Goal: Task Accomplishment & Management: Manage account settings

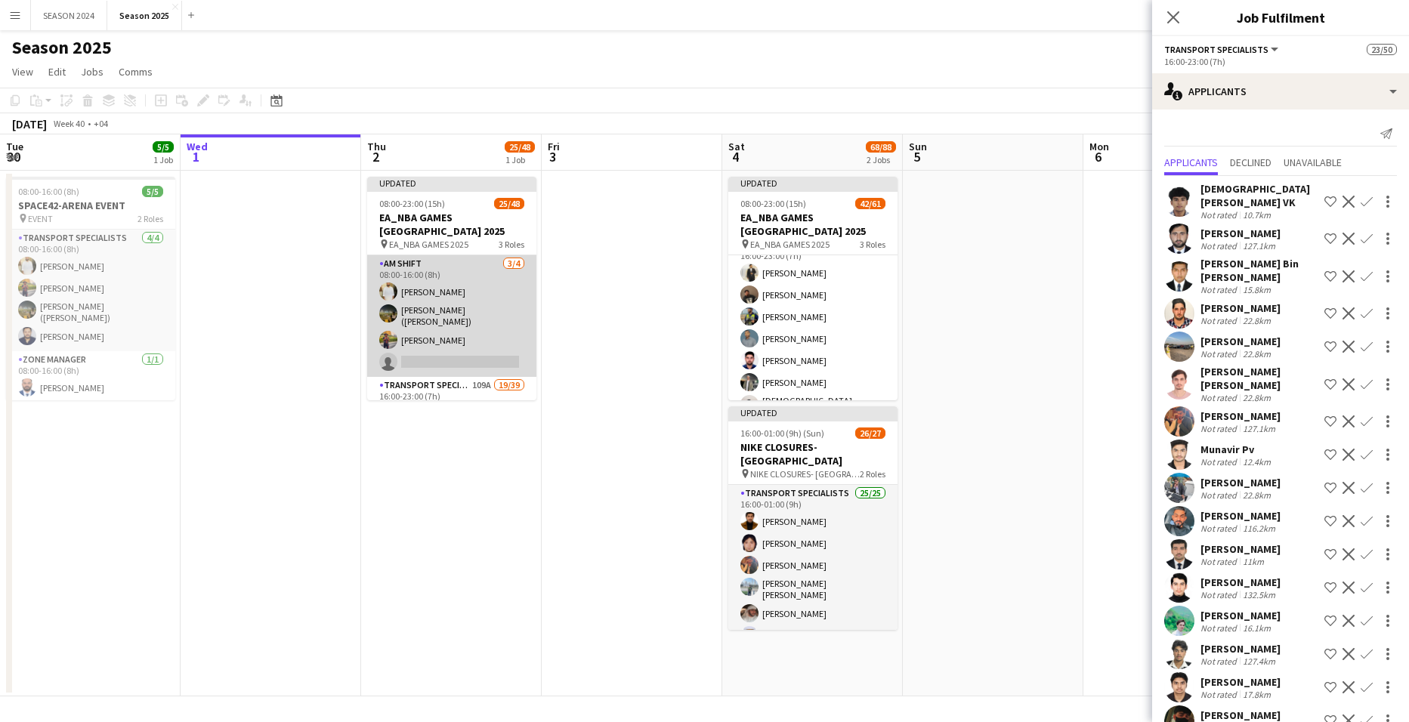
scroll to position [151, 0]
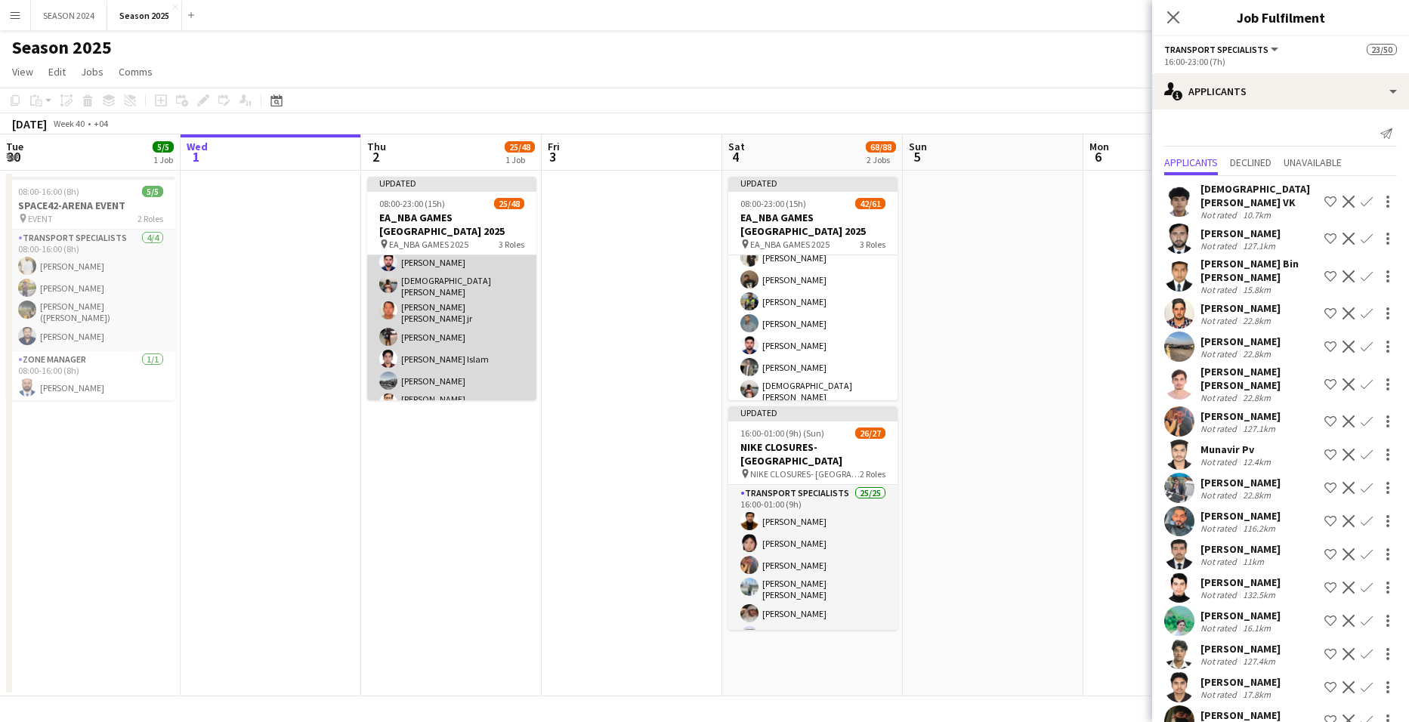
click at [478, 336] on app-card-role "Transport Specialists 109A 19/39 16:00-23:00 (7h) [PERSON_NAME] [PERSON_NAME] […" at bounding box center [451, 677] width 169 height 902
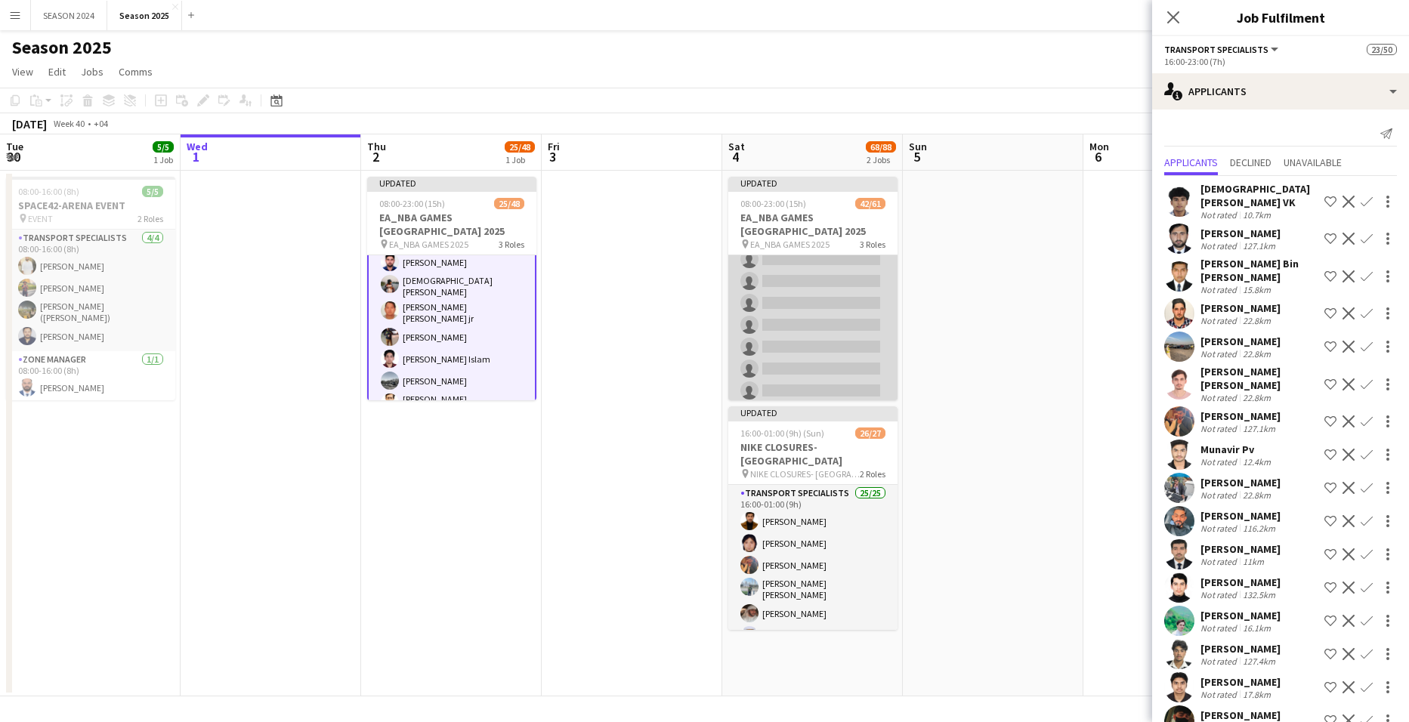
scroll to position [1133, 0]
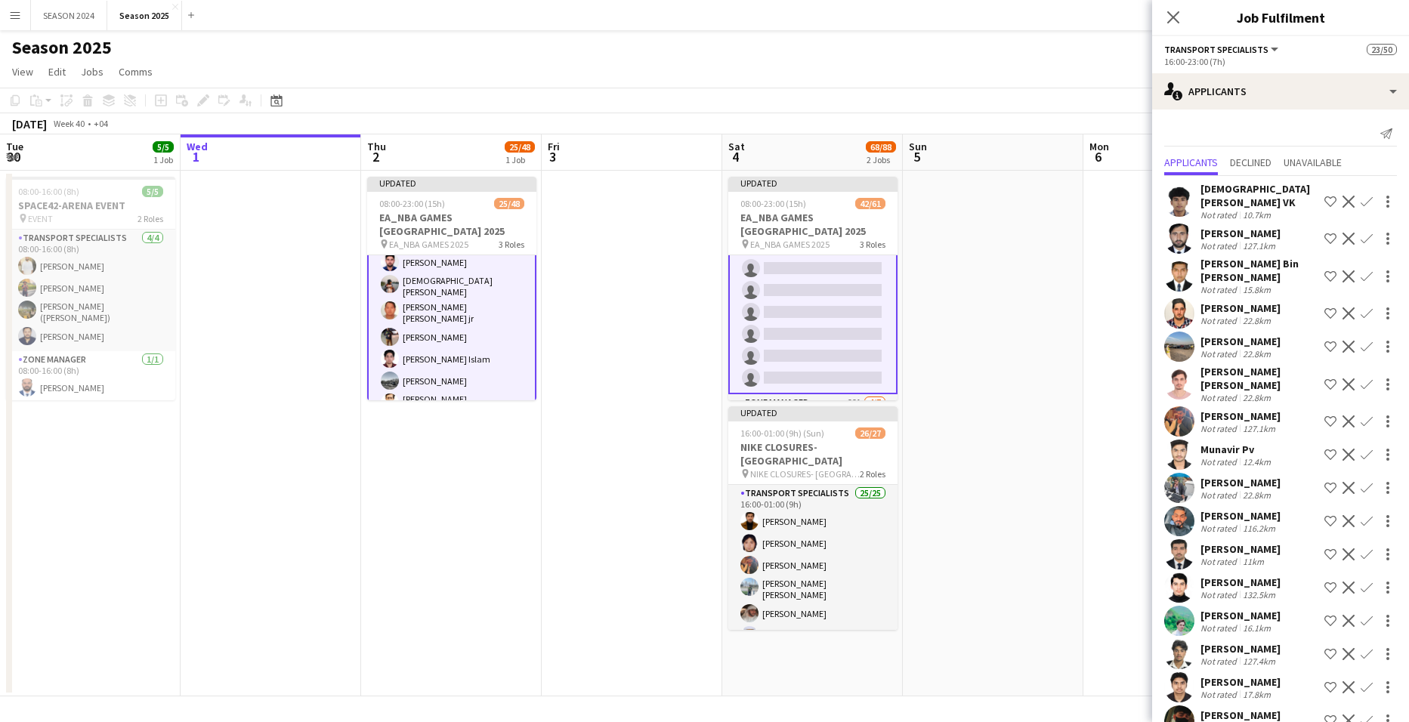
scroll to position [1135, 0]
click at [446, 338] on app-card-role "Transport Specialists 109A 19/39 16:00-23:00 (7h) [PERSON_NAME] [PERSON_NAME] […" at bounding box center [451, 676] width 169 height 905
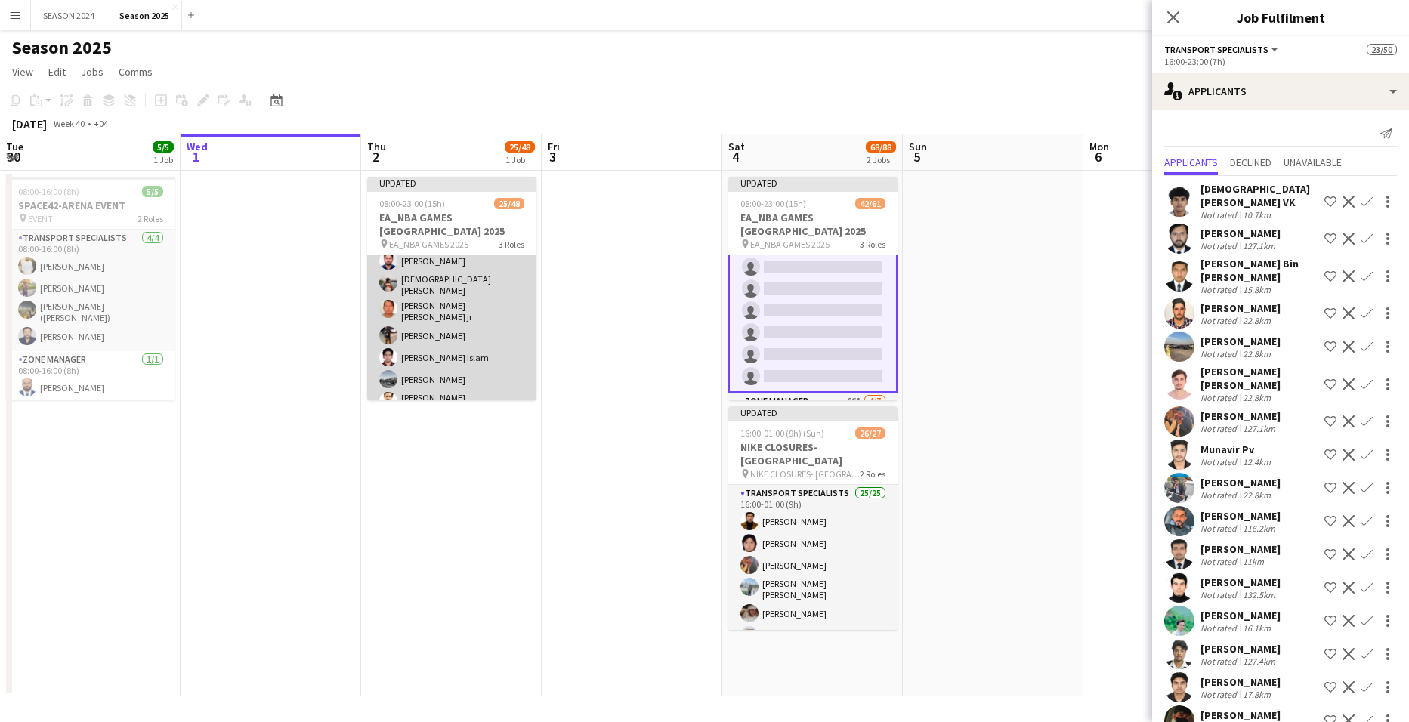
scroll to position [151, 0]
click at [446, 338] on app-card-role "Transport Specialists 109A 19/39 16:00-23:00 (7h) [PERSON_NAME] [PERSON_NAME] […" at bounding box center [451, 677] width 169 height 902
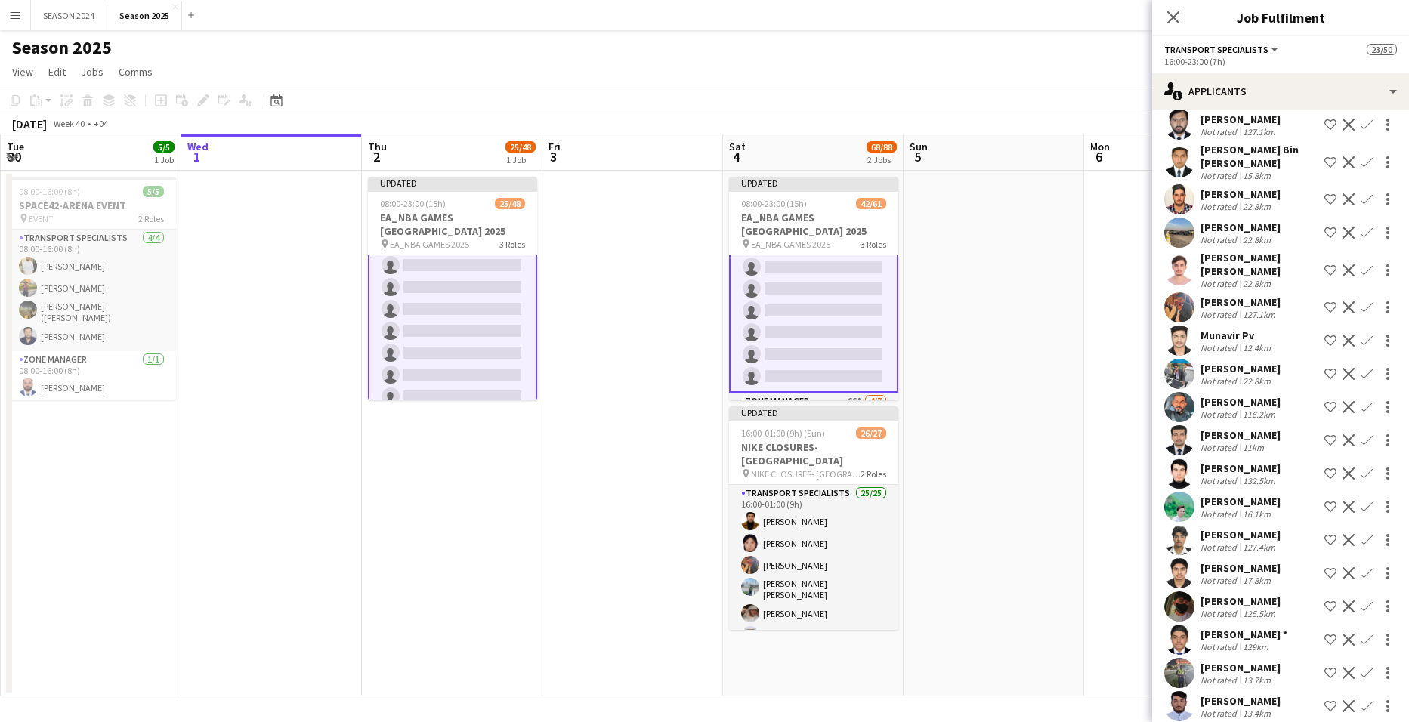
scroll to position [227, 0]
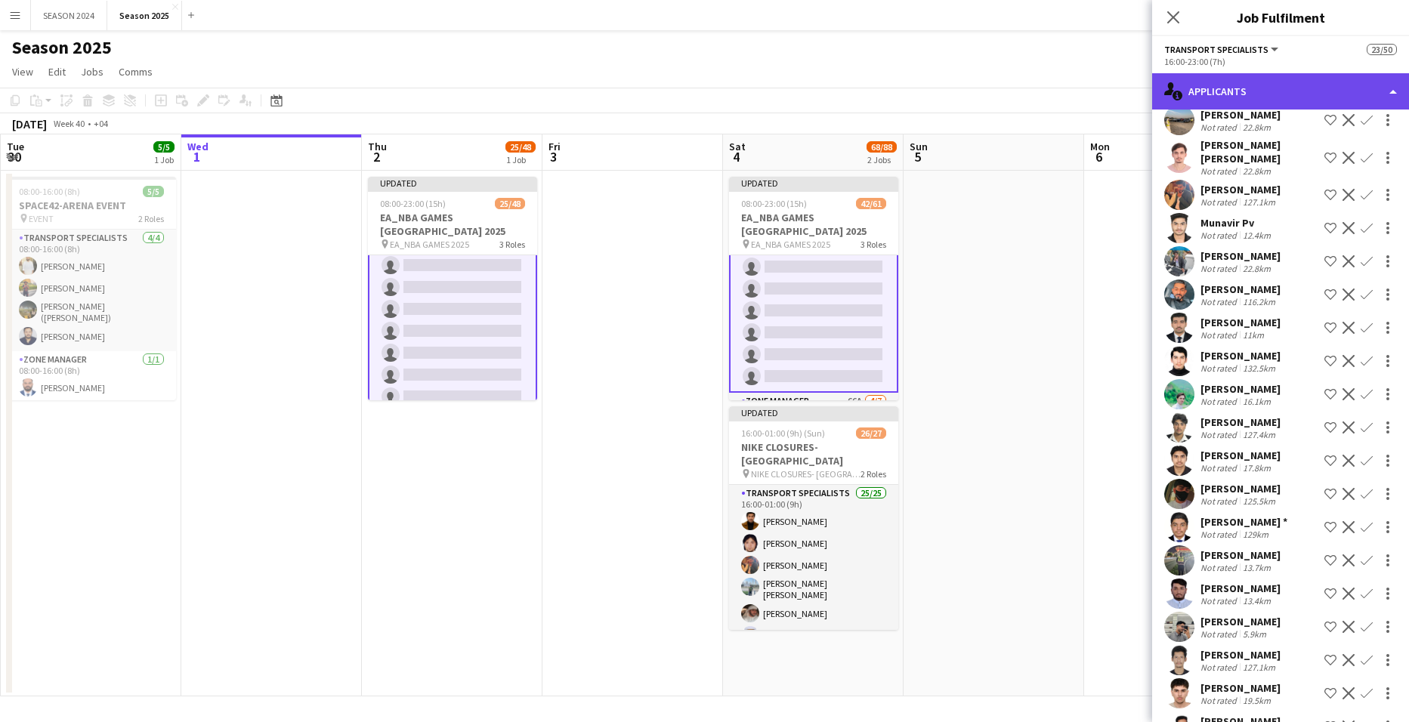
click at [1274, 100] on div "single-neutral-actions-information Applicants" at bounding box center [1280, 91] width 257 height 36
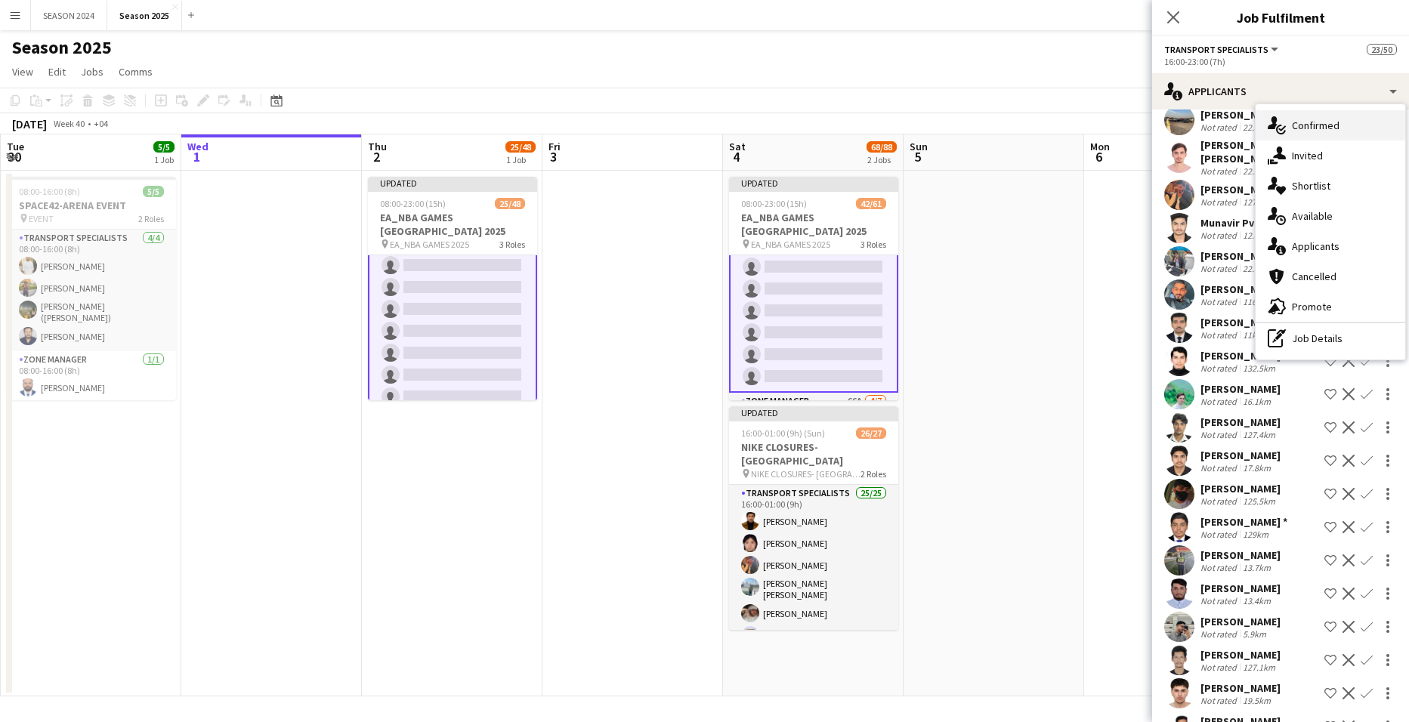
click at [1317, 118] on div "single-neutral-actions-check-2 Confirmed" at bounding box center [1331, 125] width 150 height 30
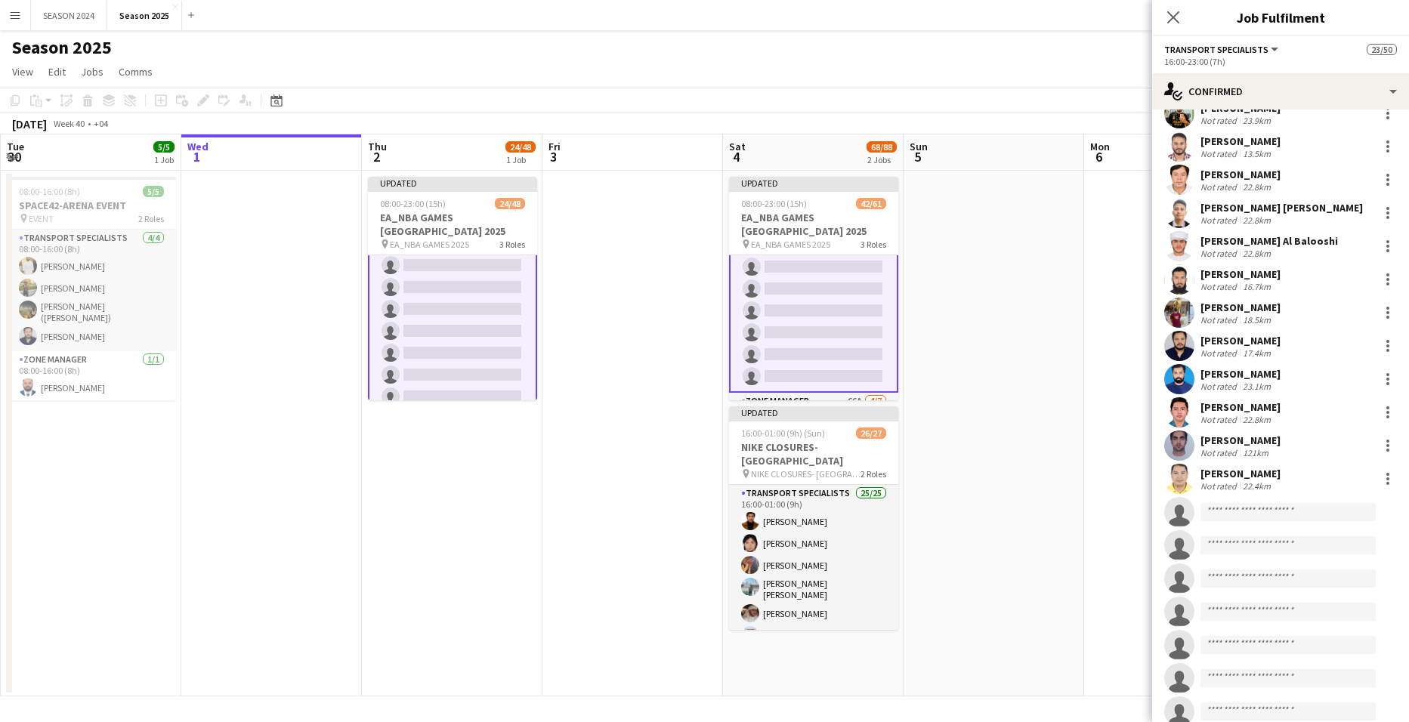
scroll to position [378, 0]
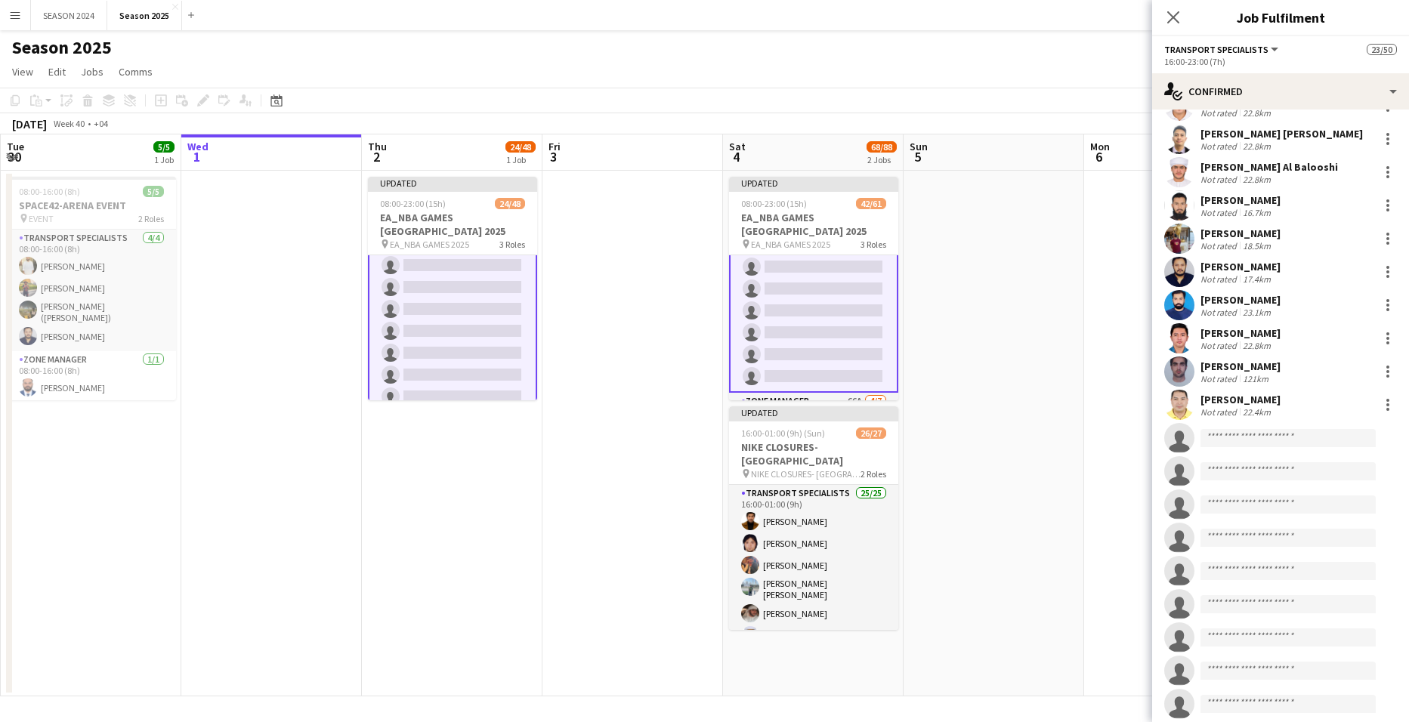
click at [1265, 423] on app-invite-slot "single-neutral-actions" at bounding box center [1280, 438] width 257 height 30
click at [1267, 429] on input at bounding box center [1287, 438] width 175 height 18
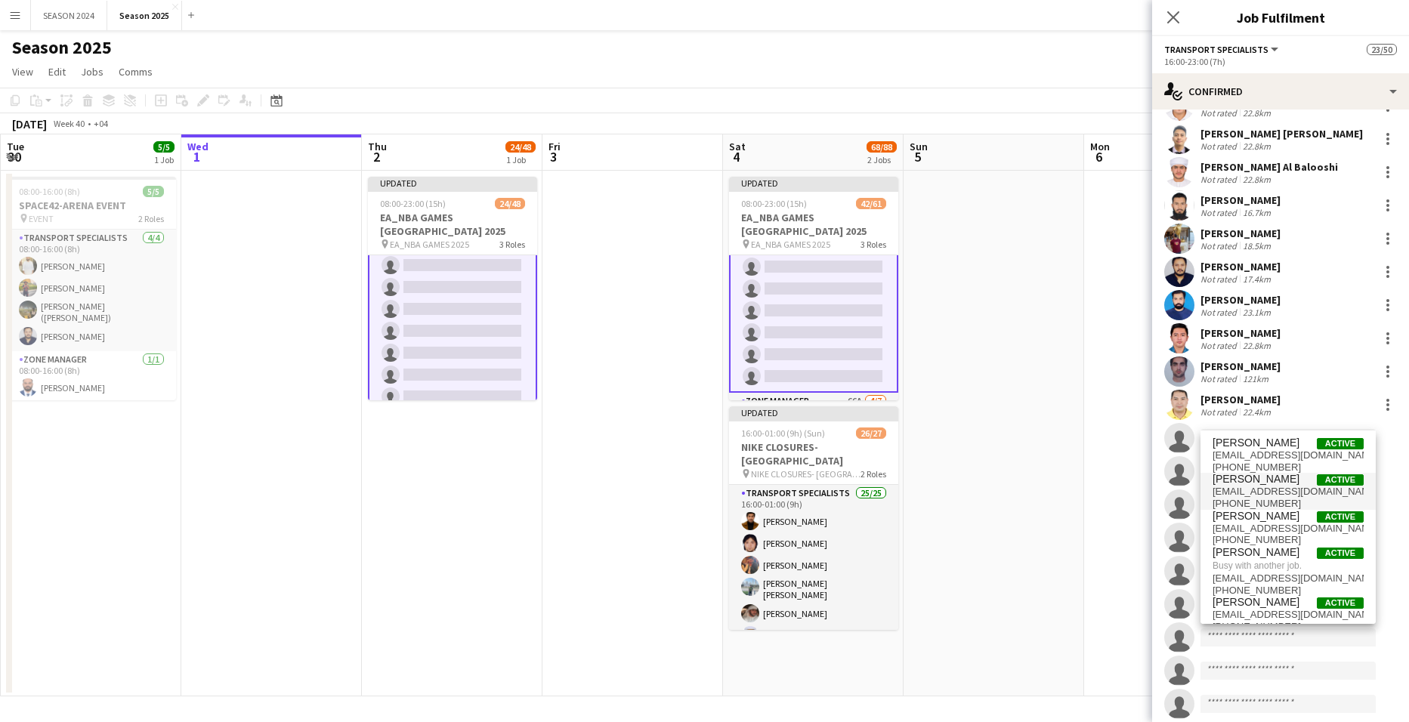
scroll to position [14, 0]
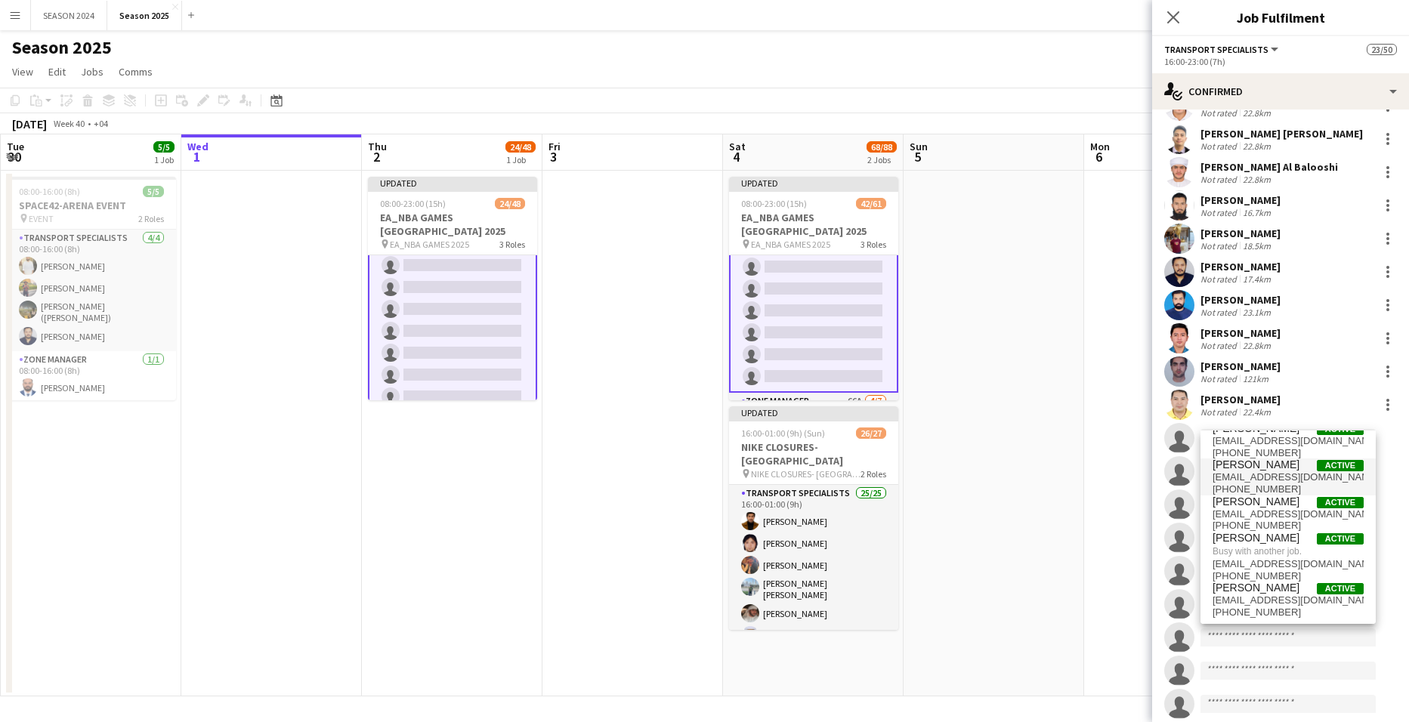
type input "****"
click at [1271, 479] on span "[EMAIL_ADDRESS][DOMAIN_NAME]" at bounding box center [1288, 477] width 151 height 12
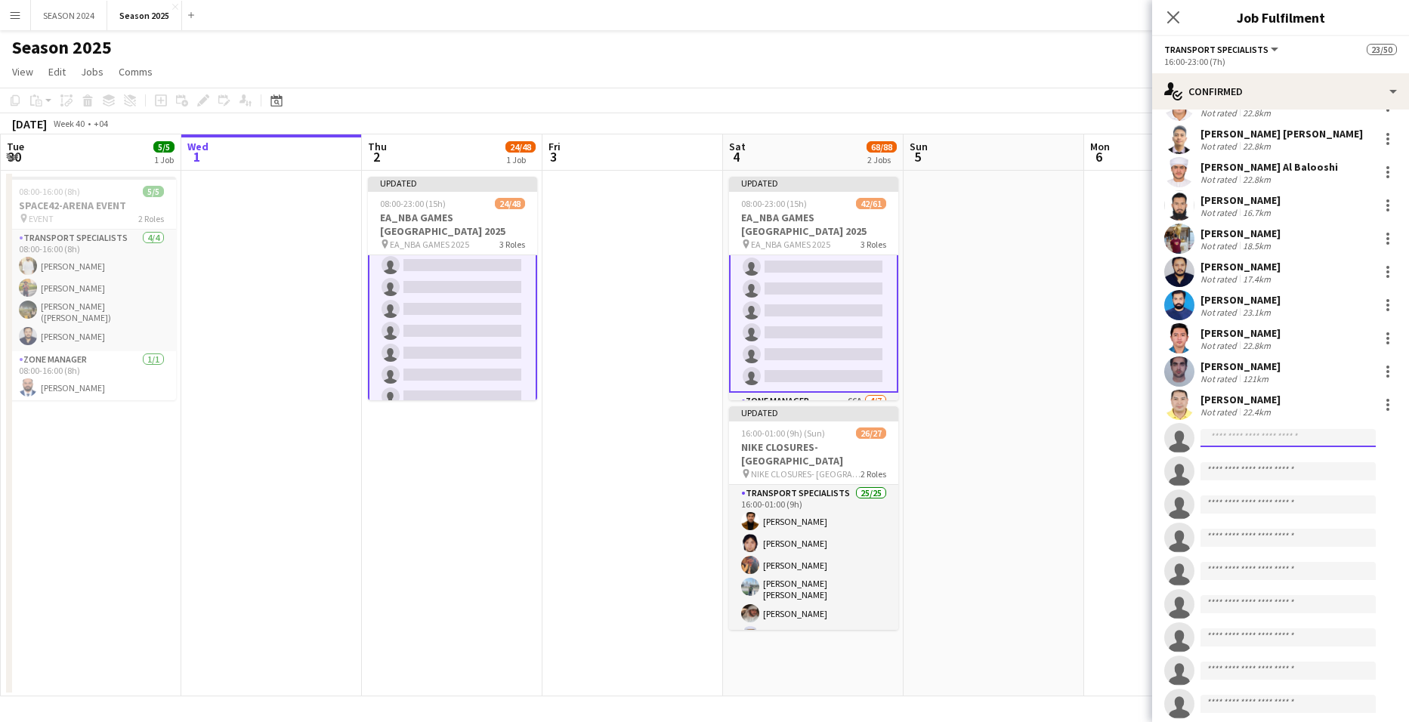
click at [1259, 429] on input at bounding box center [1287, 438] width 175 height 18
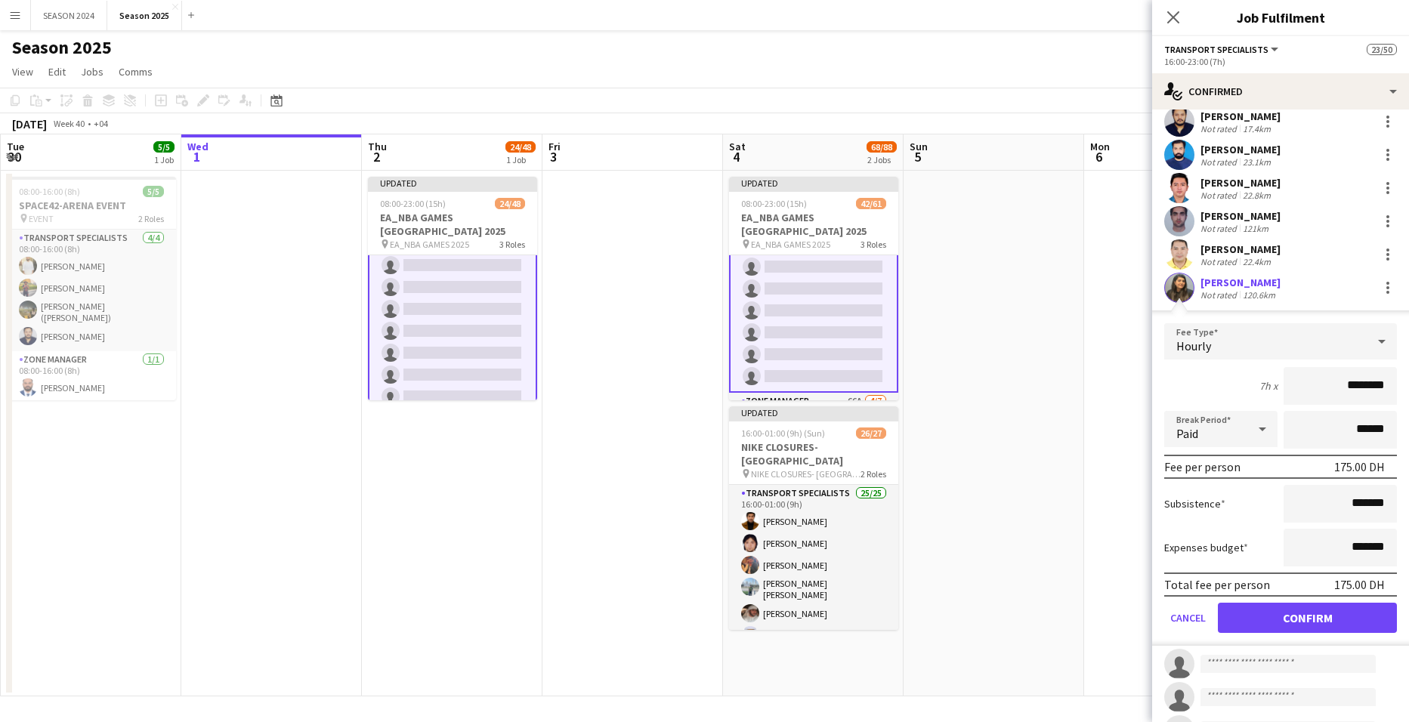
scroll to position [529, 0]
click at [1182, 610] on button "Cancel" at bounding box center [1188, 617] width 48 height 30
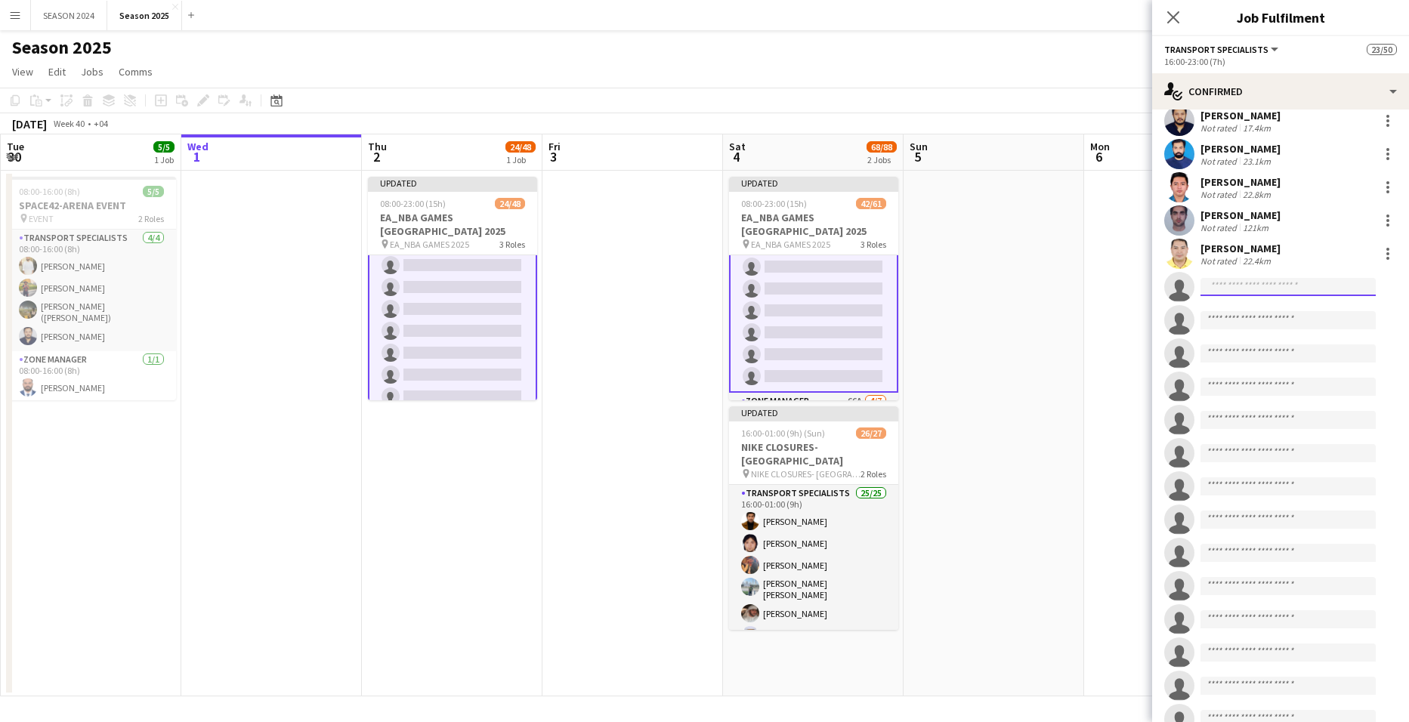
click at [1240, 278] on input at bounding box center [1287, 287] width 175 height 18
type input "*"
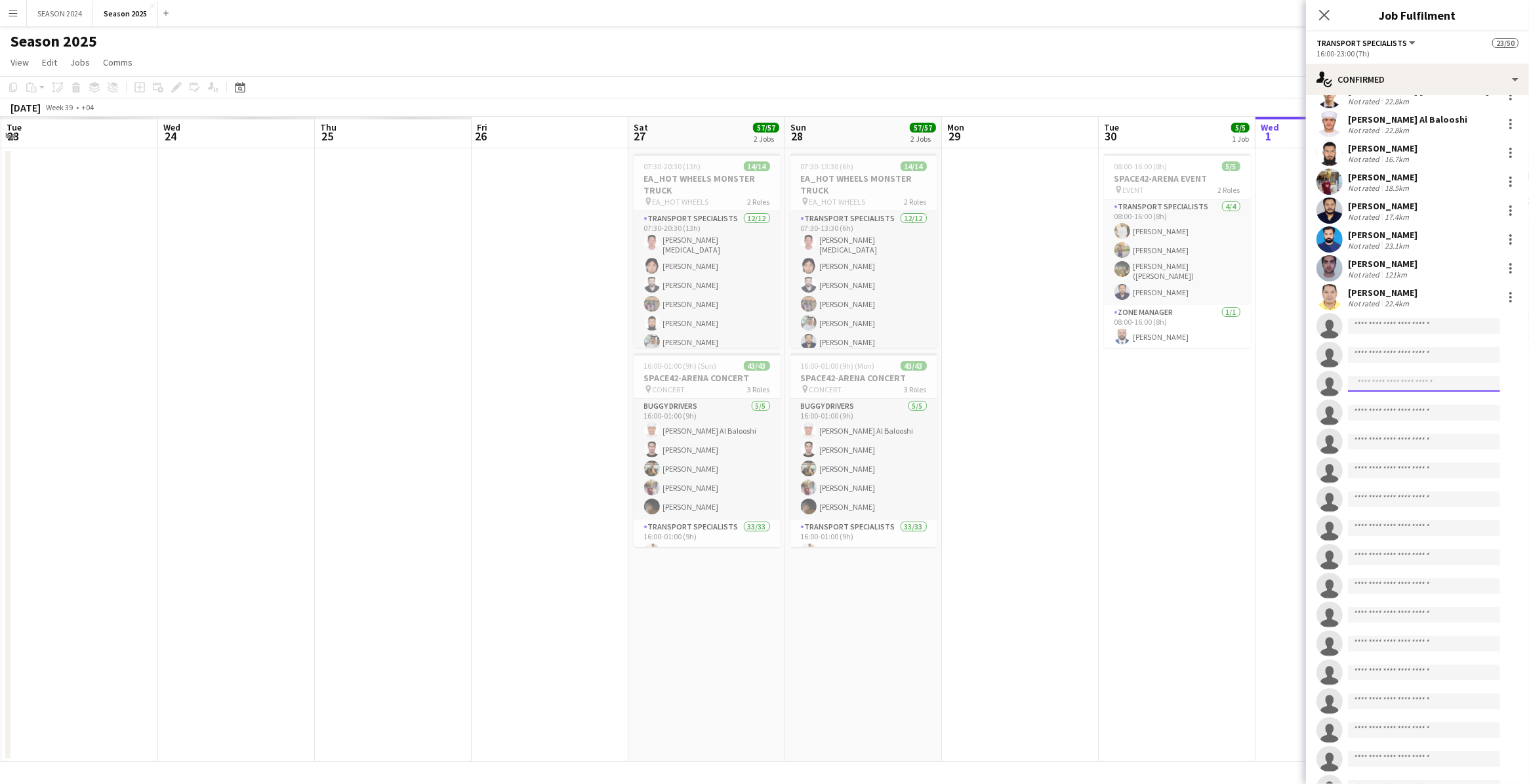
scroll to position [116, 0]
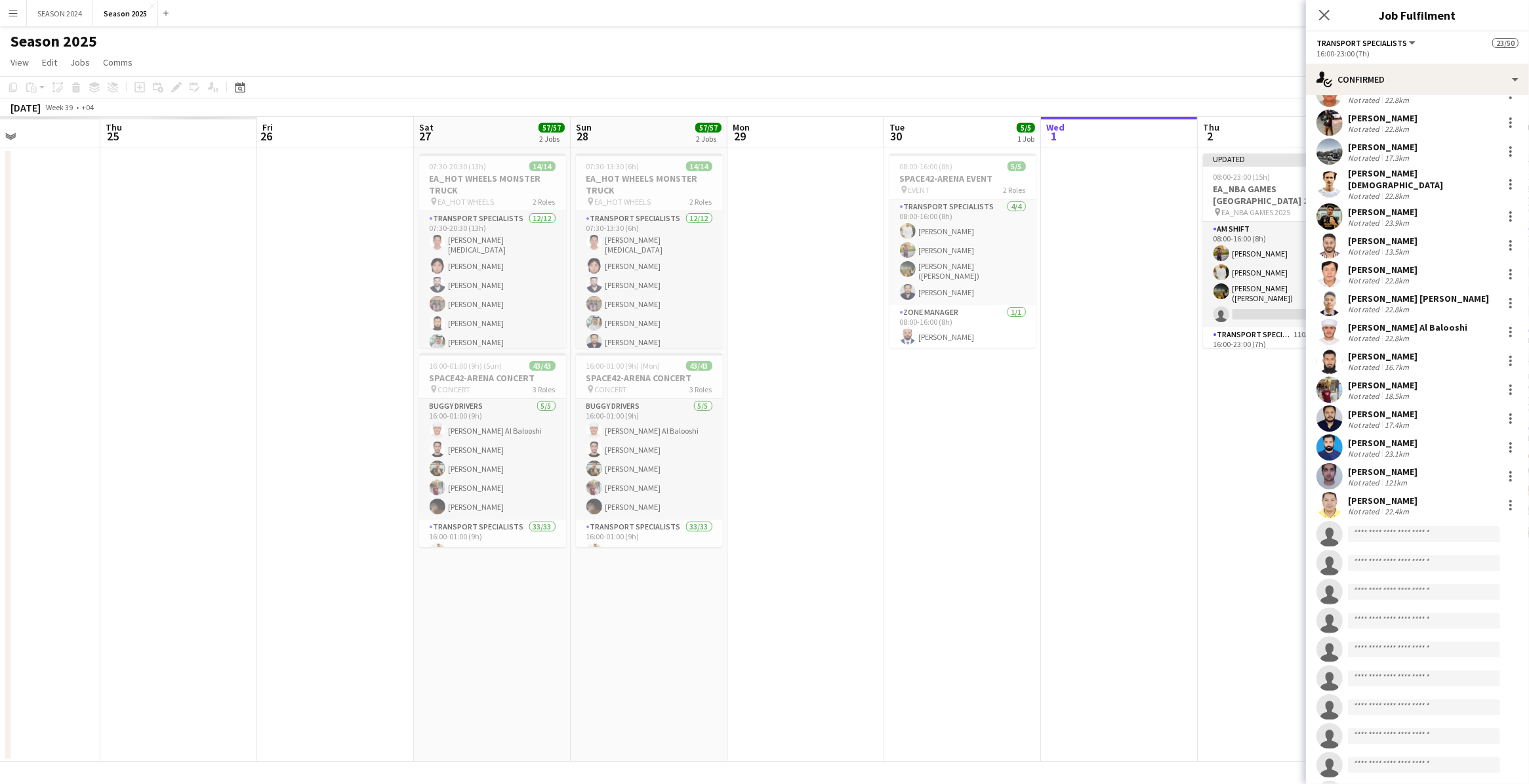
drag, startPoint x: 1050, startPoint y: 392, endPoint x: 794, endPoint y: 476, distance: 269.4
click at [794, 476] on app-calendar-viewport "Sun 21 Mon 22 Tue 23 Wed 24 Thu 25 Fri 26 Sat 27 57/57 2 Jobs Sun 28 57/57 2 Jo…" at bounding box center [764, 438] width 1529 height 645
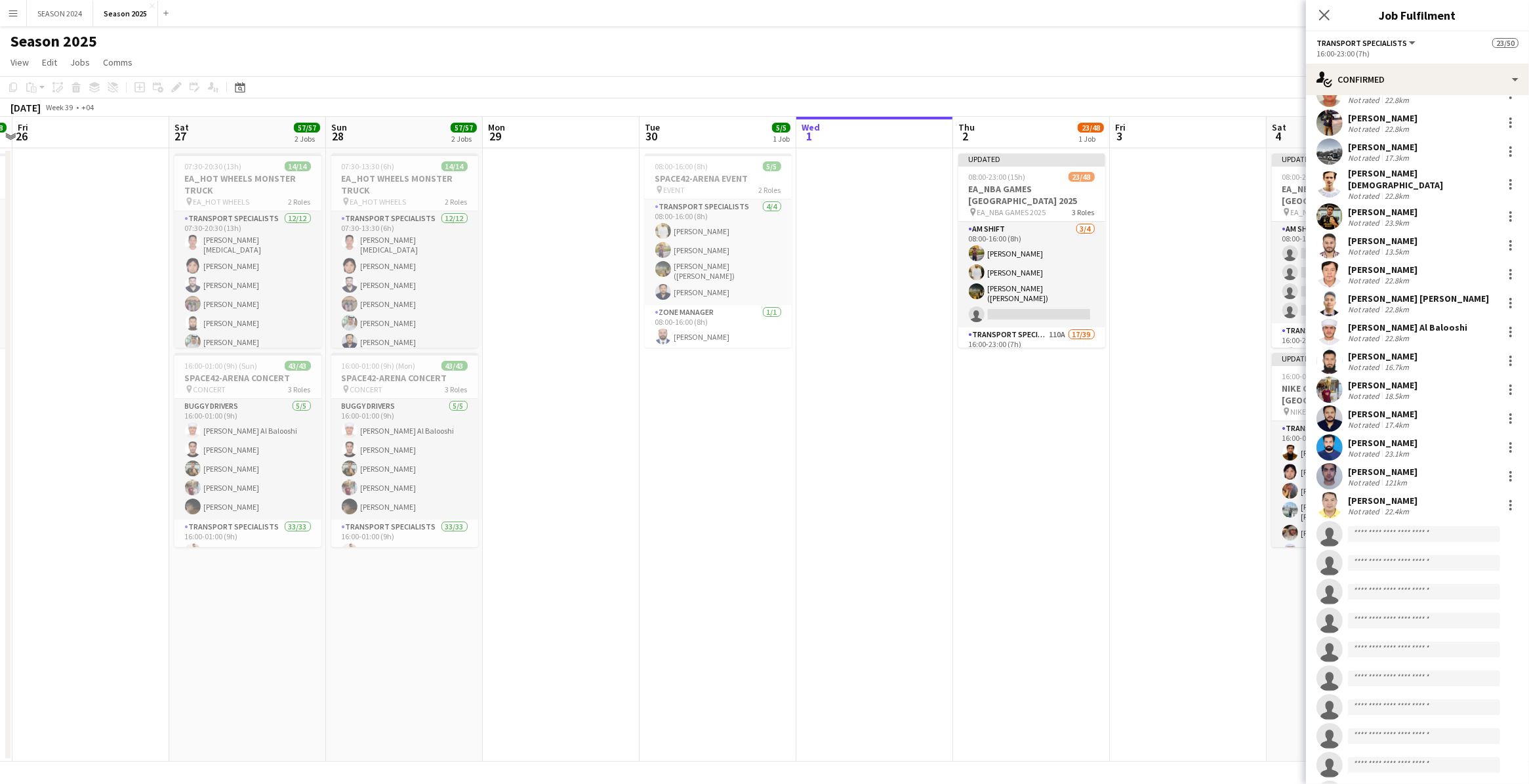
drag, startPoint x: 1004, startPoint y: 458, endPoint x: 843, endPoint y: 444, distance: 161.6
click at [791, 476] on app-calendar-viewport "Tue 23 Wed 24 Thu 25 28/28 1 Job Fri 26 Sat 27 57/57 2 Jobs Sun 28 57/57 2 Jobs…" at bounding box center [764, 438] width 1529 height 645
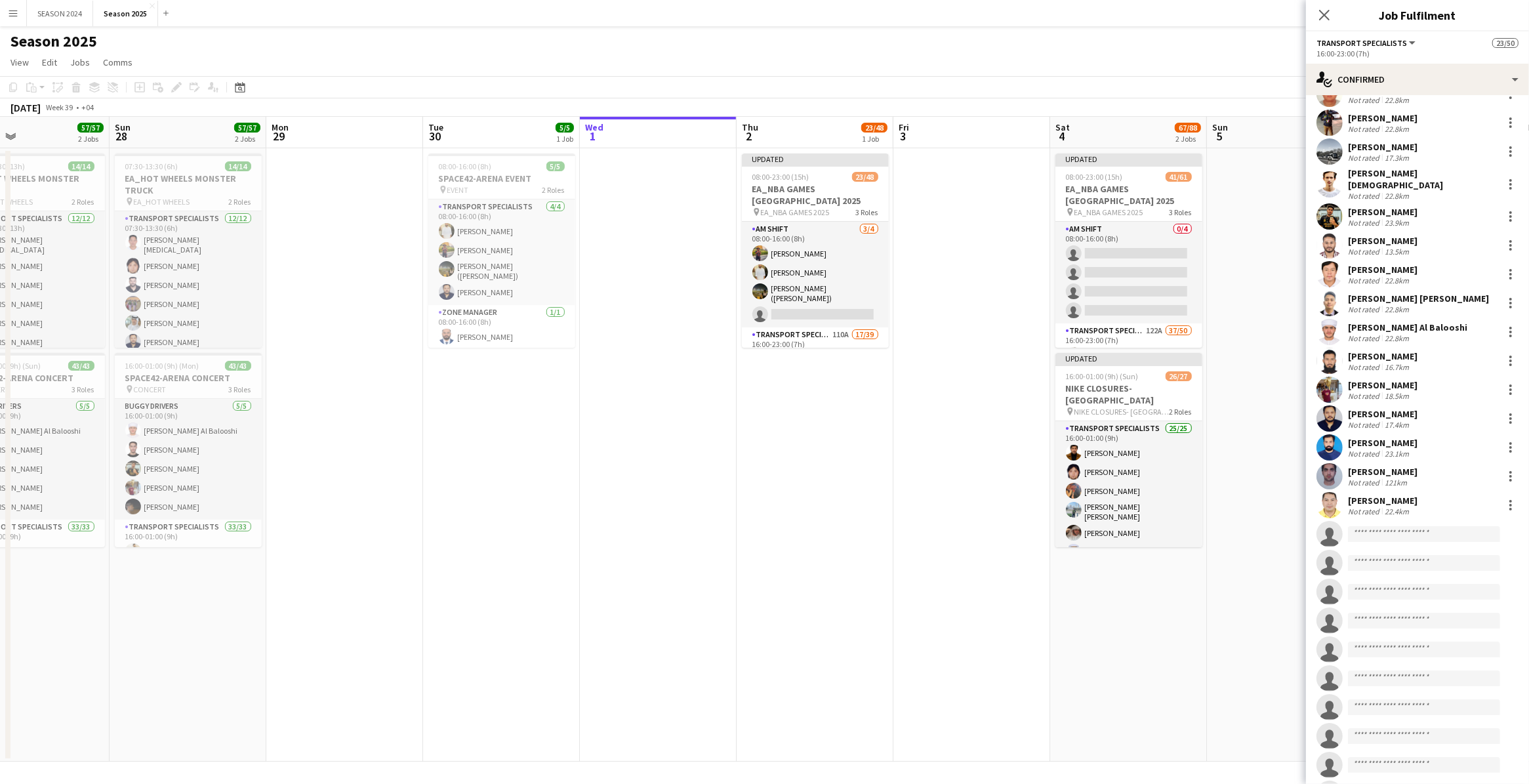
drag, startPoint x: 802, startPoint y: 332, endPoint x: 676, endPoint y: 372, distance: 132.2
click at [677, 372] on app-calendar-viewport "Wed 24 14/14 1 Job Thu 25 28/28 1 Job Fri 26 Sat 27 57/57 2 Jobs Sun 28 57/57 2…" at bounding box center [764, 438] width 1529 height 645
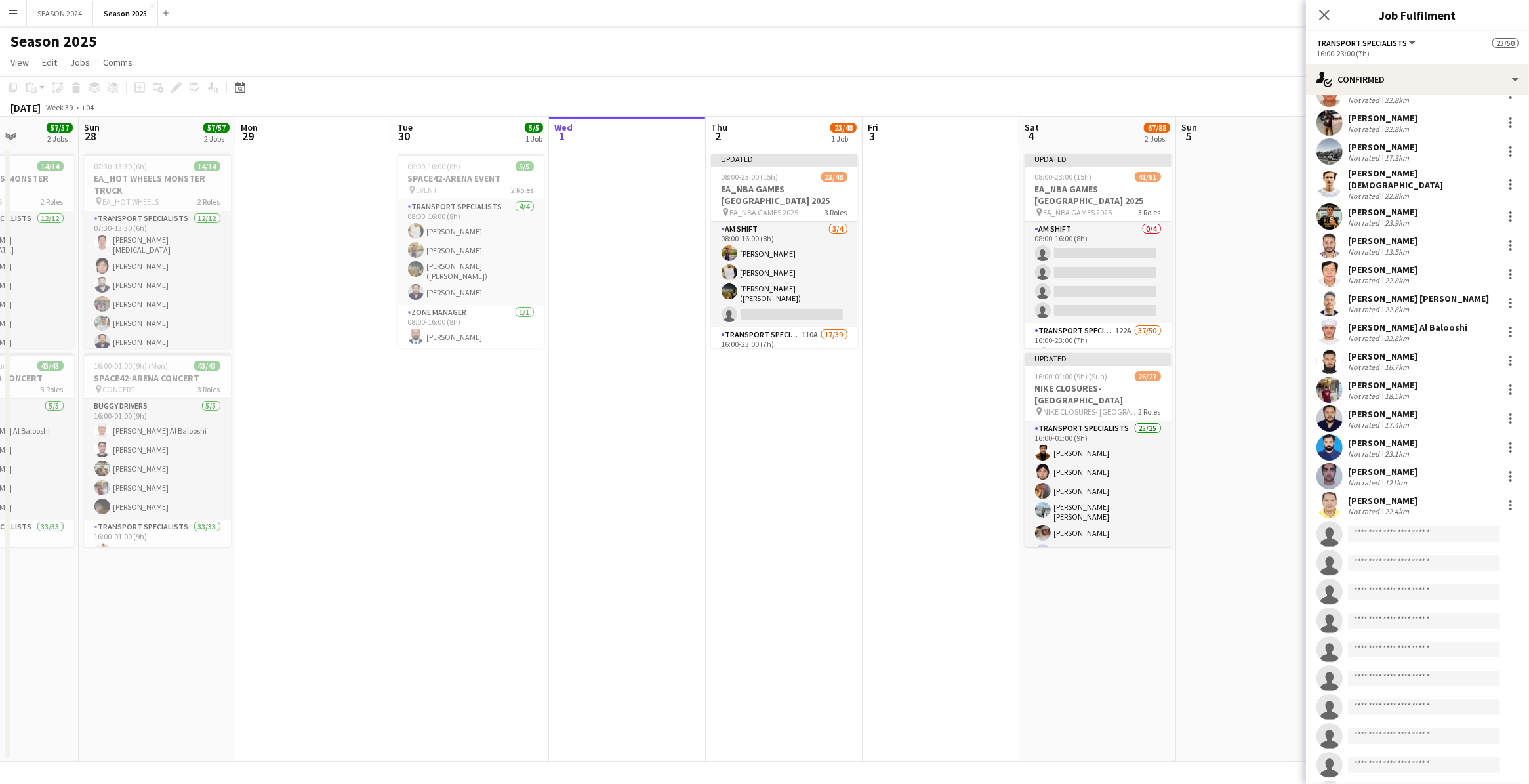
scroll to position [0, 433]
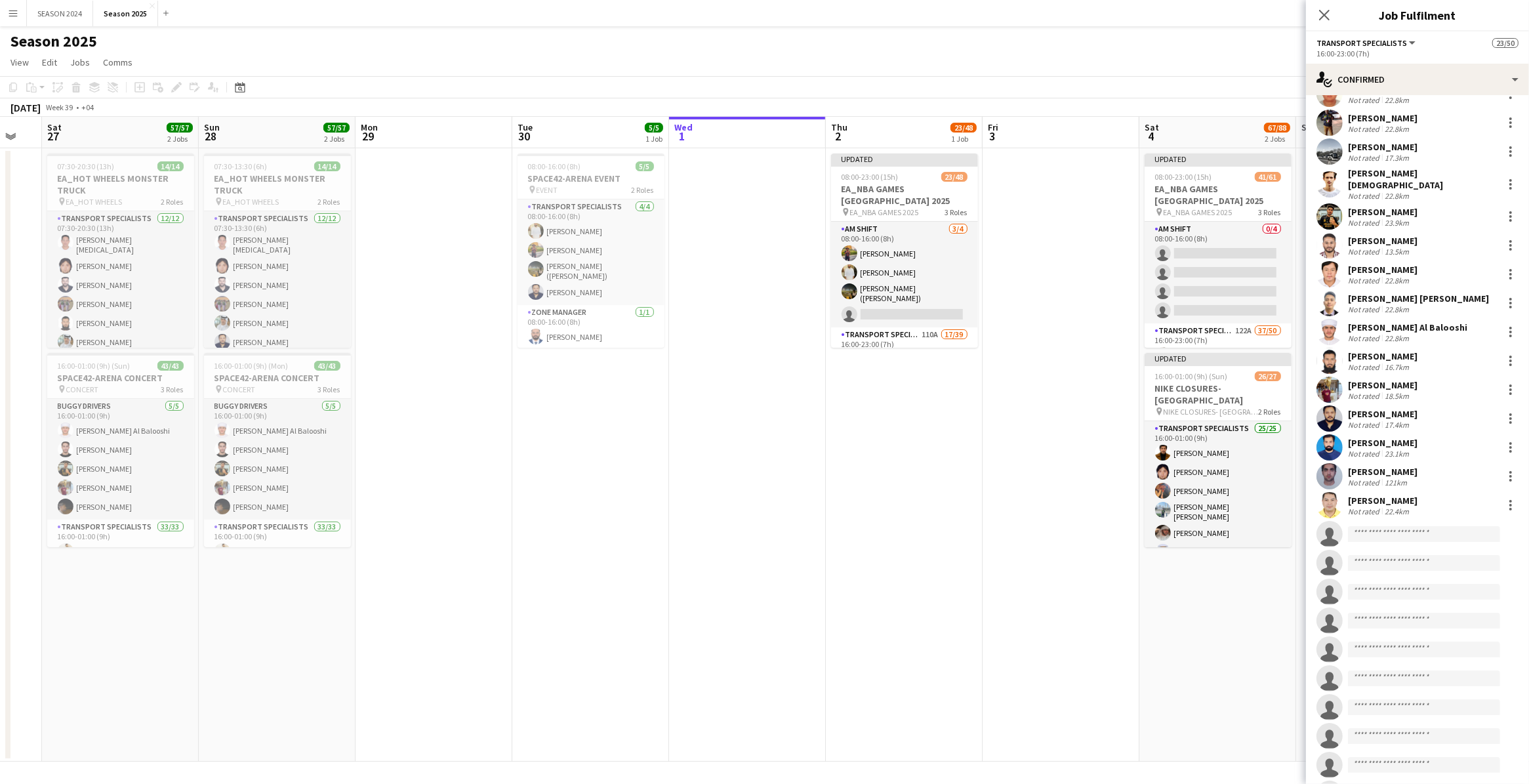
drag, startPoint x: 851, startPoint y: 460, endPoint x: 674, endPoint y: 469, distance: 177.2
click at [674, 469] on app-calendar-viewport "Wed 24 14/14 1 Job Thu 25 28/28 1 Job Fri 26 Sat 27 57/57 2 Jobs Sun 28 57/57 2…" at bounding box center [764, 438] width 1529 height 645
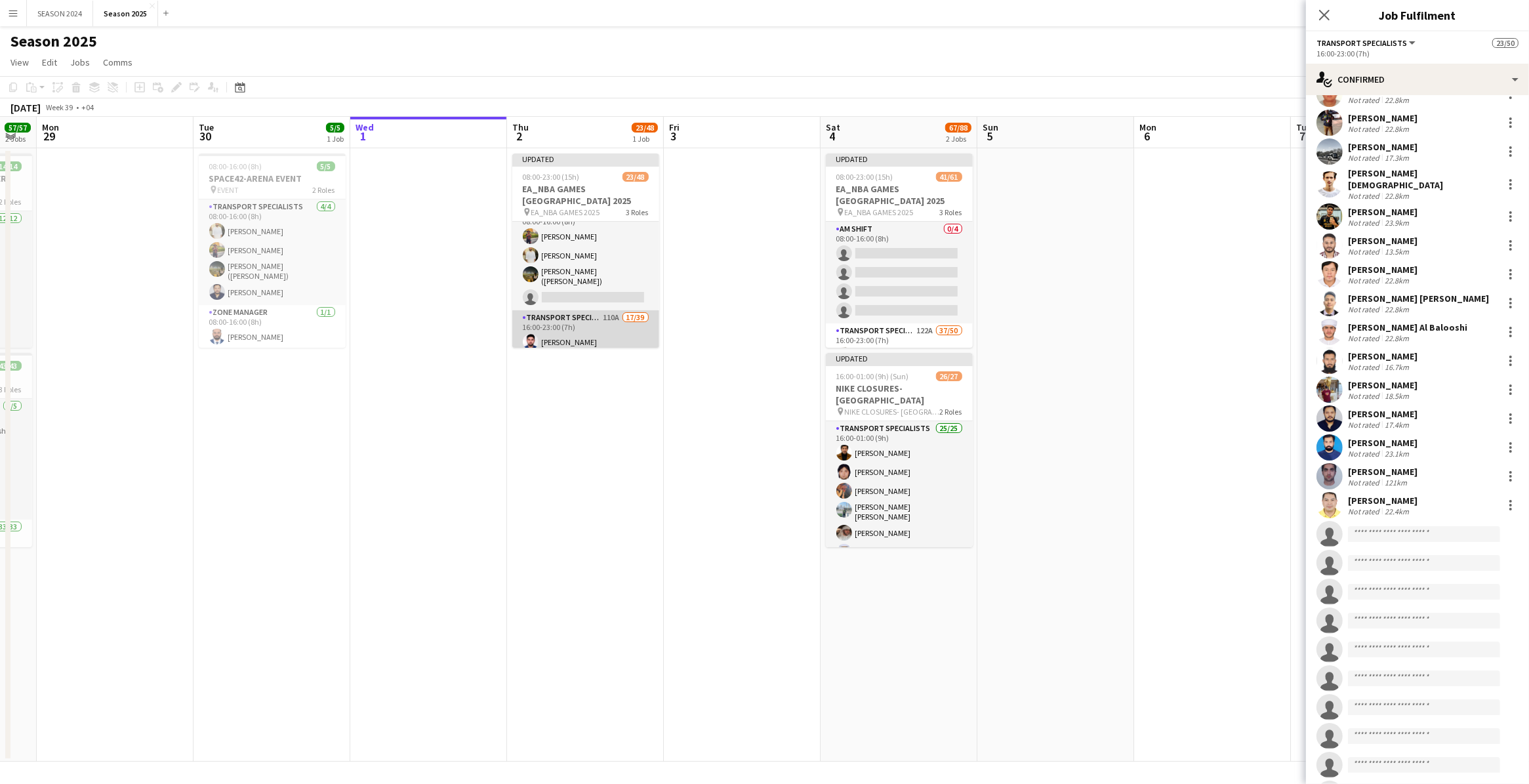
scroll to position [0, 0]
click at [571, 296] on app-card-role "Transport Specialists 110A 17/39 16:00-23:00 (7h) [PERSON_NAME] [PERSON_NAME] […" at bounding box center [585, 555] width 147 height 783
click at [571, 296] on app-card-role "AM SHIFT [DATE] 08:00-16:00 (8h) [PERSON_NAME] [PERSON_NAME] [PERSON_NAME] ([PE…" at bounding box center [585, 274] width 147 height 106
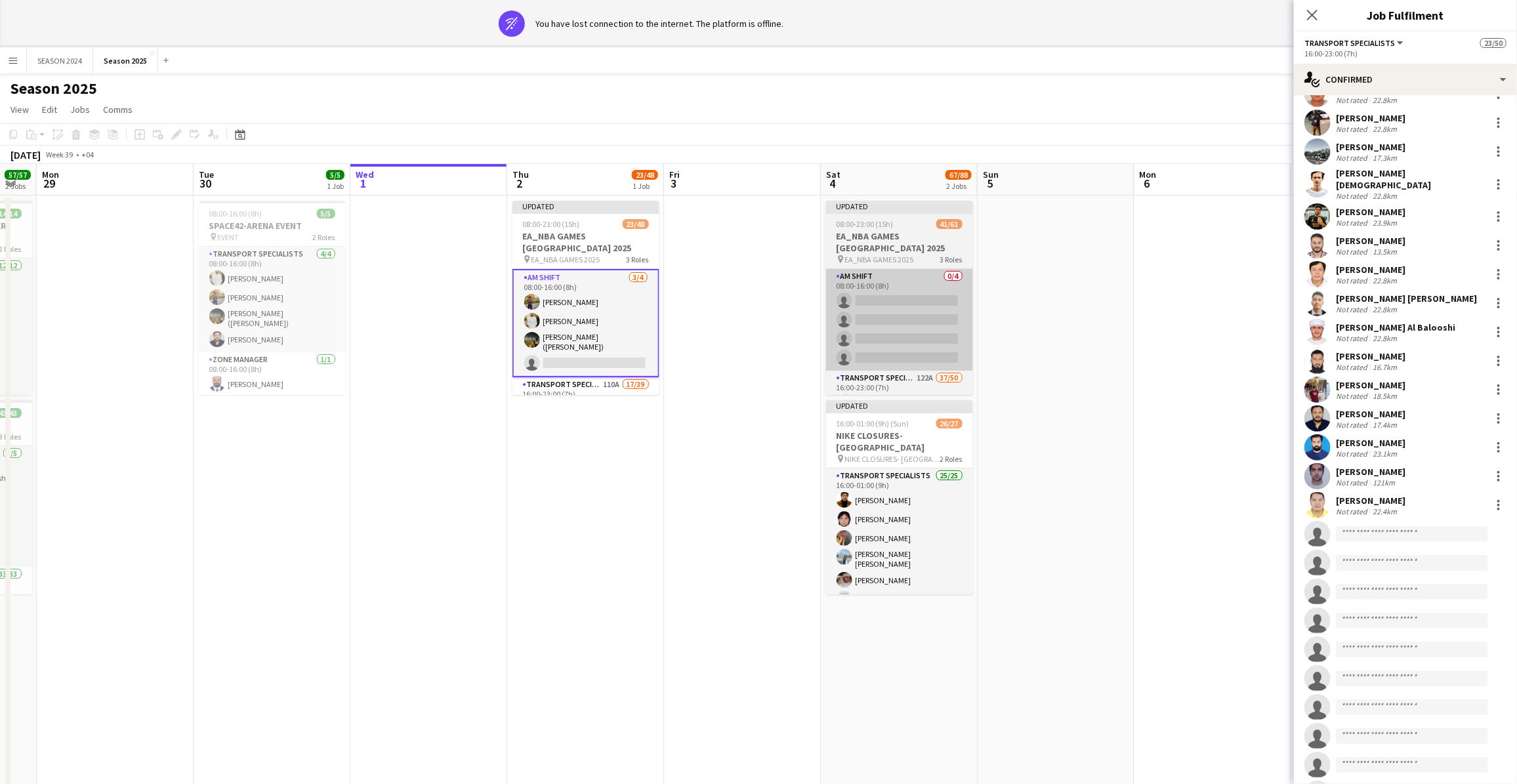
click at [883, 264] on div "pin EA_NBA GAMES 2025 3 Roles" at bounding box center [899, 259] width 147 height 10
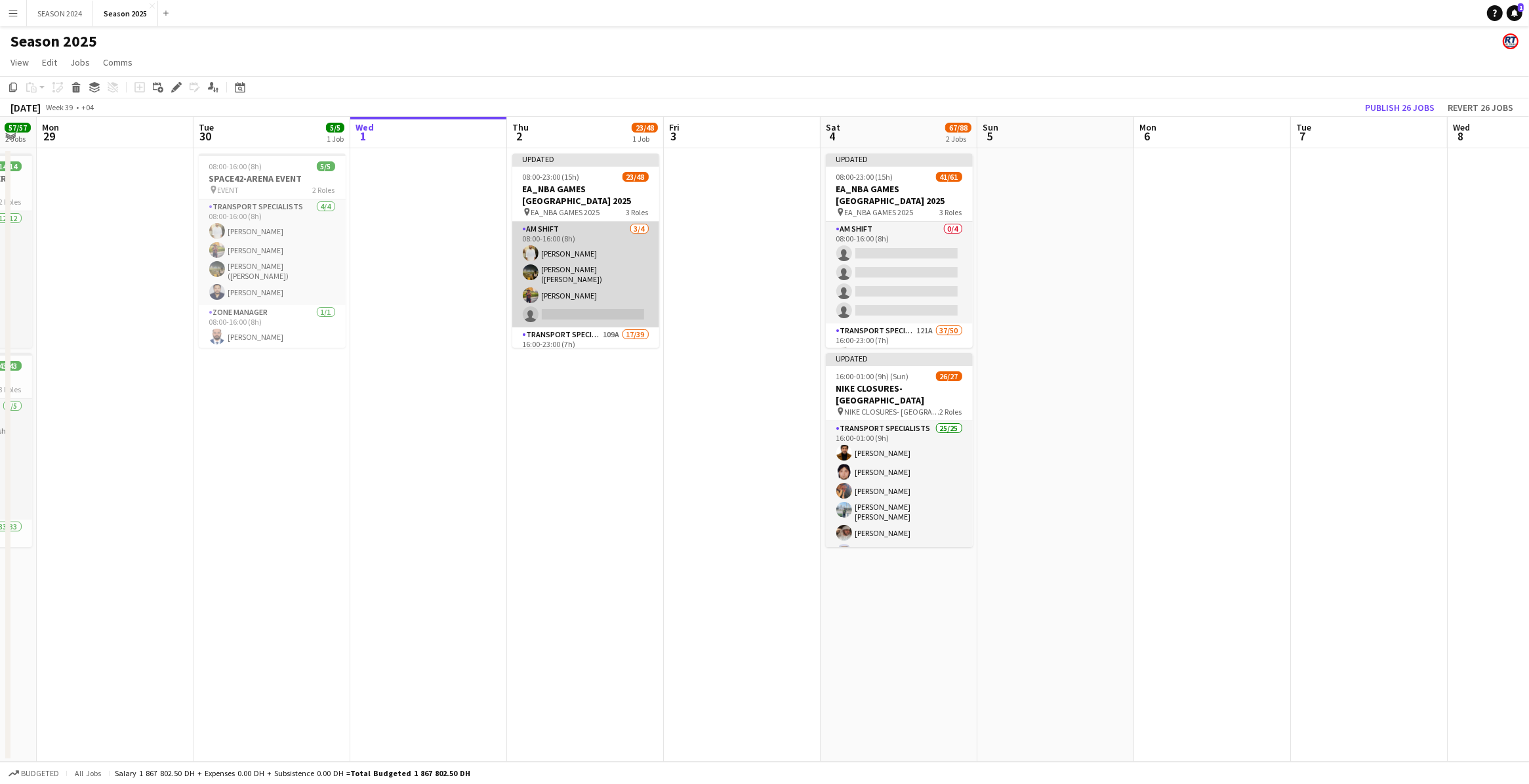
click at [588, 273] on app-card-role "AM SHIFT [DATE] 08:00-16:00 (8h) [PERSON_NAME] [PERSON_NAME] ([PERSON_NAME]) [P…" at bounding box center [585, 274] width 147 height 106
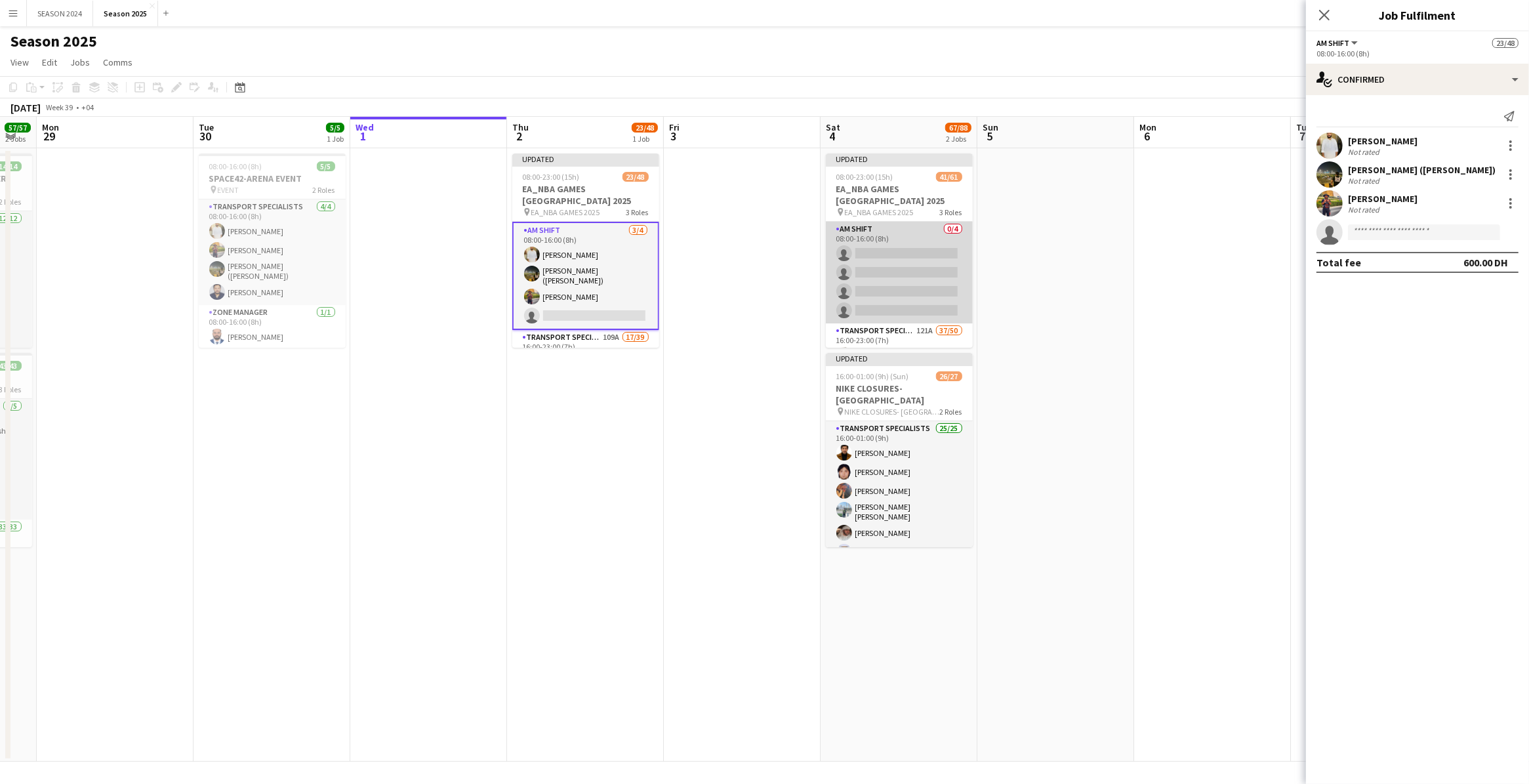
click at [844, 283] on app-card-role "AM SHIFT 0/4 08:00-16:00 (8h) single-neutral-actions single-neutral-actions sin…" at bounding box center [899, 272] width 147 height 102
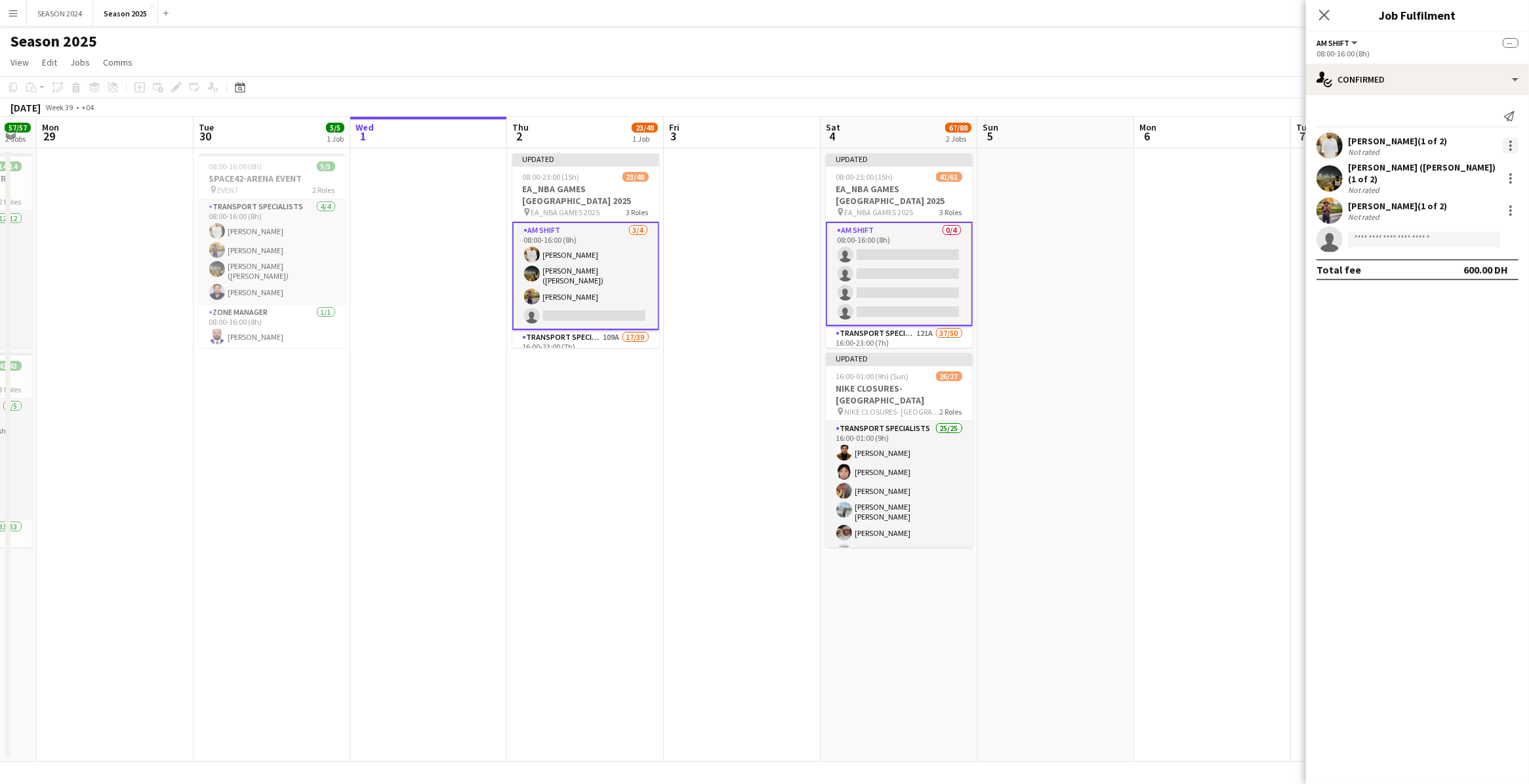
click at [1223, 141] on div at bounding box center [1510, 142] width 3 height 3
click at [1223, 256] on button "Remove" at bounding box center [1468, 264] width 102 height 31
click at [1223, 144] on div at bounding box center [1510, 145] width 3 height 3
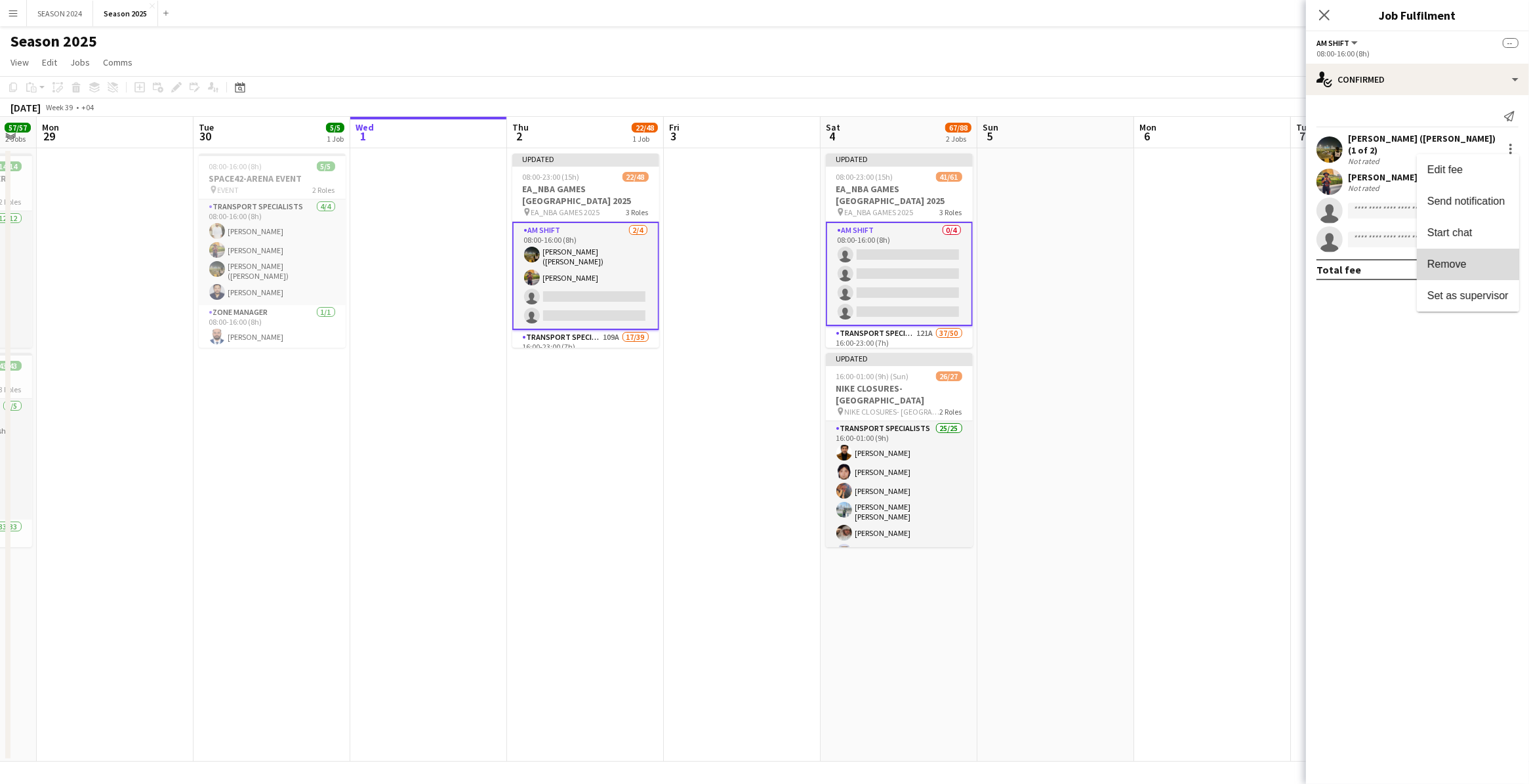
click at [1223, 259] on span "Remove" at bounding box center [1447, 264] width 39 height 11
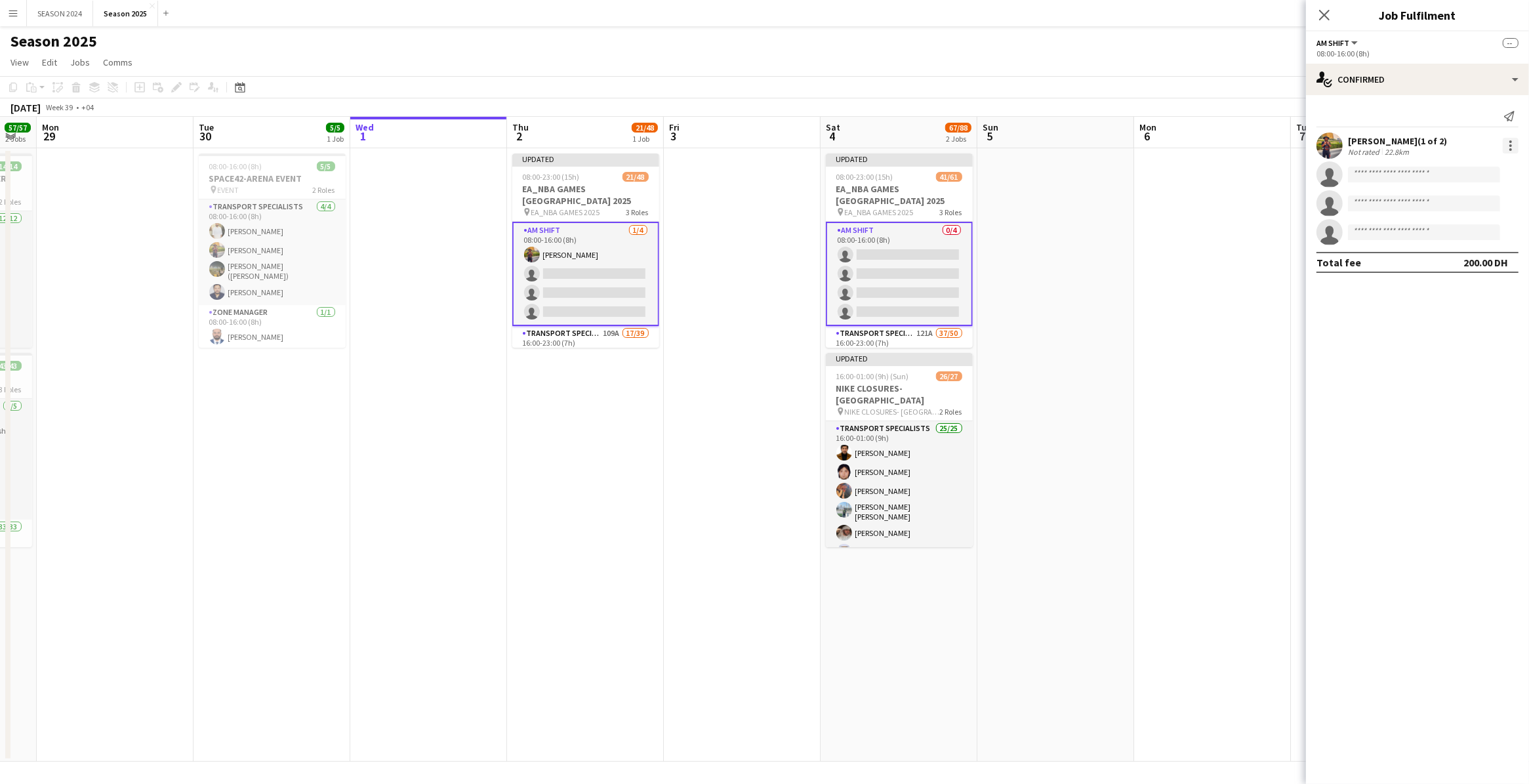
click at [1223, 148] on div at bounding box center [1511, 146] width 16 height 16
click at [1223, 259] on span "Remove" at bounding box center [1447, 264] width 39 height 11
click at [1223, 112] on input at bounding box center [1424, 119] width 152 height 16
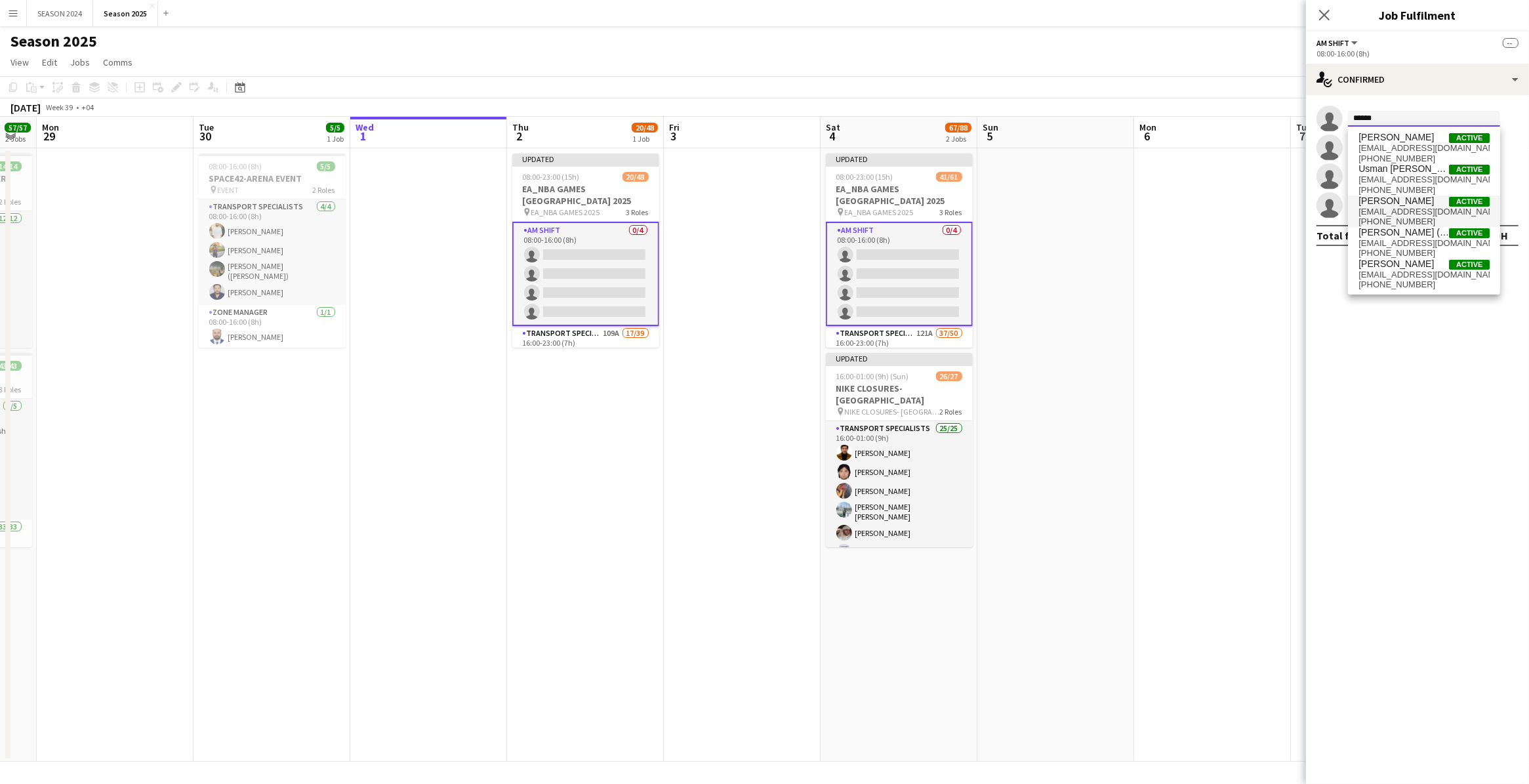
type input "*****"
click at [1223, 223] on span "[PHONE_NUMBER]" at bounding box center [1424, 221] width 131 height 10
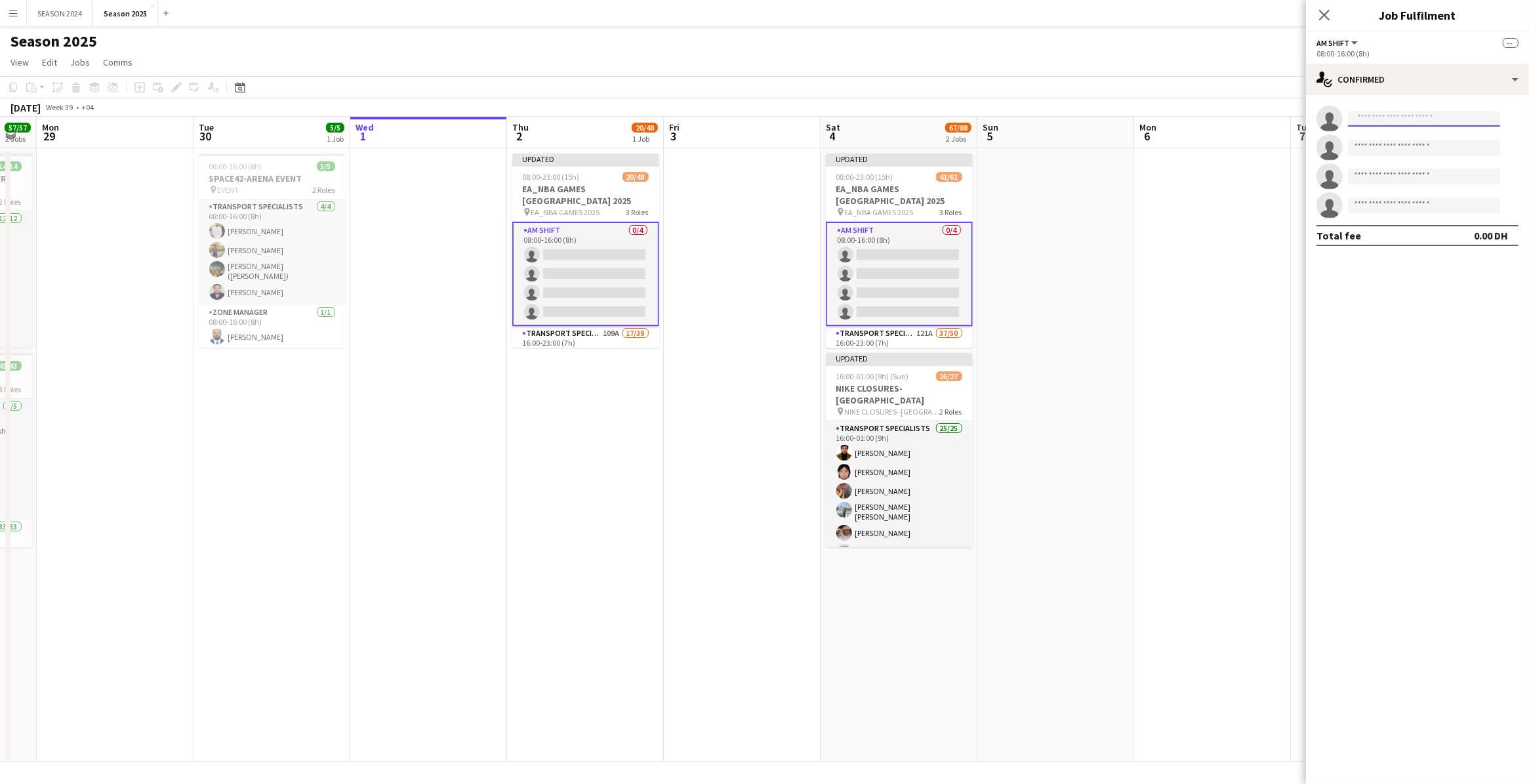
click at [1223, 118] on input at bounding box center [1424, 119] width 152 height 16
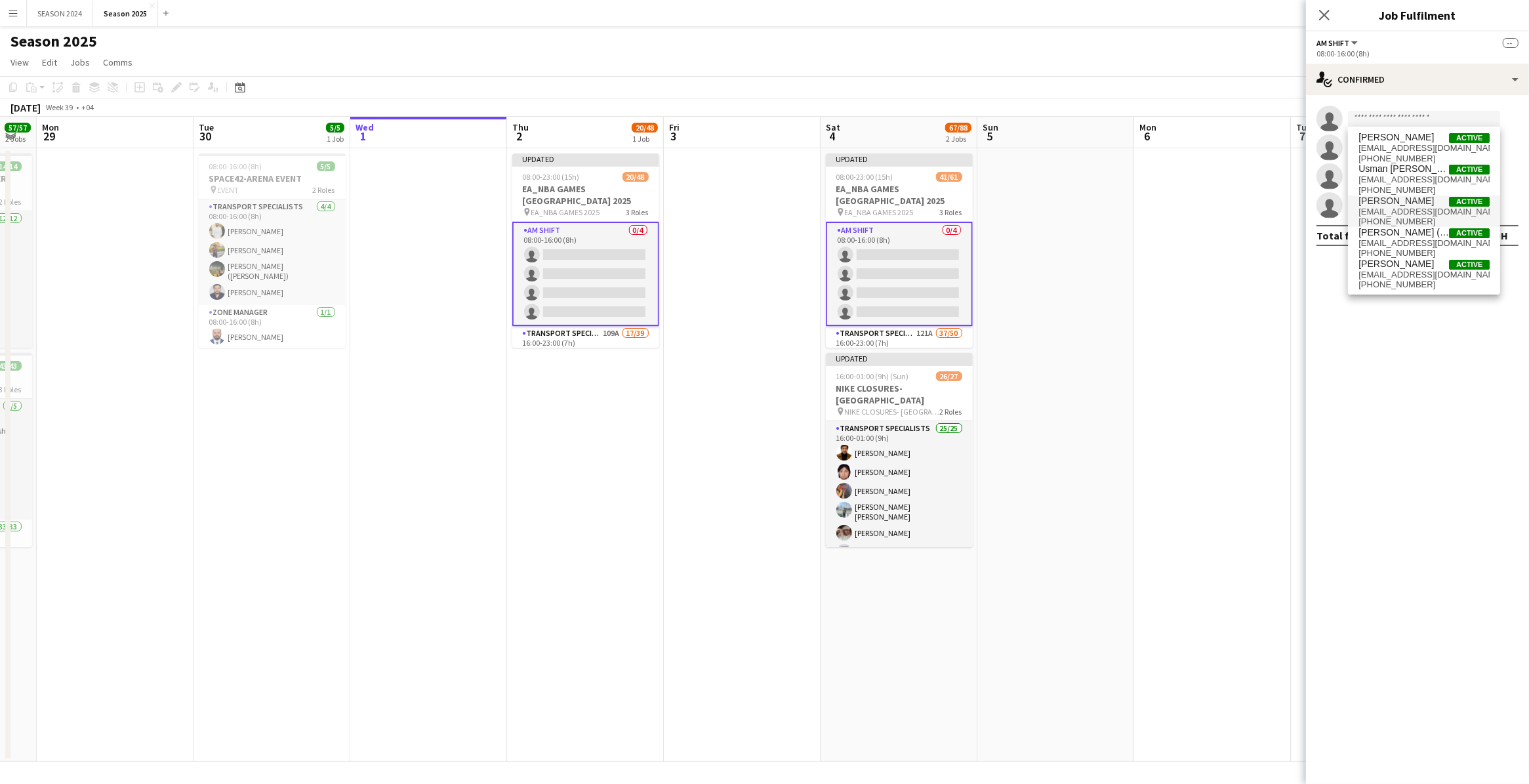
click at [1223, 234] on span "[PERSON_NAME] ([PERSON_NAME])" at bounding box center [1404, 232] width 90 height 11
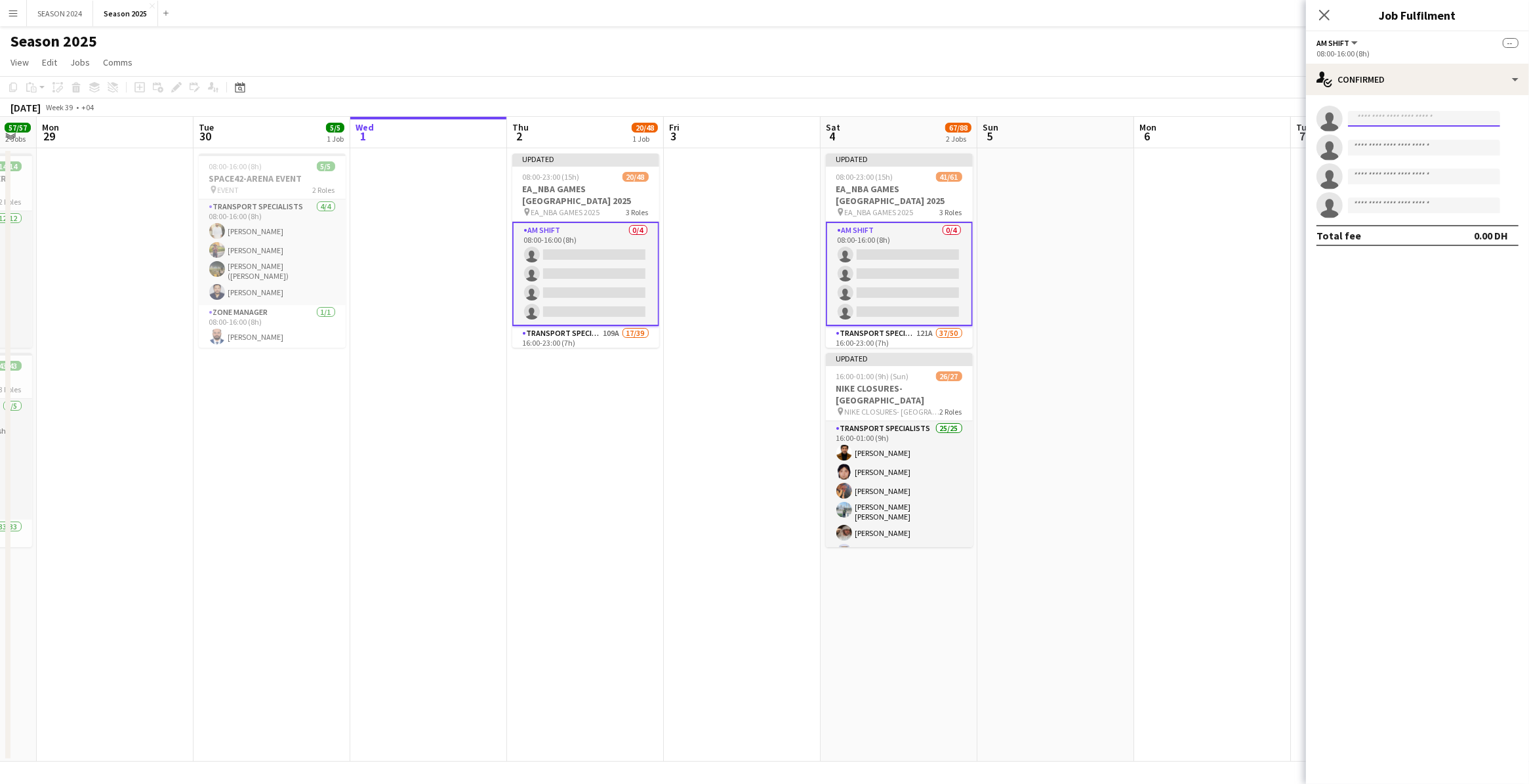
click at [1223, 113] on input at bounding box center [1424, 119] width 152 height 16
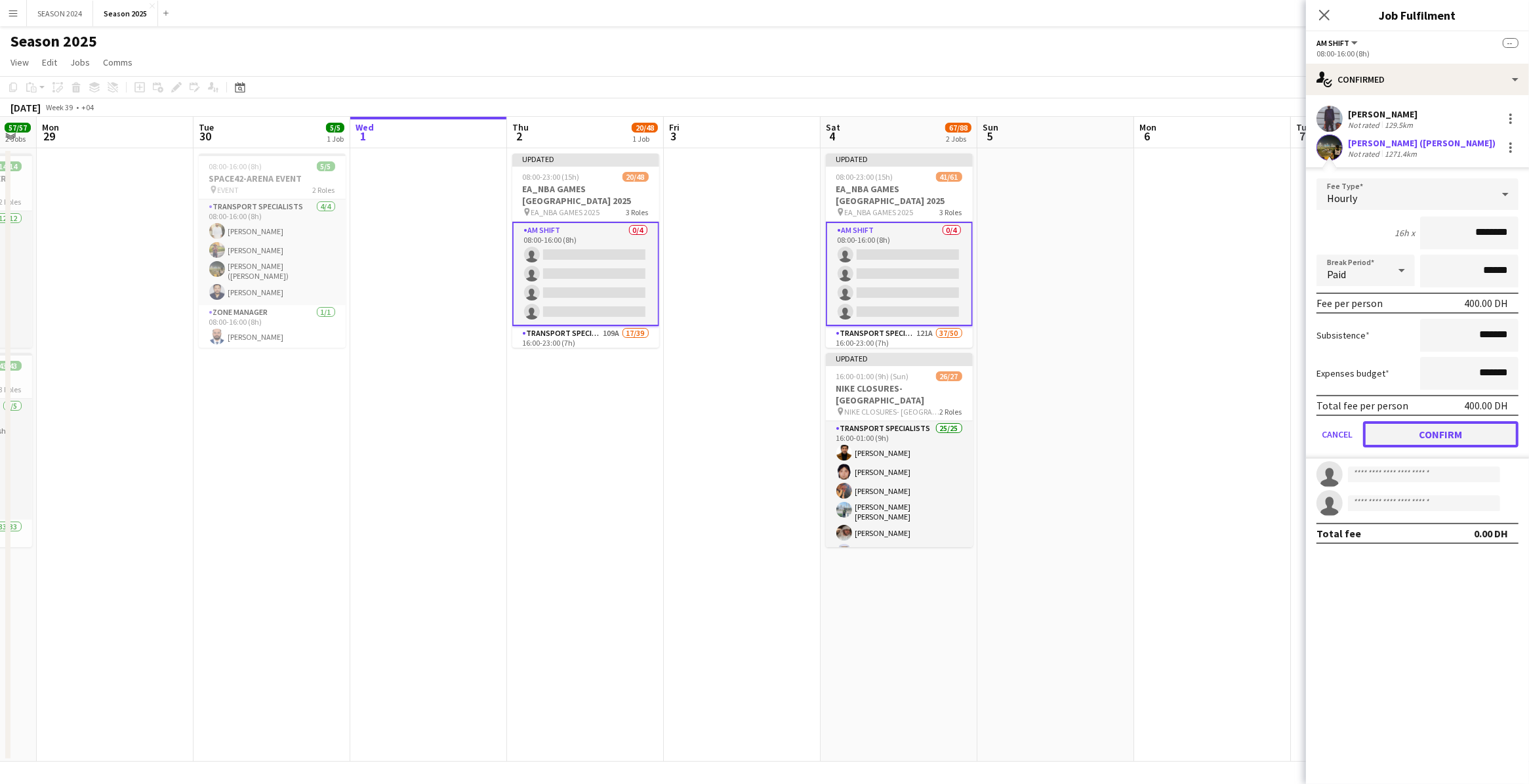
click at [1223, 430] on button "Confirm" at bounding box center [1440, 434] width 155 height 26
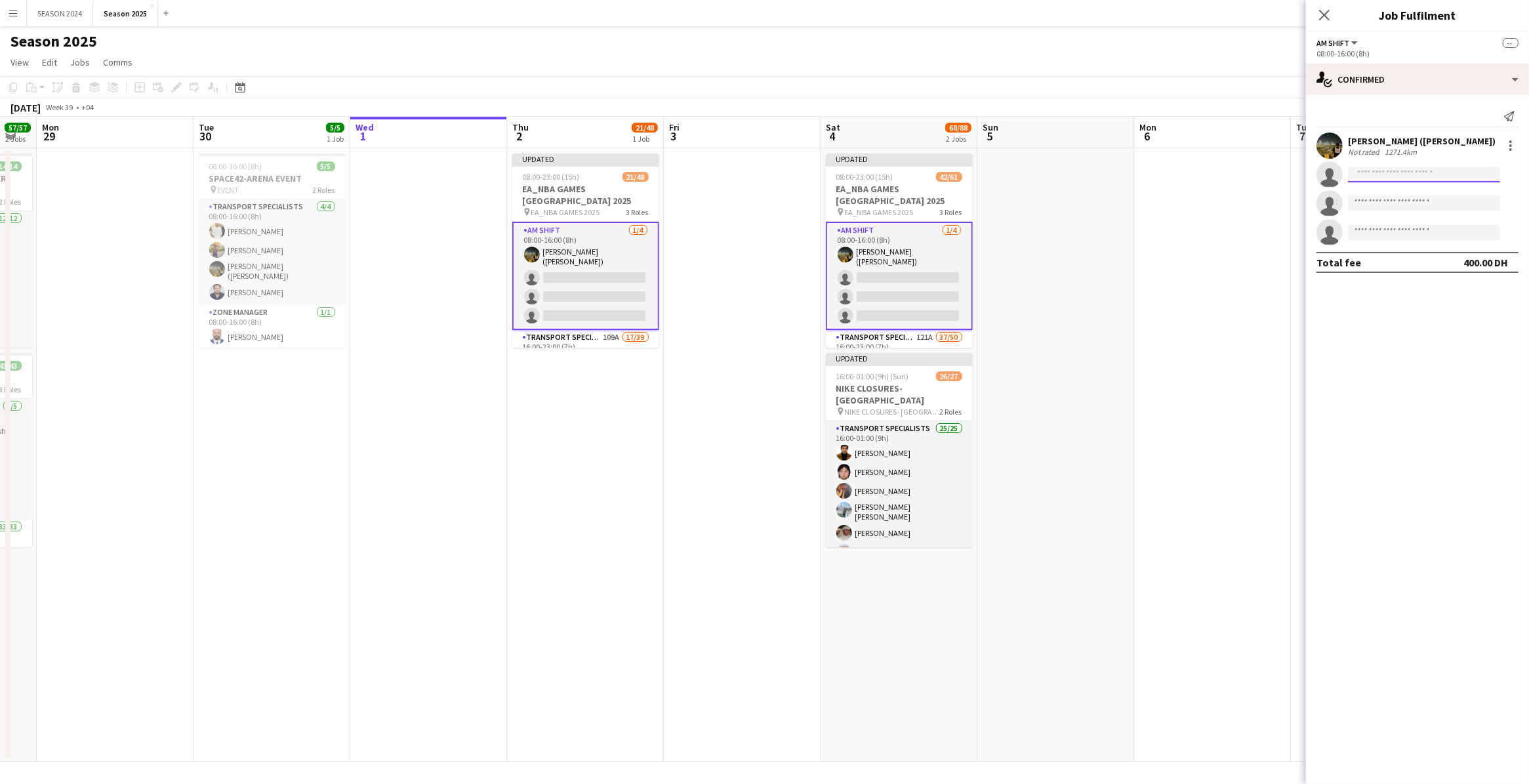
click at [1223, 175] on input at bounding box center [1424, 175] width 152 height 16
type input "******"
click at [1223, 203] on span "[EMAIL_ADDRESS][DOMAIN_NAME]" at bounding box center [1424, 204] width 131 height 10
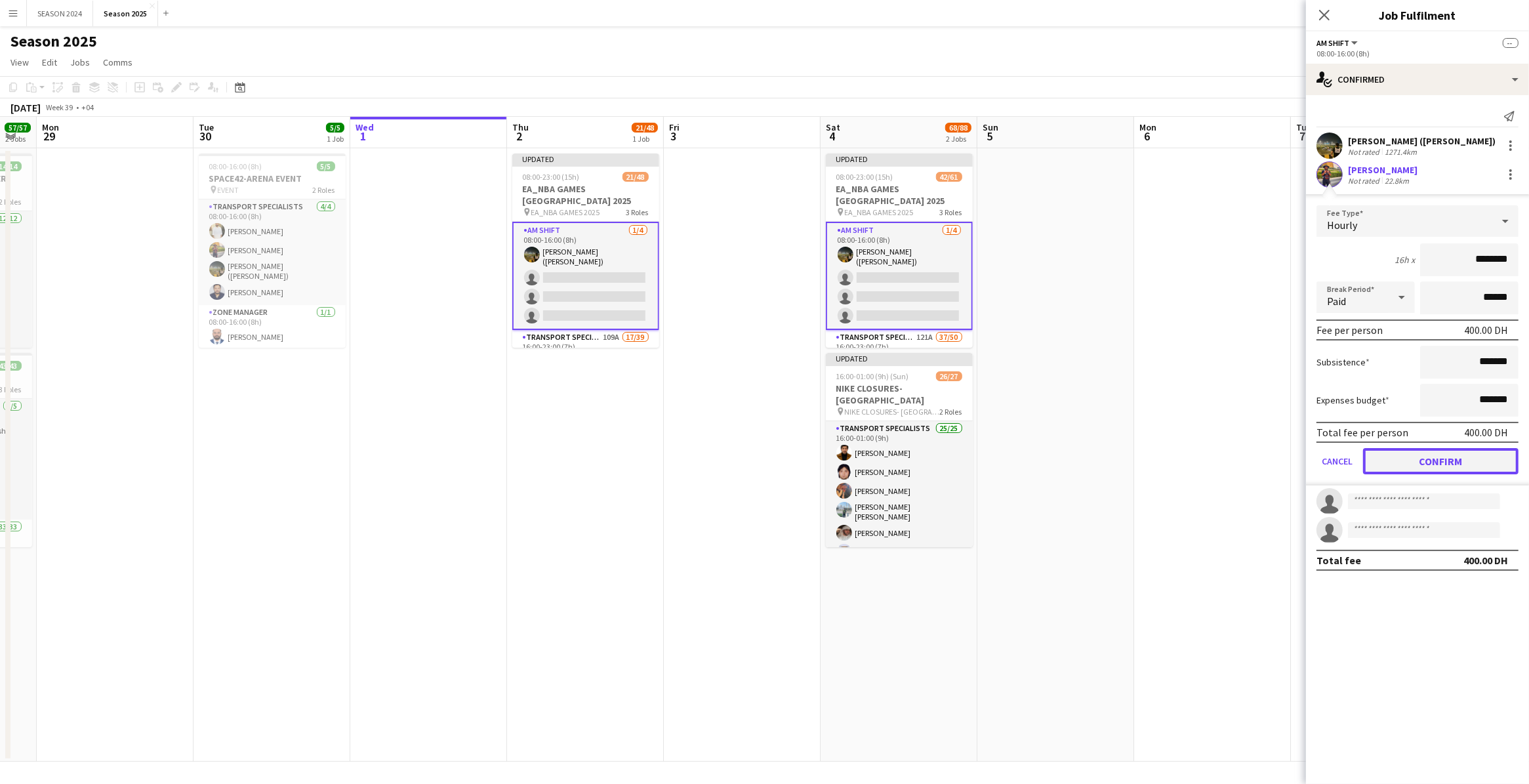
click at [1223, 448] on button "Confirm" at bounding box center [1440, 461] width 155 height 26
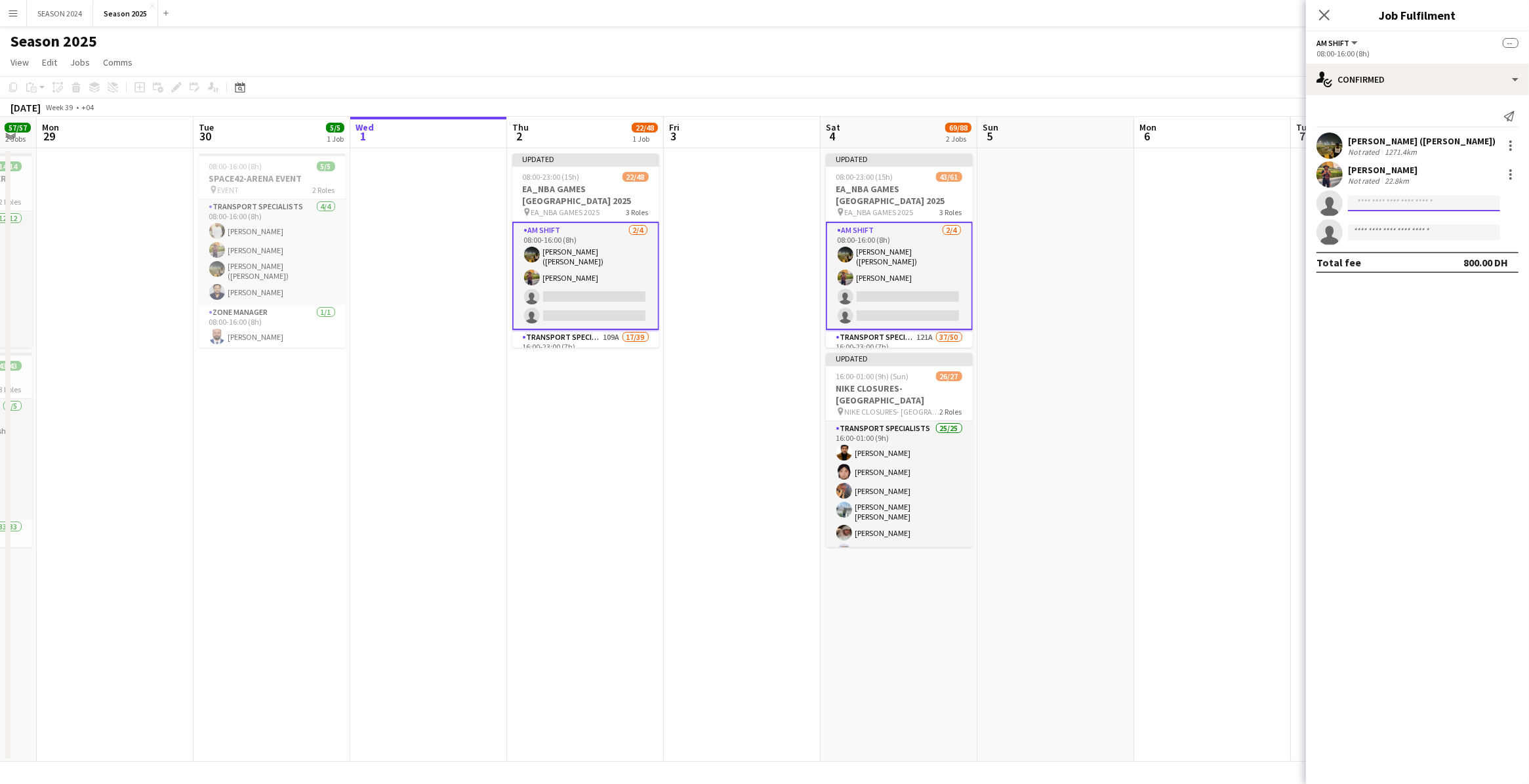
click at [1223, 204] on input at bounding box center [1424, 203] width 152 height 16
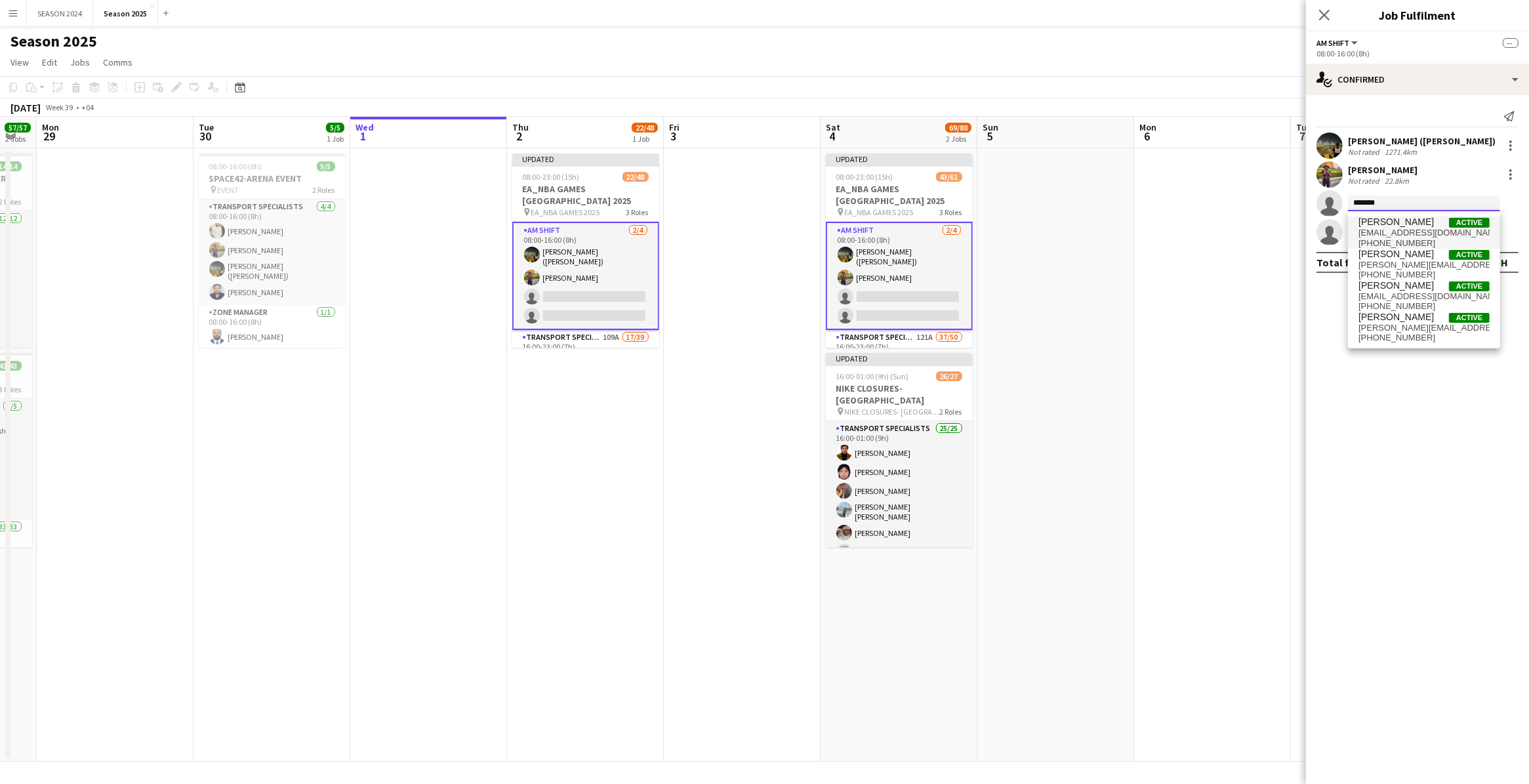
type input "*******"
click at [1223, 221] on span "[PERSON_NAME]" at bounding box center [1396, 221] width 76 height 11
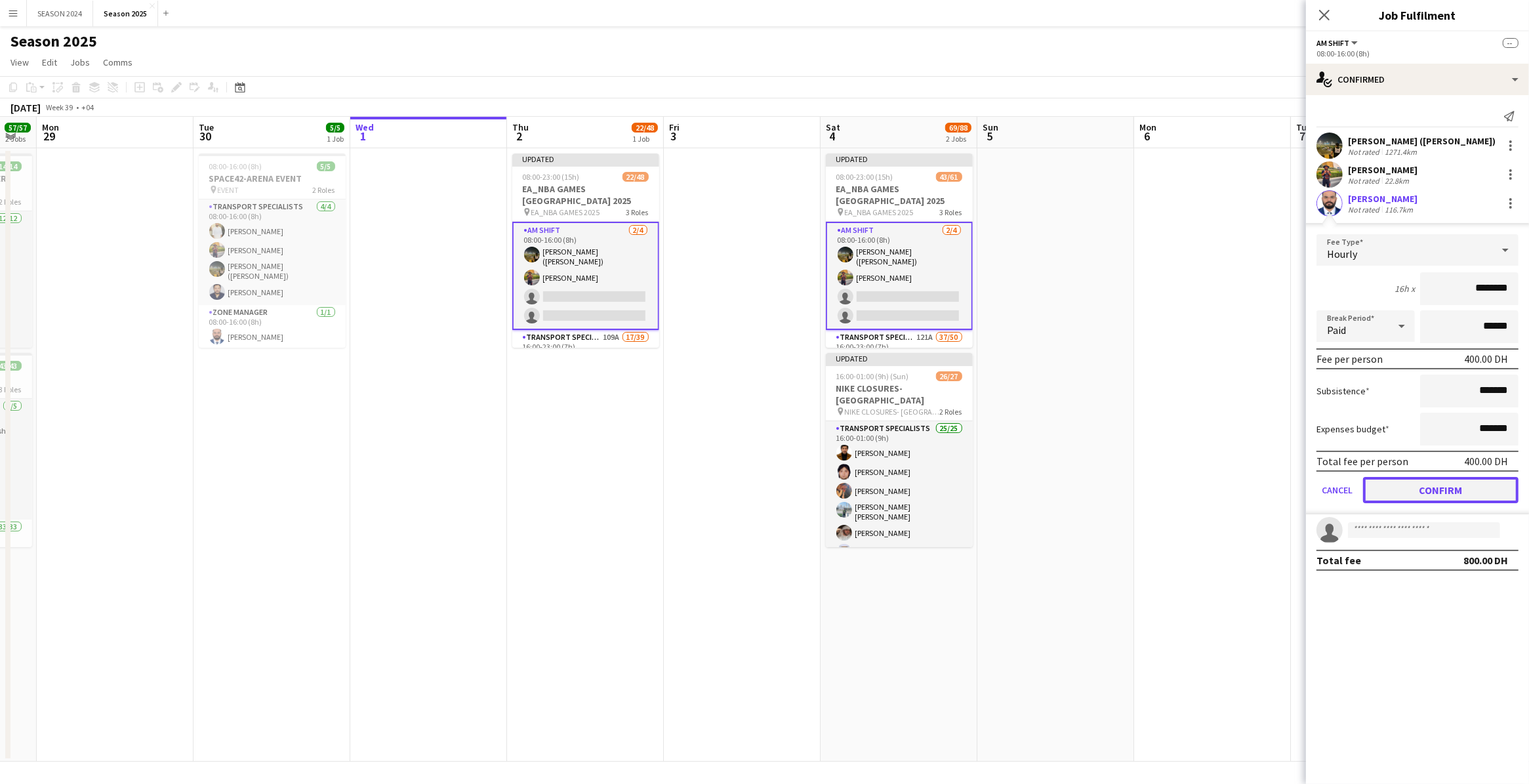
click at [1223, 490] on button "Confirm" at bounding box center [1440, 490] width 155 height 26
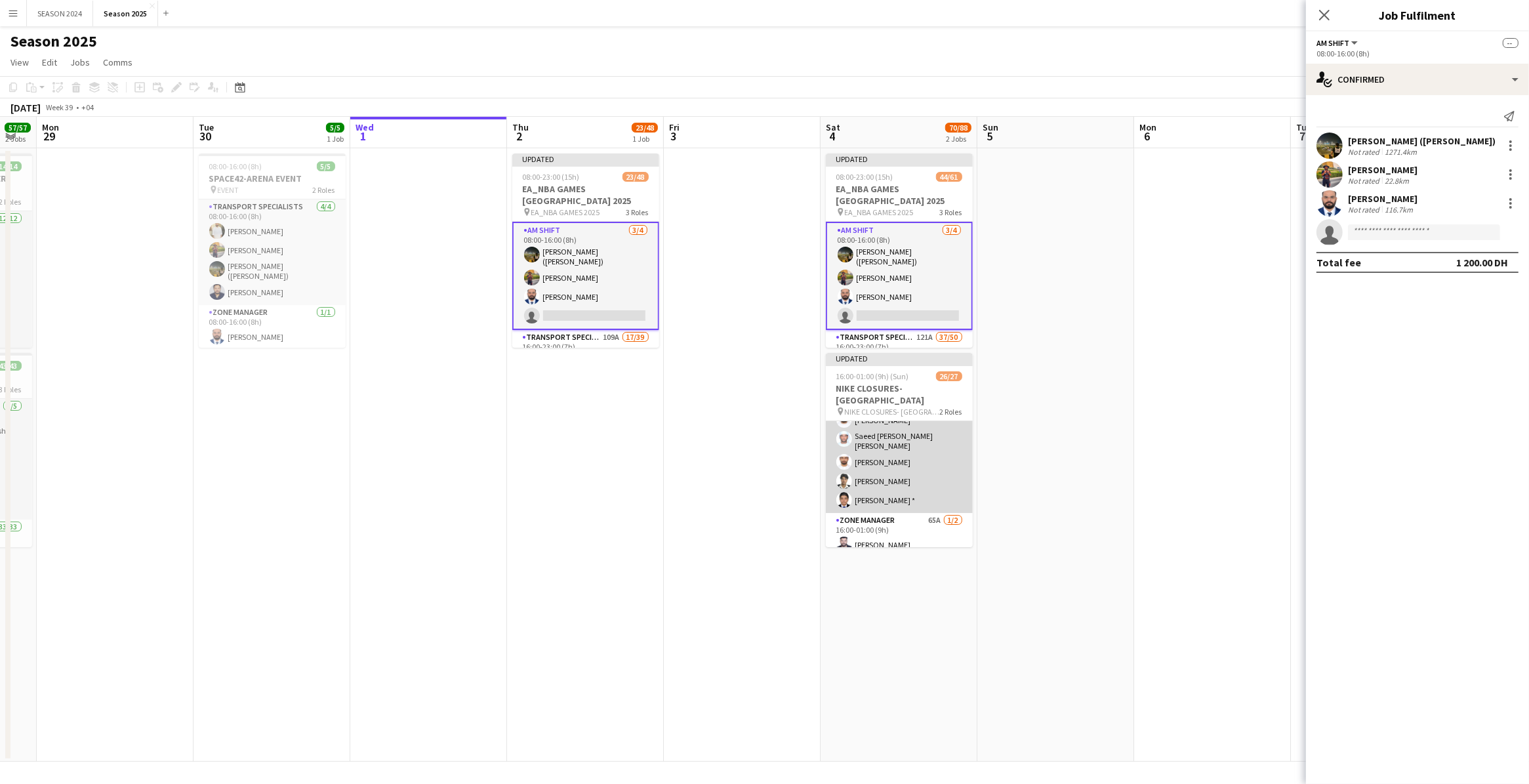
scroll to position [427, 0]
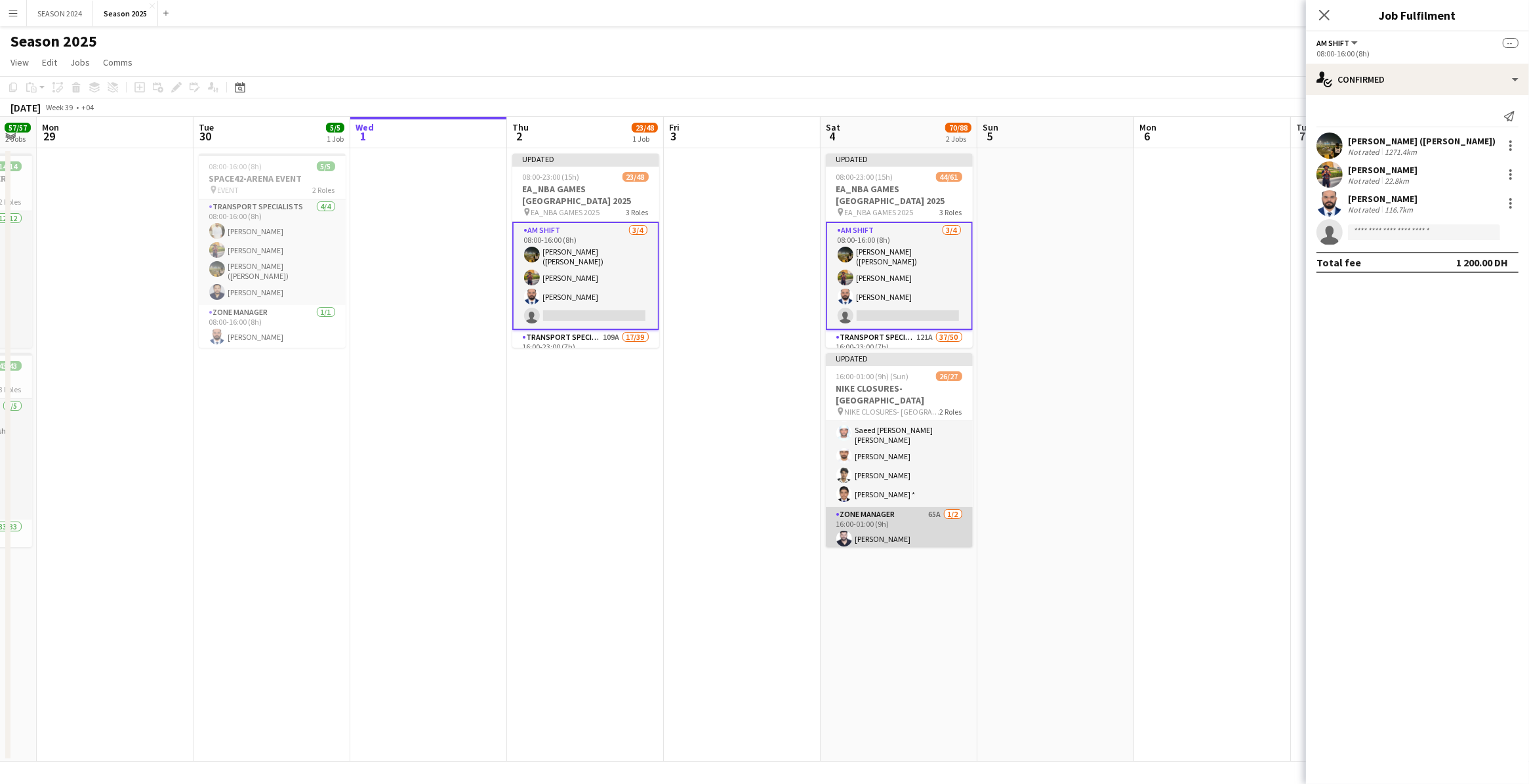
click at [881, 507] on app-card-role "Zone Manager 65A [DATE] 16:00-01:00 (9h) [PERSON_NAME] single-neutral-actions" at bounding box center [899, 538] width 147 height 63
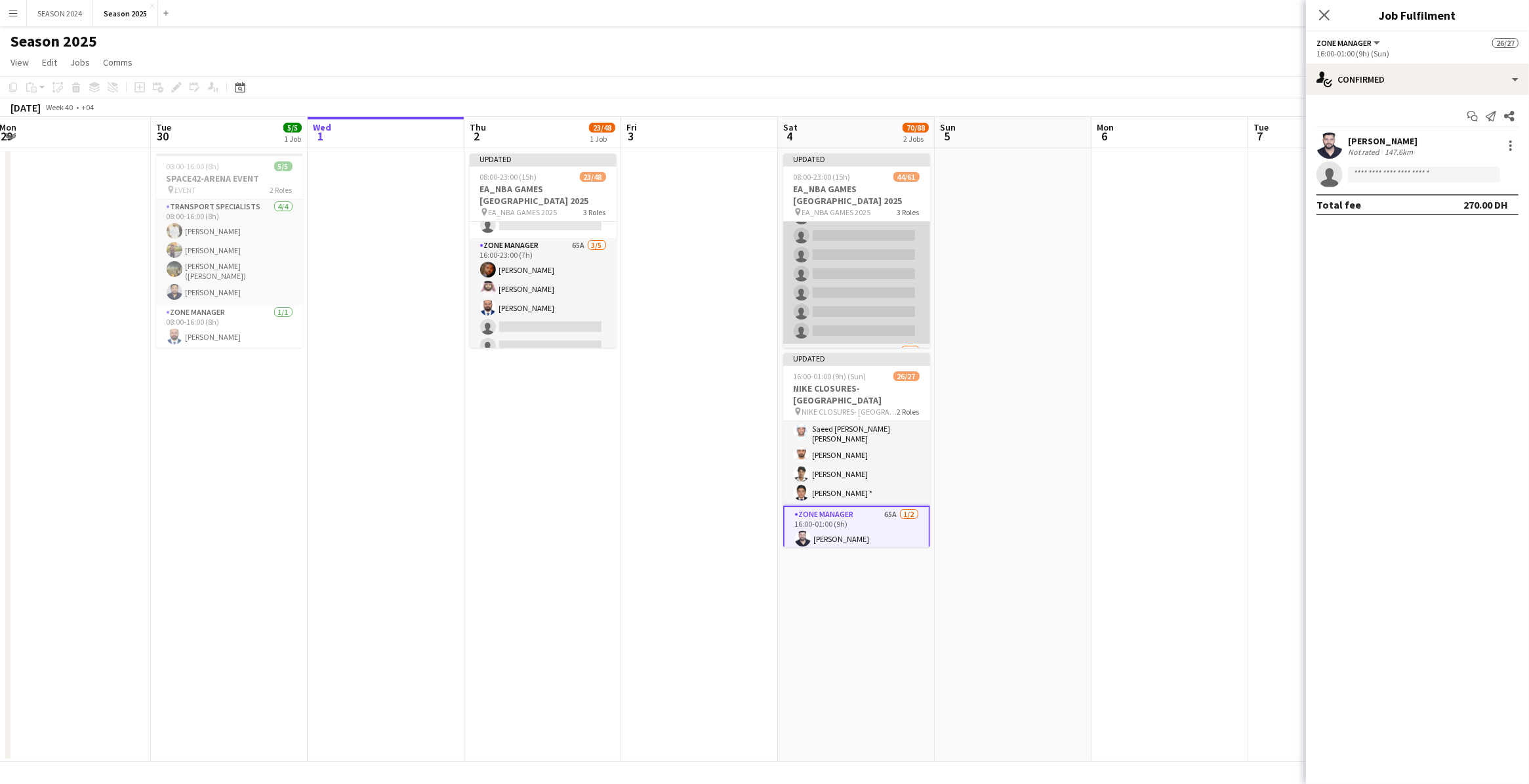
scroll to position [1127, 0]
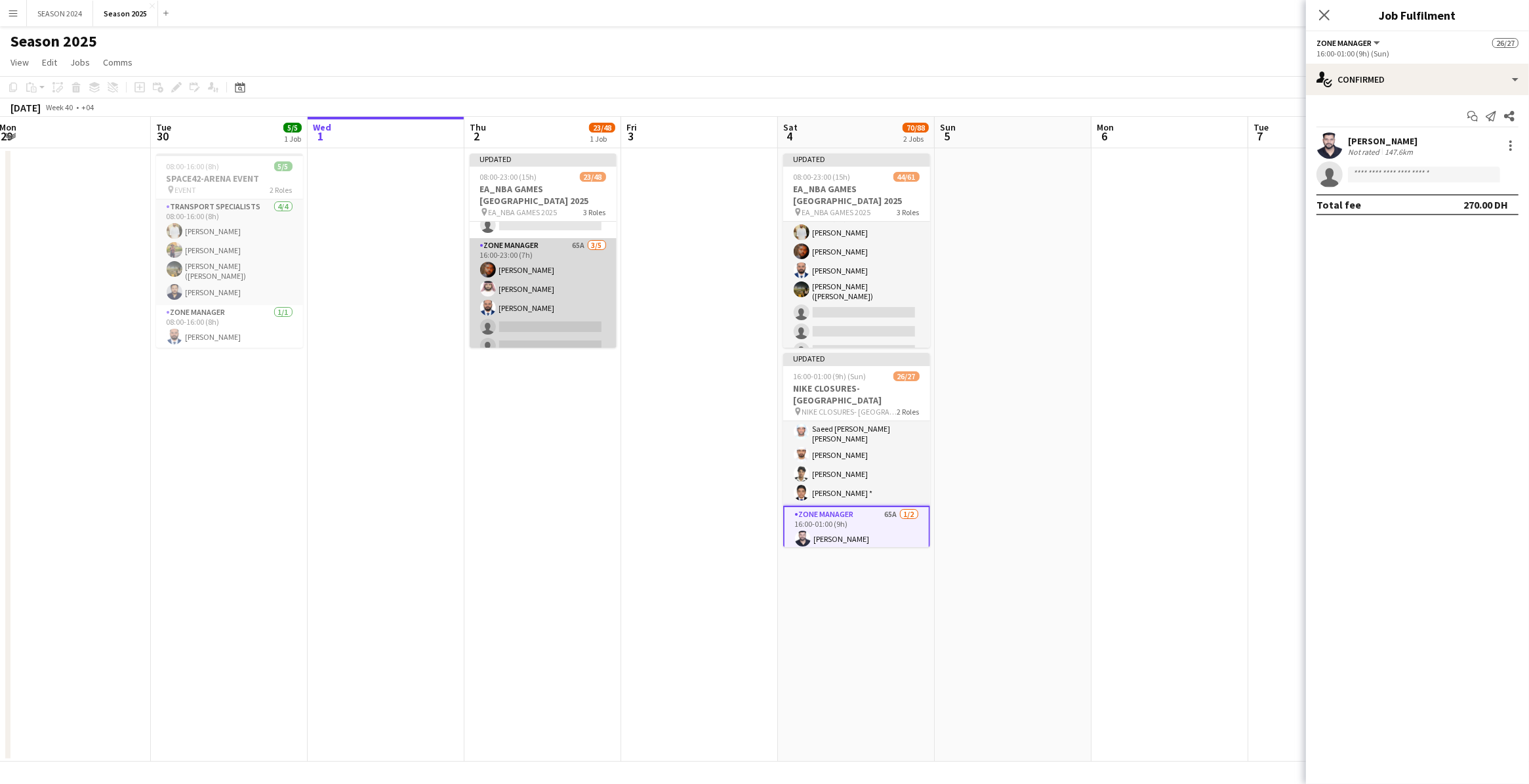
click at [535, 302] on app-card-role "Zone Manager 65A [DATE] 16:00-23:00 (7h) [PERSON_NAME] [PERSON_NAME] Bu [PERSON…" at bounding box center [543, 298] width 147 height 121
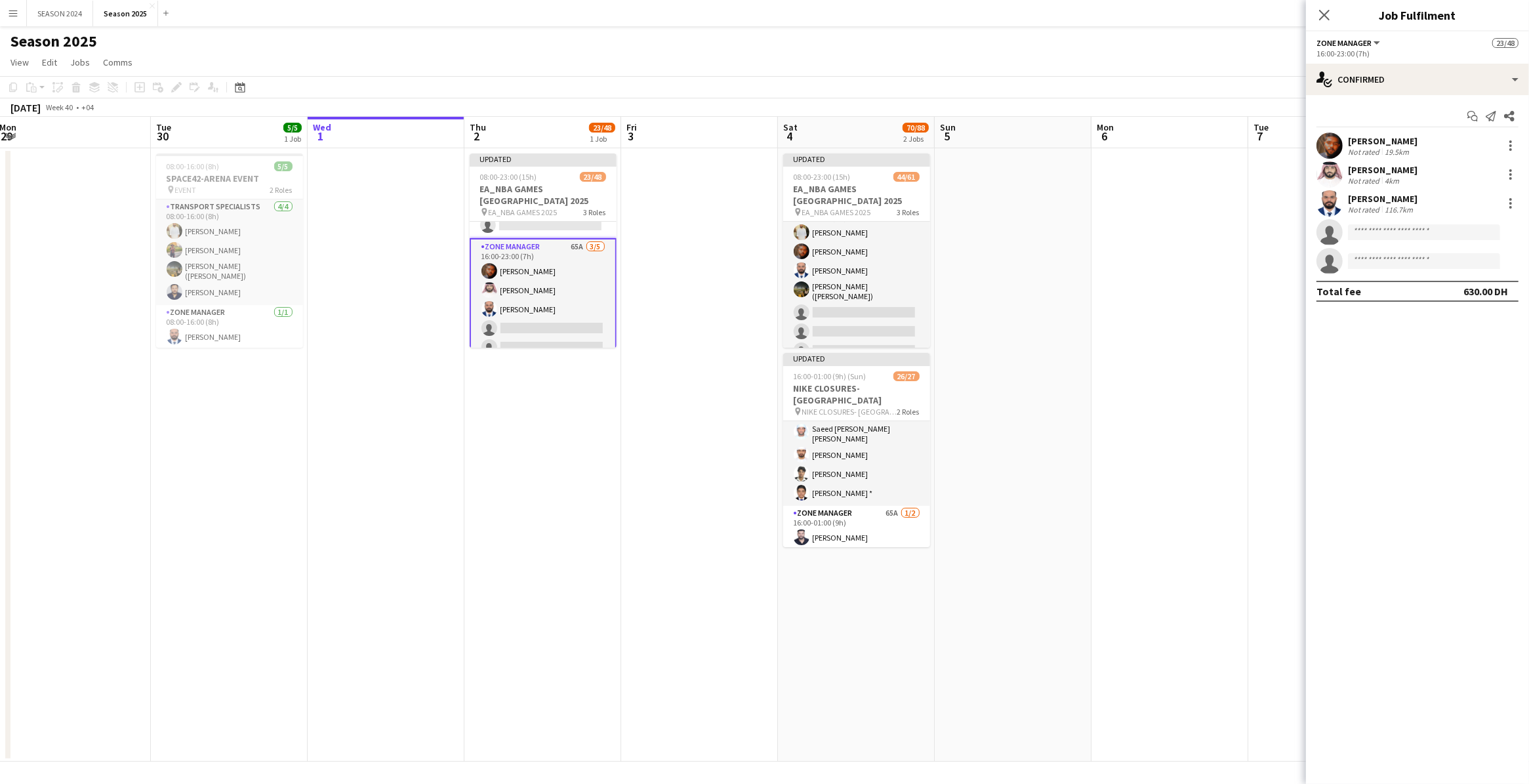
scroll to position [427, 0]
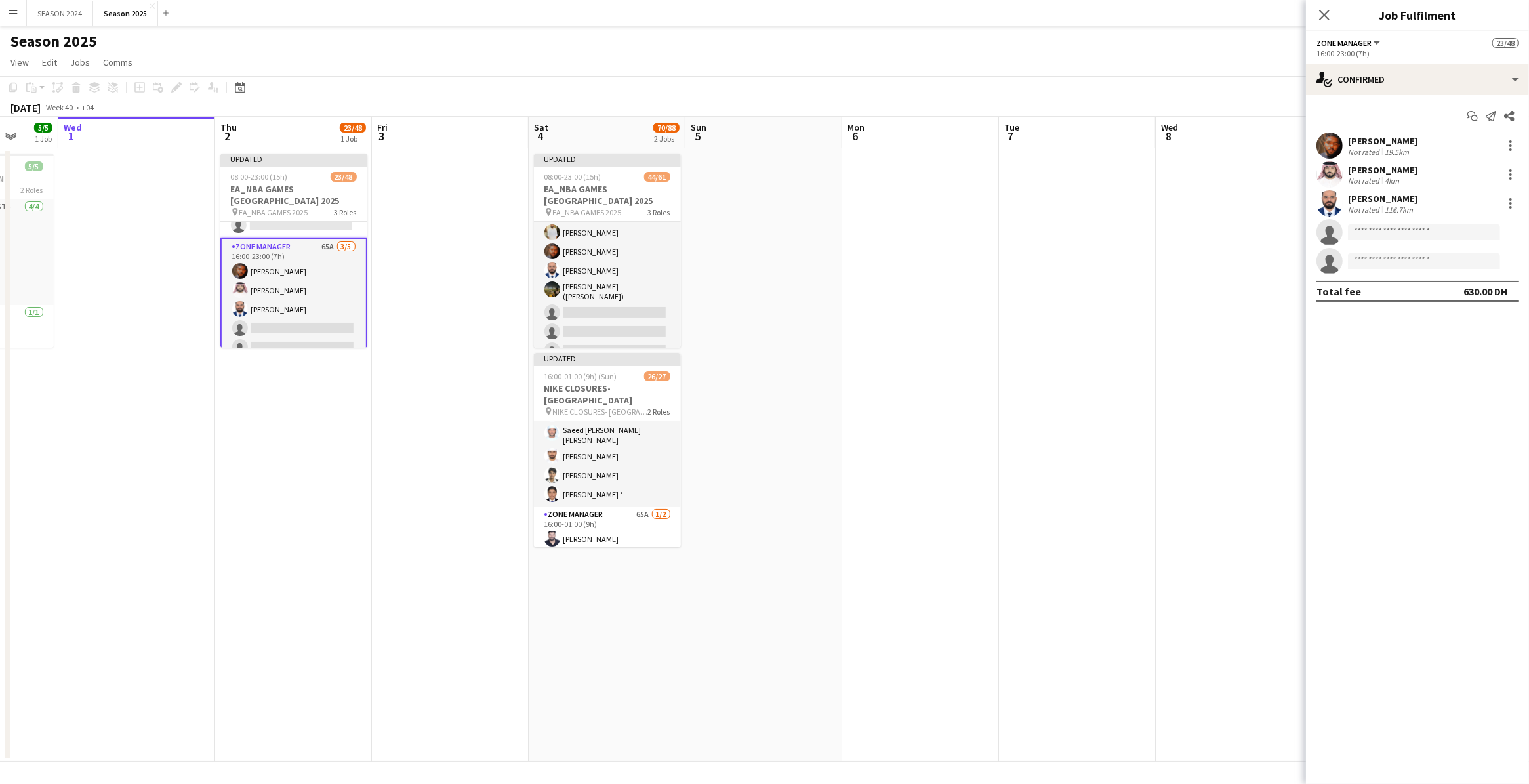
drag, startPoint x: 690, startPoint y: 444, endPoint x: 432, endPoint y: 441, distance: 258.0
click at [428, 441] on app-calendar-viewport "Fri 26 Sat 27 57/57 2 Jobs Sun 28 57/57 2 Jobs Mon 29 Tue 30 5/5 1 Job Wed 1 Th…" at bounding box center [764, 438] width 1529 height 645
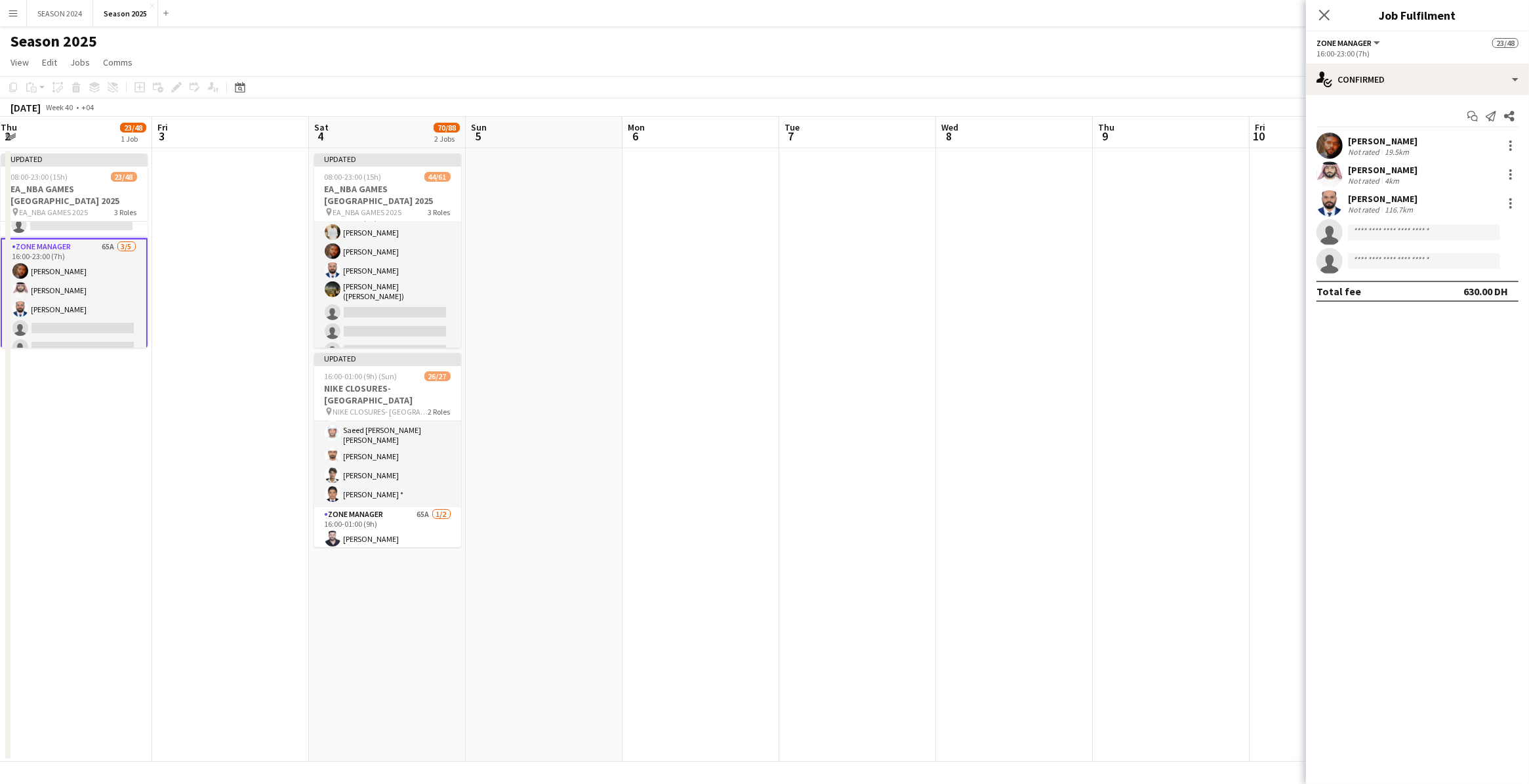
drag, startPoint x: 965, startPoint y: 436, endPoint x: 1017, endPoint y: 471, distance: 62.7
click at [1016, 471] on app-calendar-viewport "Tue 30 5/5 1 Job Wed 1 Thu 2 23/48 1 Job Fri 3 Sat 4 70/88 2 Jobs Sun 5 Mon 6 T…" at bounding box center [764, 438] width 1529 height 645
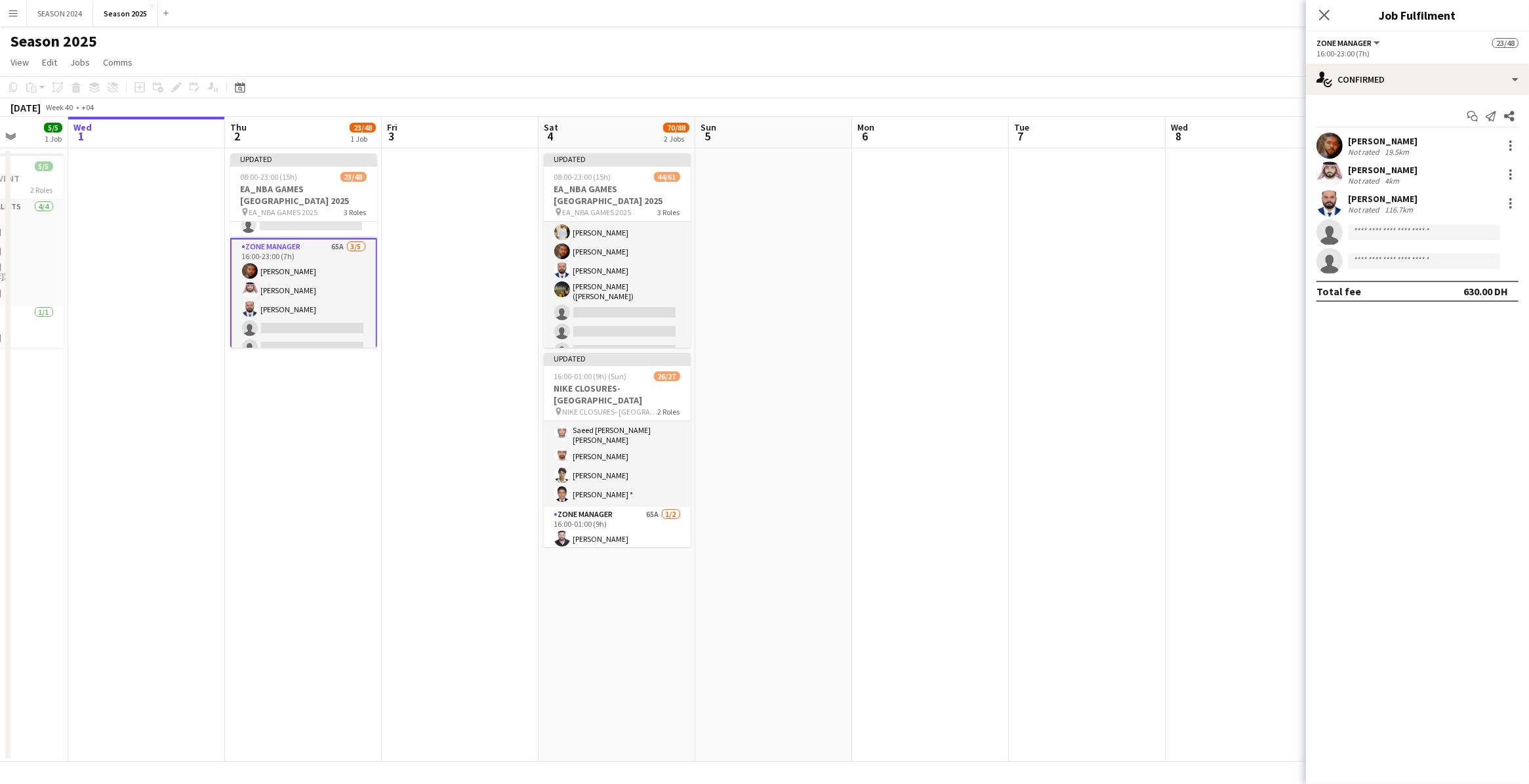
drag, startPoint x: 393, startPoint y: 425, endPoint x: 706, endPoint y: 469, distance: 316.1
click at [663, 458] on app-calendar-viewport "Sun 28 57/57 2 Jobs Mon 29 Tue 30 5/5 1 Job Wed 1 Thu 2 23/48 1 Job Fri 3 Sat 4…" at bounding box center [764, 438] width 1529 height 645
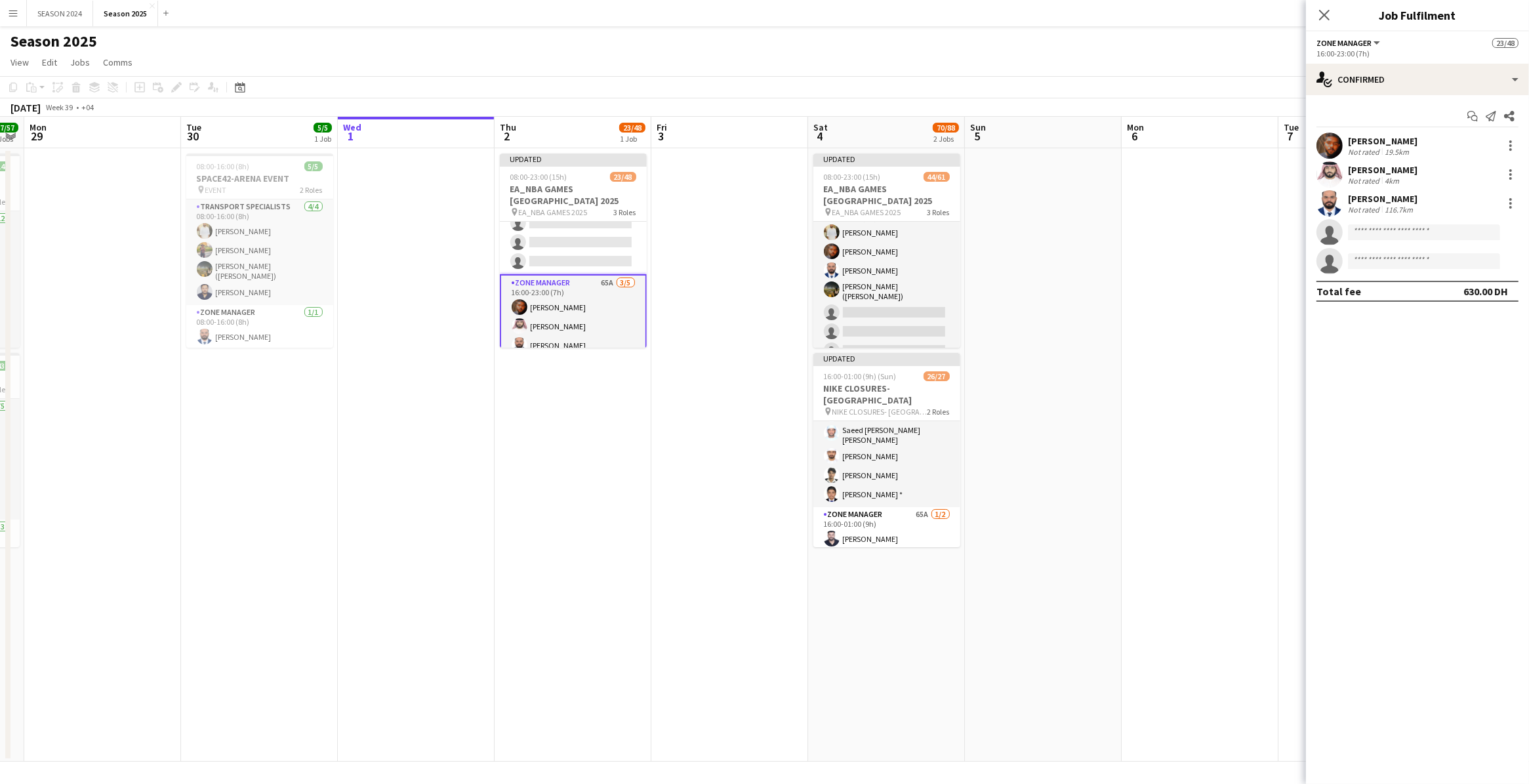
scroll to position [873, 0]
click at [558, 276] on app-card-role "Zone Manager 65A [DATE] 16:00-23:00 (7h) [PERSON_NAME] [PERSON_NAME] Bu [PERSON…" at bounding box center [573, 299] width 147 height 123
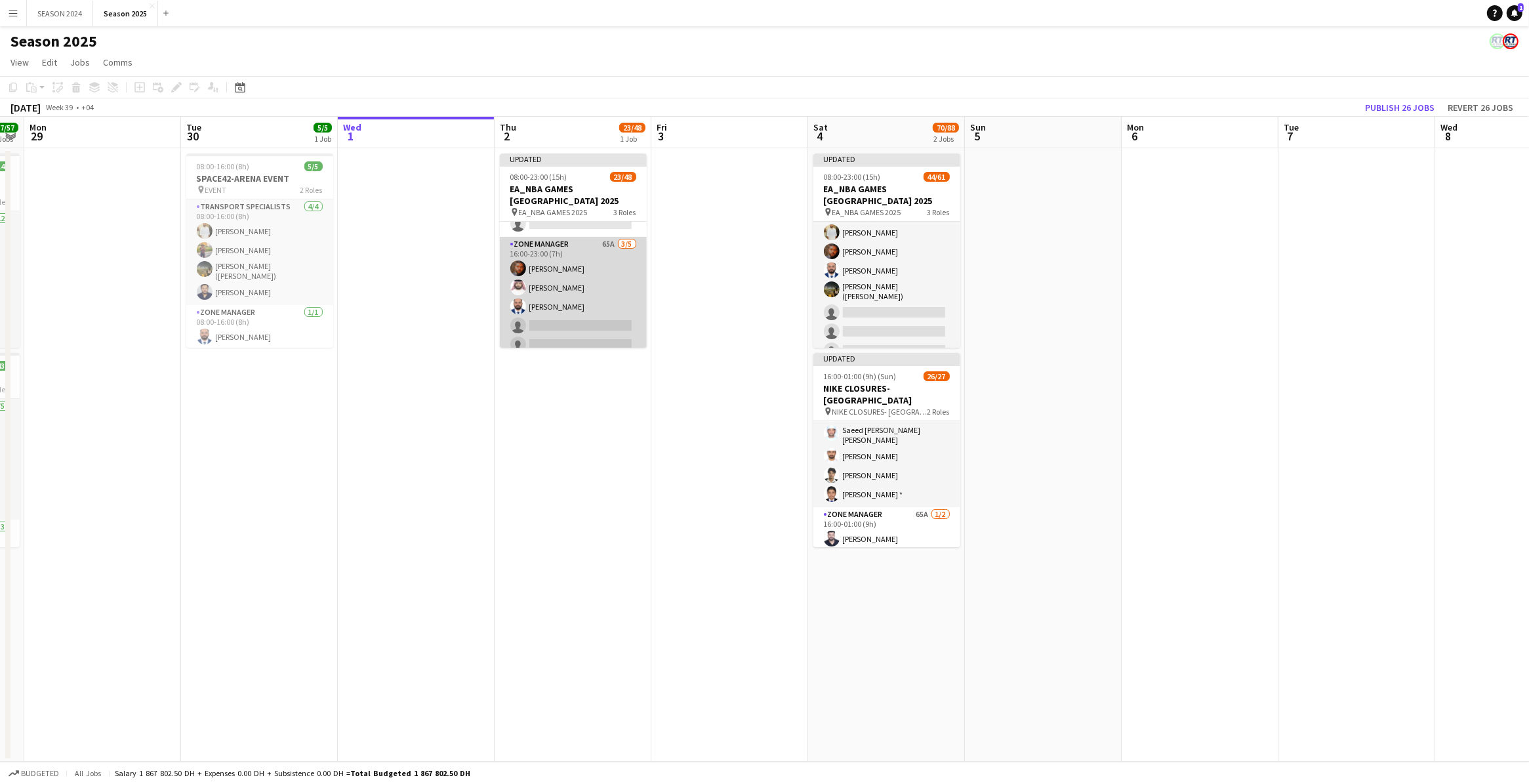
scroll to position [873, 0]
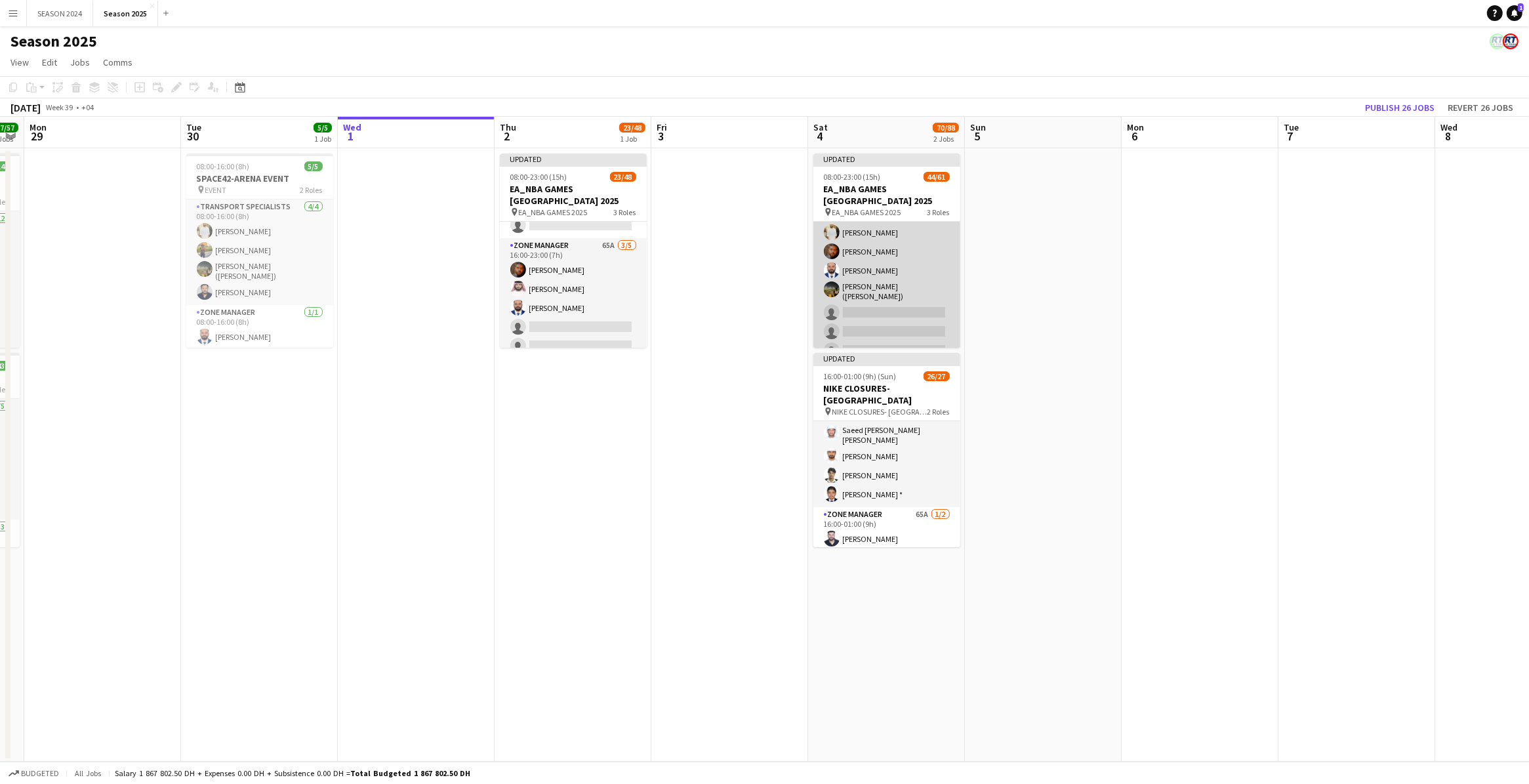
click at [853, 270] on app-card-role "Zone Manager 67A [DATE] 16:00-23:00 (7h) [PERSON_NAME] [PERSON_NAME] [PERSON_NA…" at bounding box center [886, 281] width 147 height 162
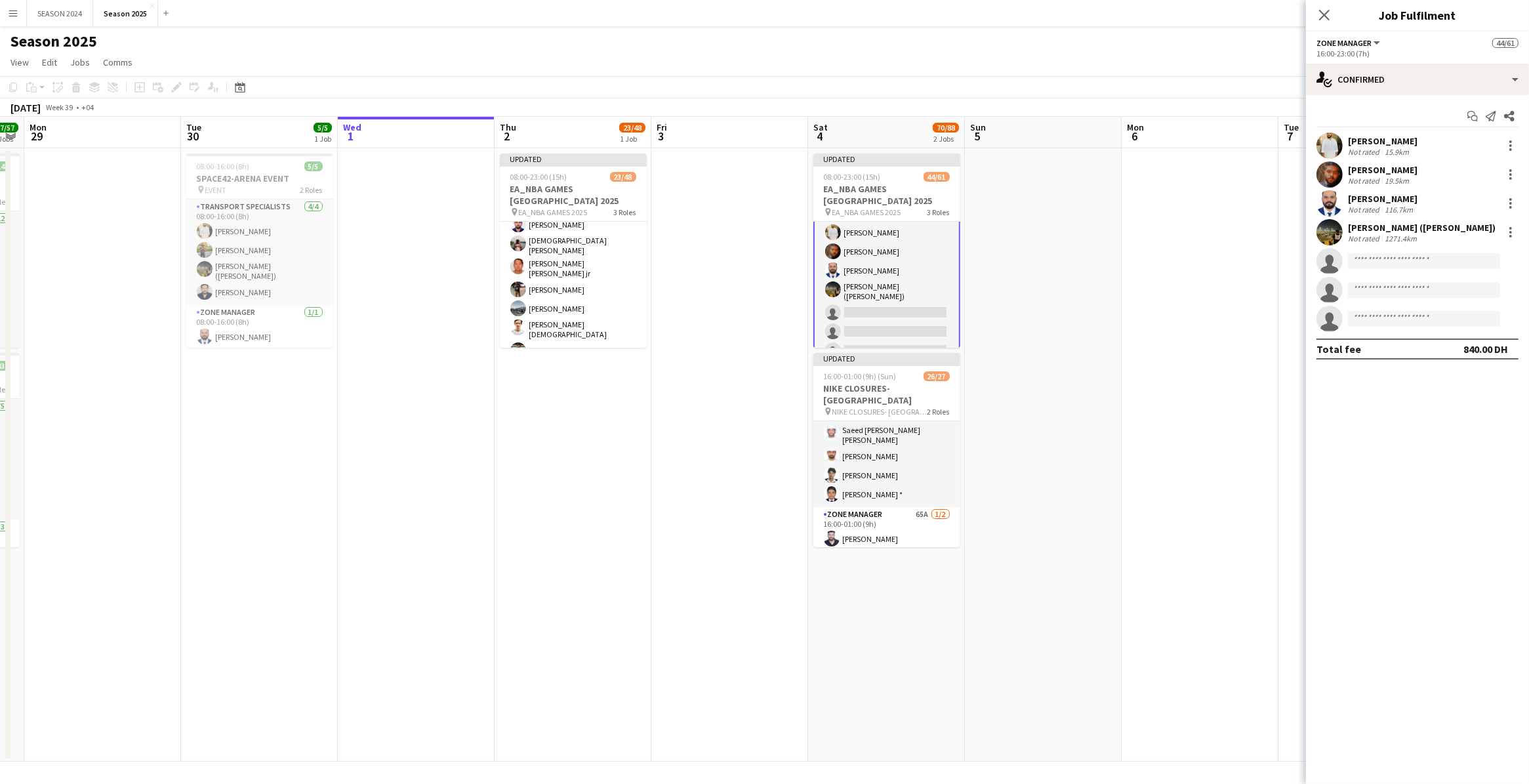
scroll to position [0, 0]
click at [564, 273] on app-card-role "AM SHIFT [DATE] 08:00-16:00 (8h) [PERSON_NAME] ([PERSON_NAME]) [PERSON_NAME] [P…" at bounding box center [573, 274] width 147 height 106
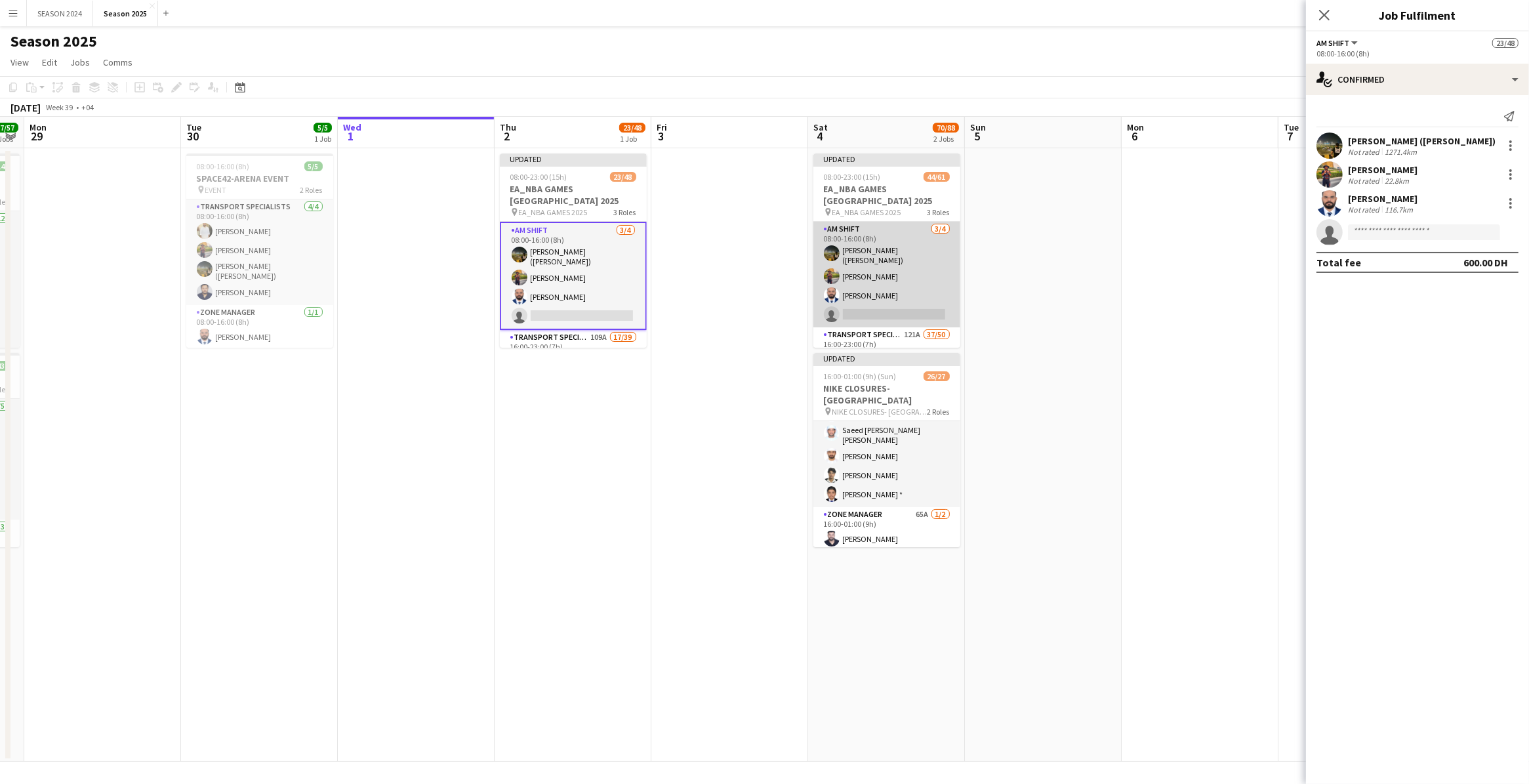
click at [884, 256] on app-card-role "AM SHIFT [DATE] 08:00-16:00 (8h) [PERSON_NAME] ([PERSON_NAME]) [PERSON_NAME] [P…" at bounding box center [886, 274] width 147 height 106
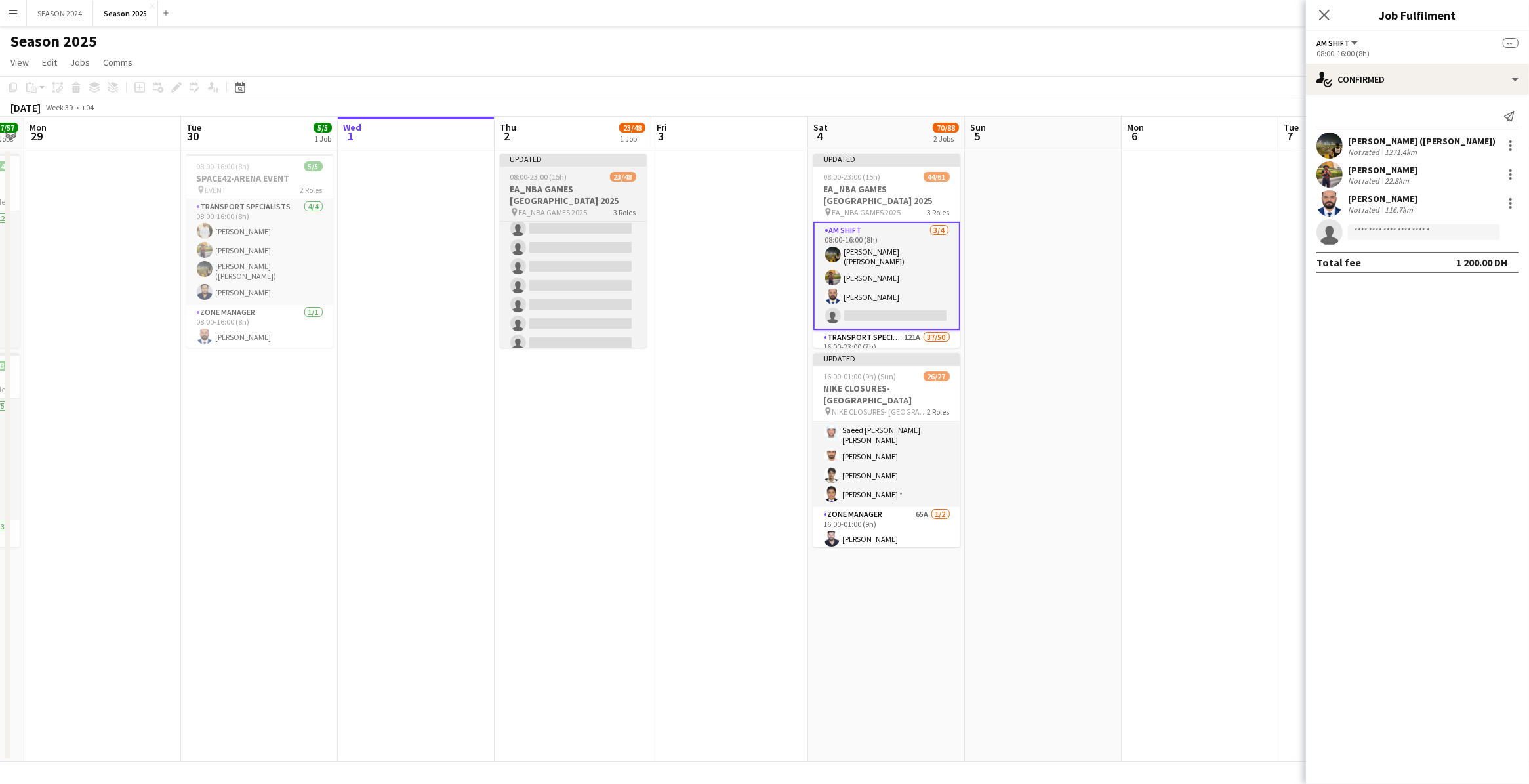
scroll to position [820, 0]
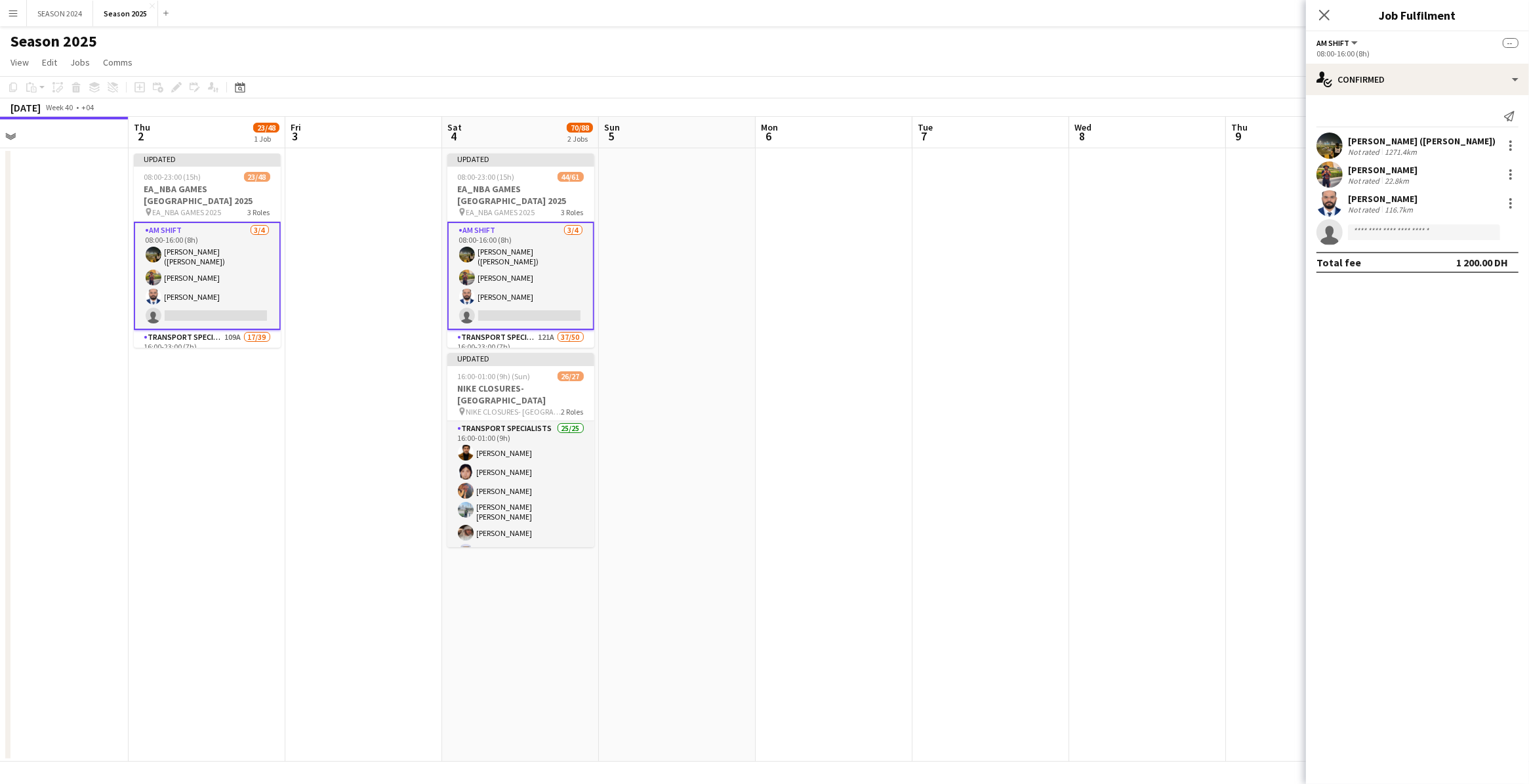
drag, startPoint x: 287, startPoint y: 402, endPoint x: 616, endPoint y: 396, distance: 329.1
click at [699, 407] on app-calendar-viewport "Mon 29 Tue 30 5/5 1 Job Wed 1 Thu 2 23/48 1 Job Fri 3 Sat 4 70/88 2 Jobs Sun 5 …" at bounding box center [764, 438] width 1529 height 645
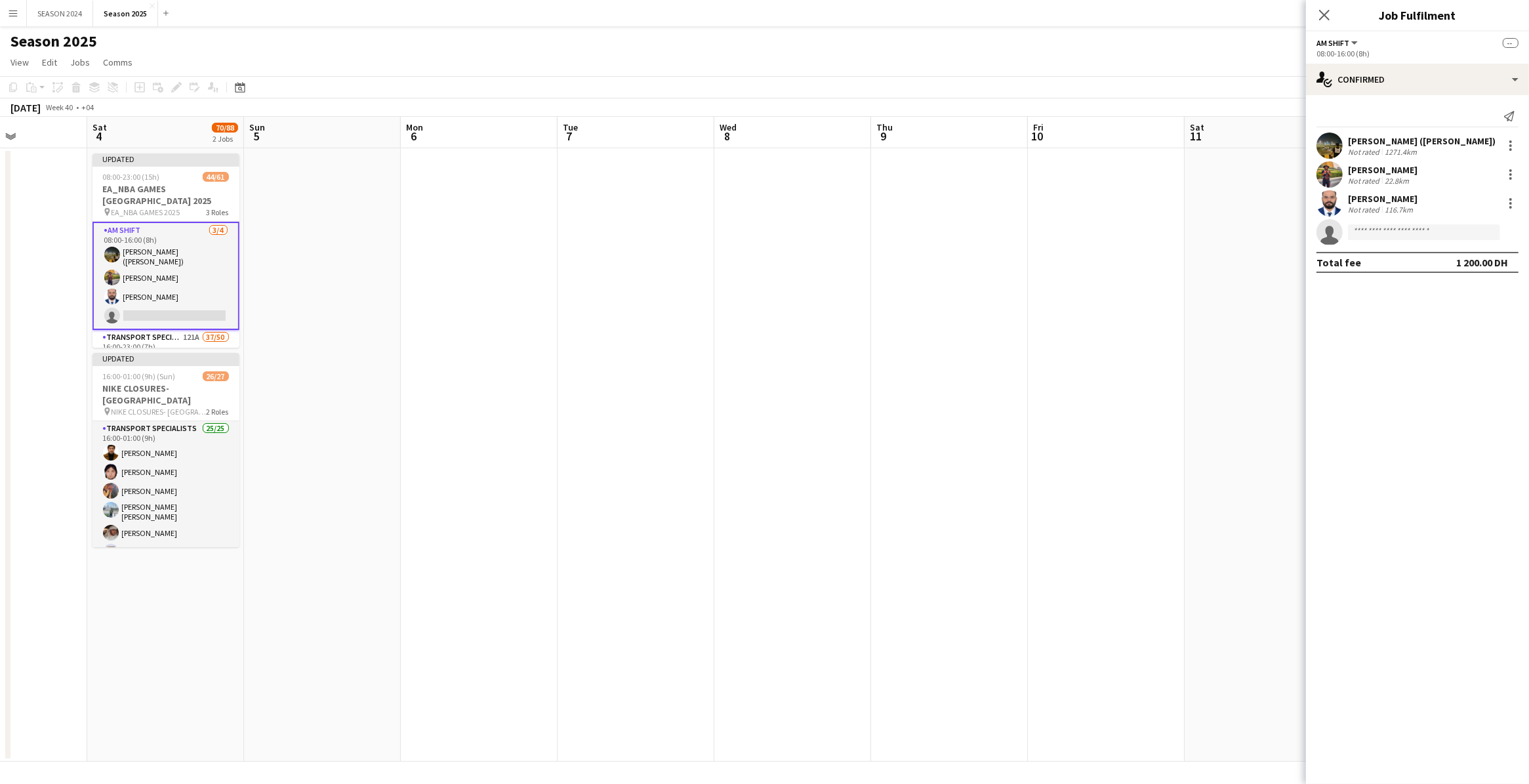
click at [361, 392] on app-calendar-viewport "Tue 30 5/5 1 Job Wed 1 Thu 2 23/48 1 Job Fri 3 Sat 4 70/88 2 Jobs Sun 5 Mon 6 T…" at bounding box center [764, 438] width 1529 height 645
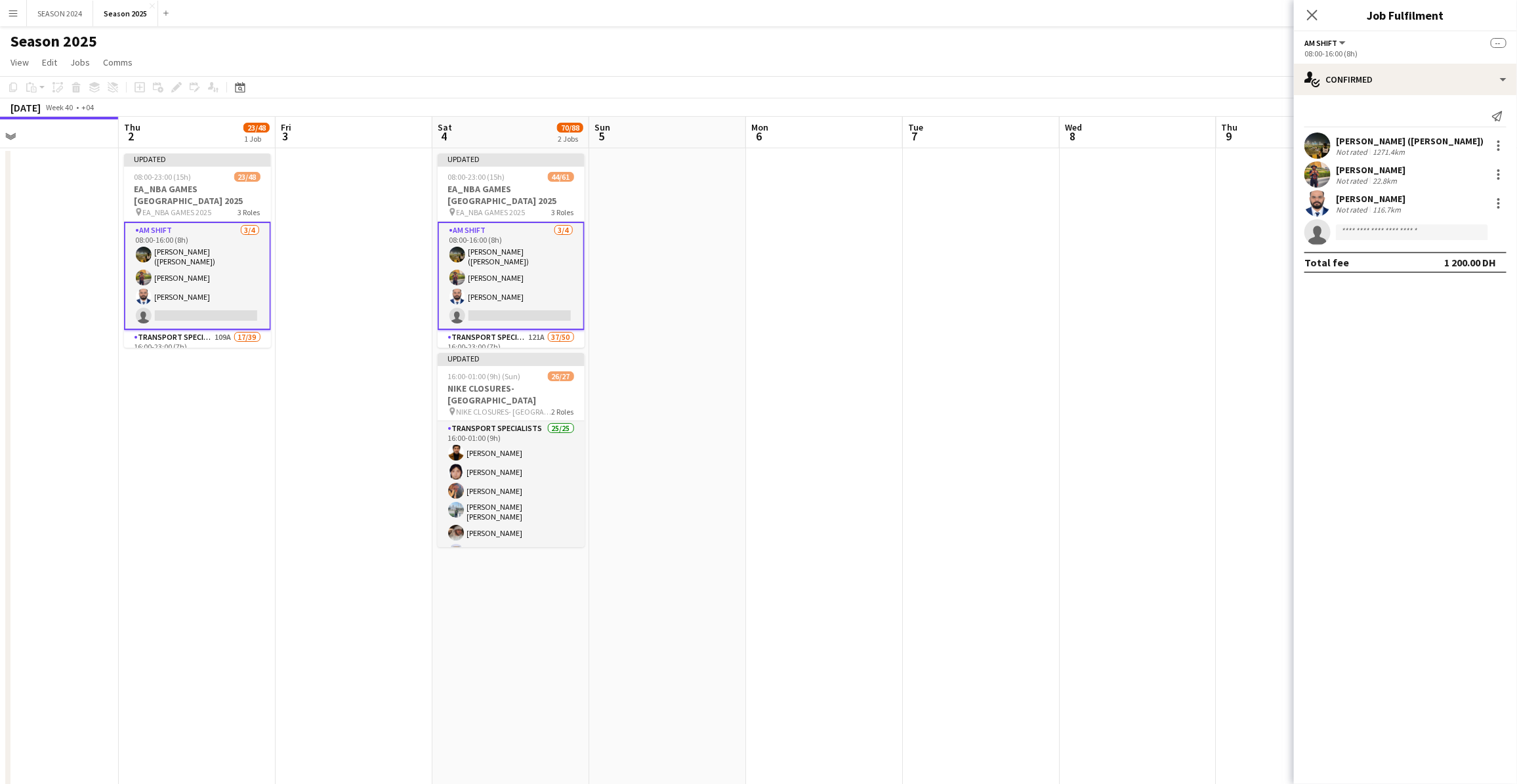
scroll to position [0, 417]
drag, startPoint x: 408, startPoint y: 415, endPoint x: 836, endPoint y: 446, distance: 429.1
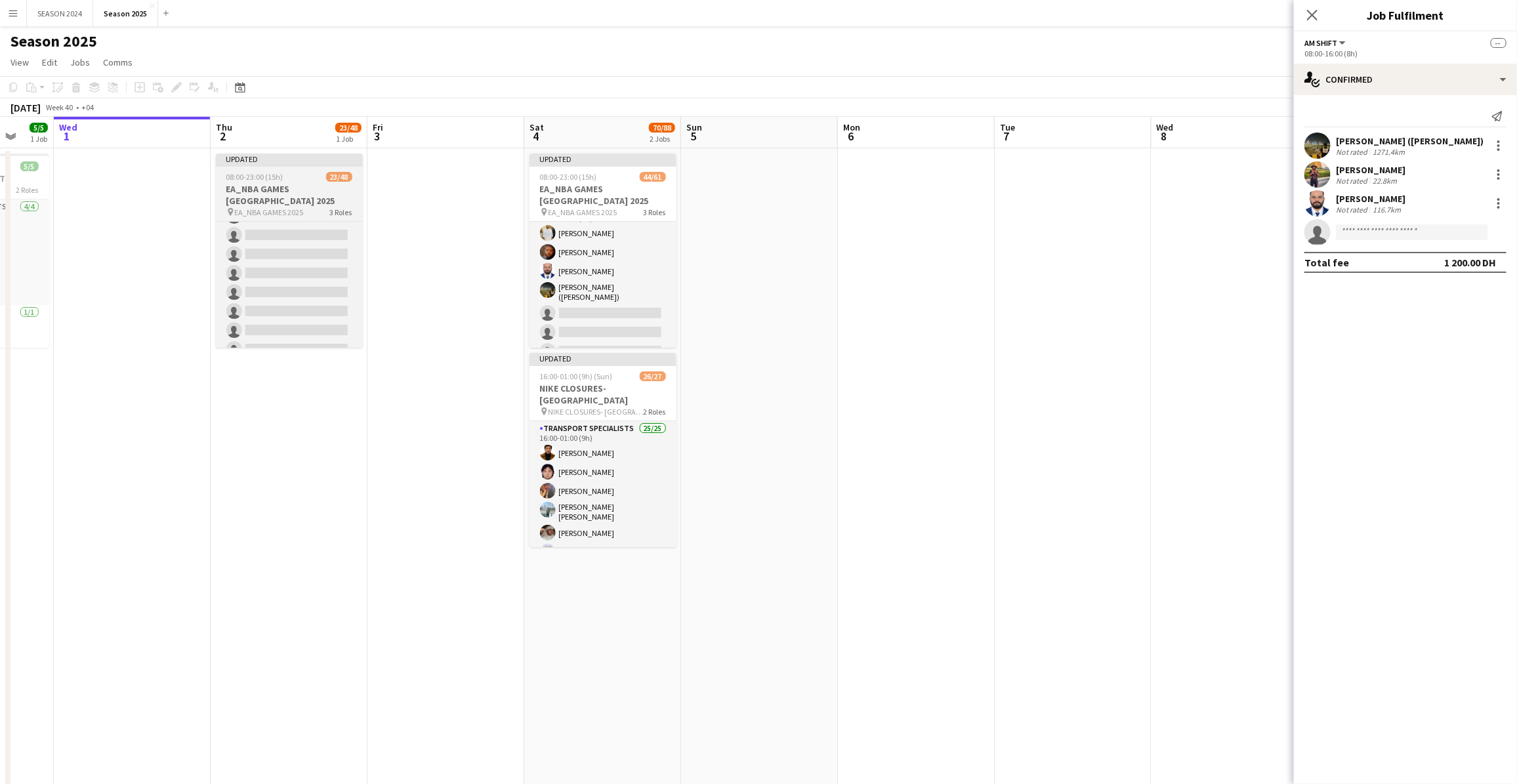
scroll to position [873, 0]
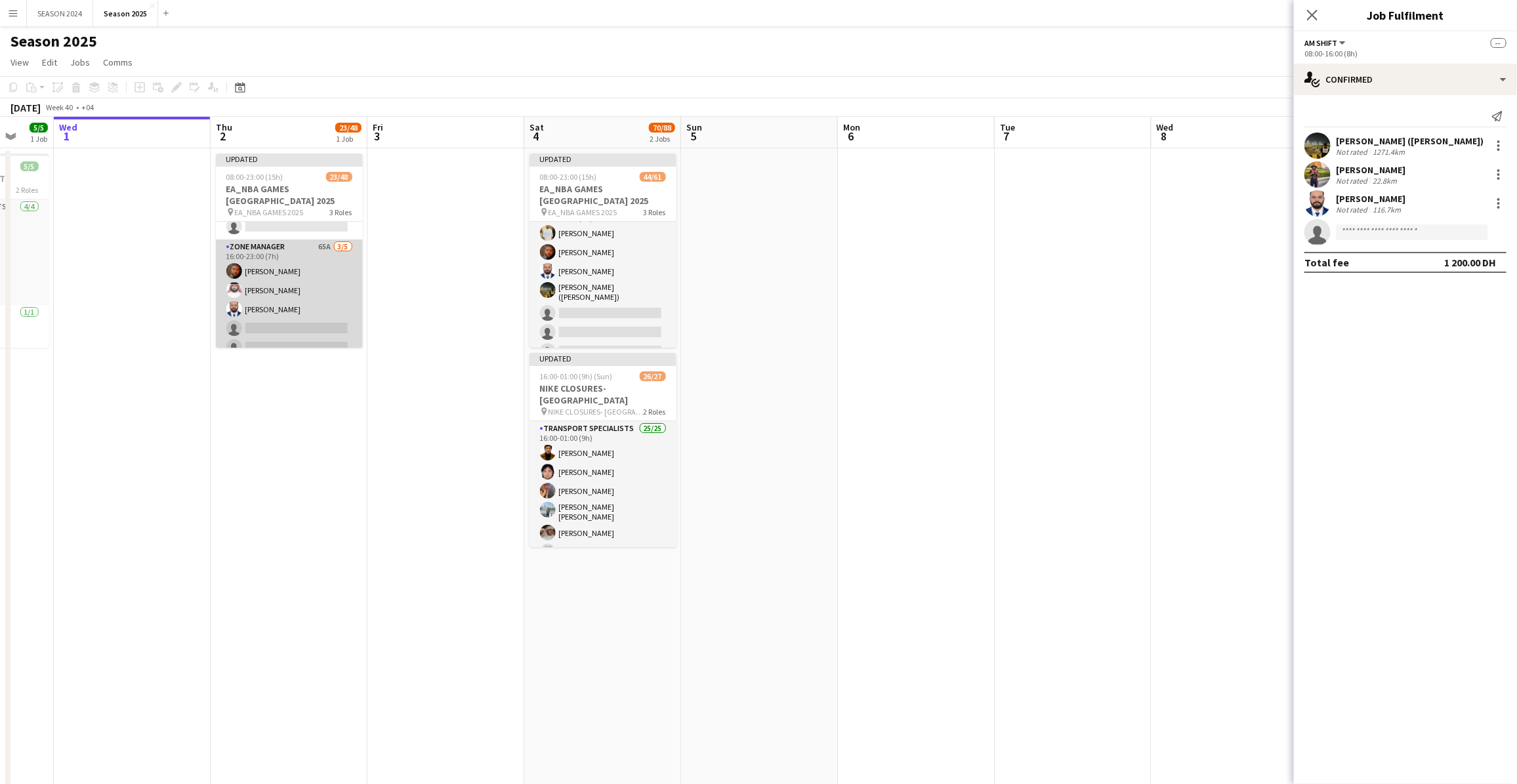
click at [256, 305] on app-card-role "Zone Manager 65A [DATE] 16:00-23:00 (7h) [PERSON_NAME] [PERSON_NAME] Bu [PERSON…" at bounding box center [289, 300] width 147 height 121
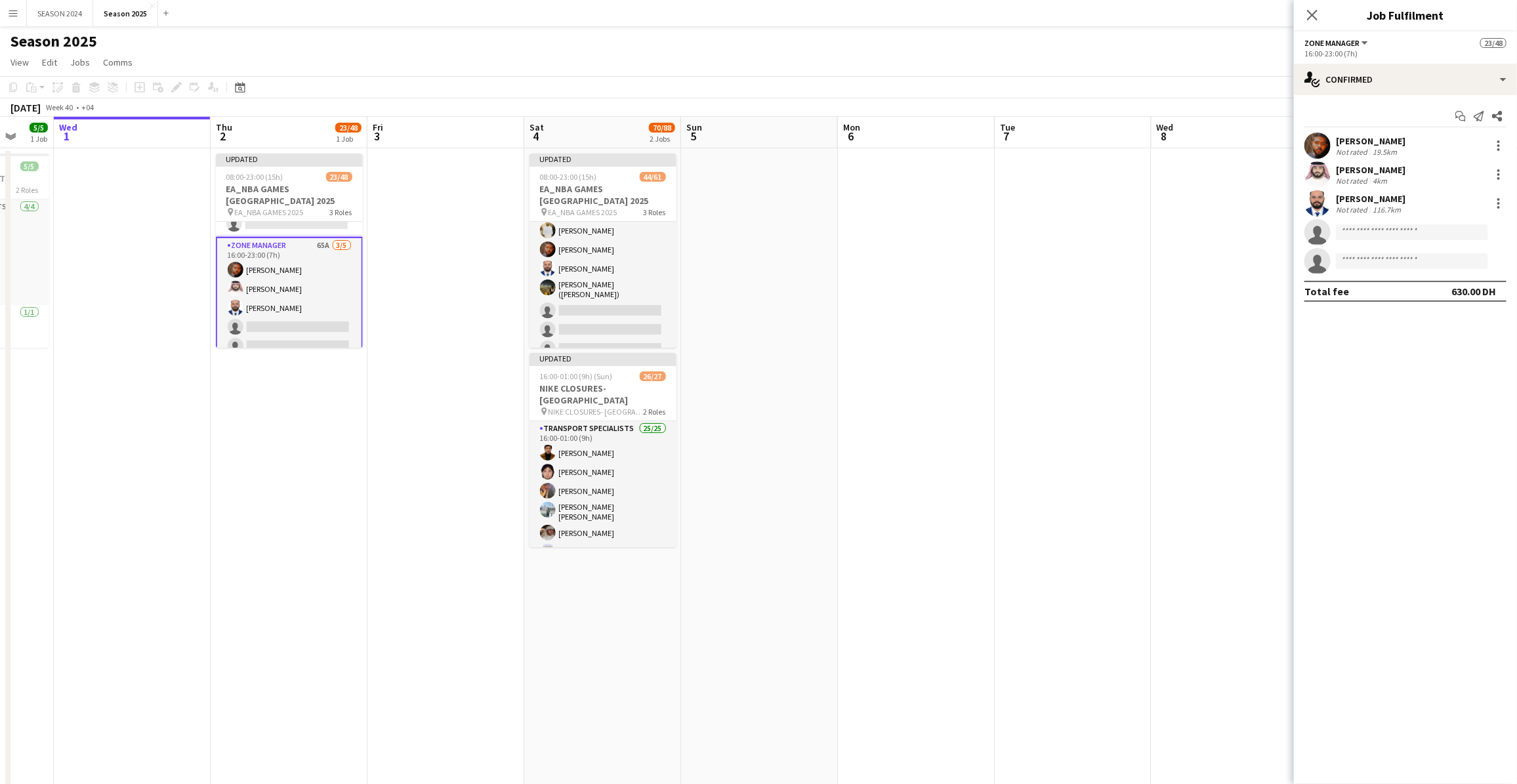
scroll to position [873, 0]
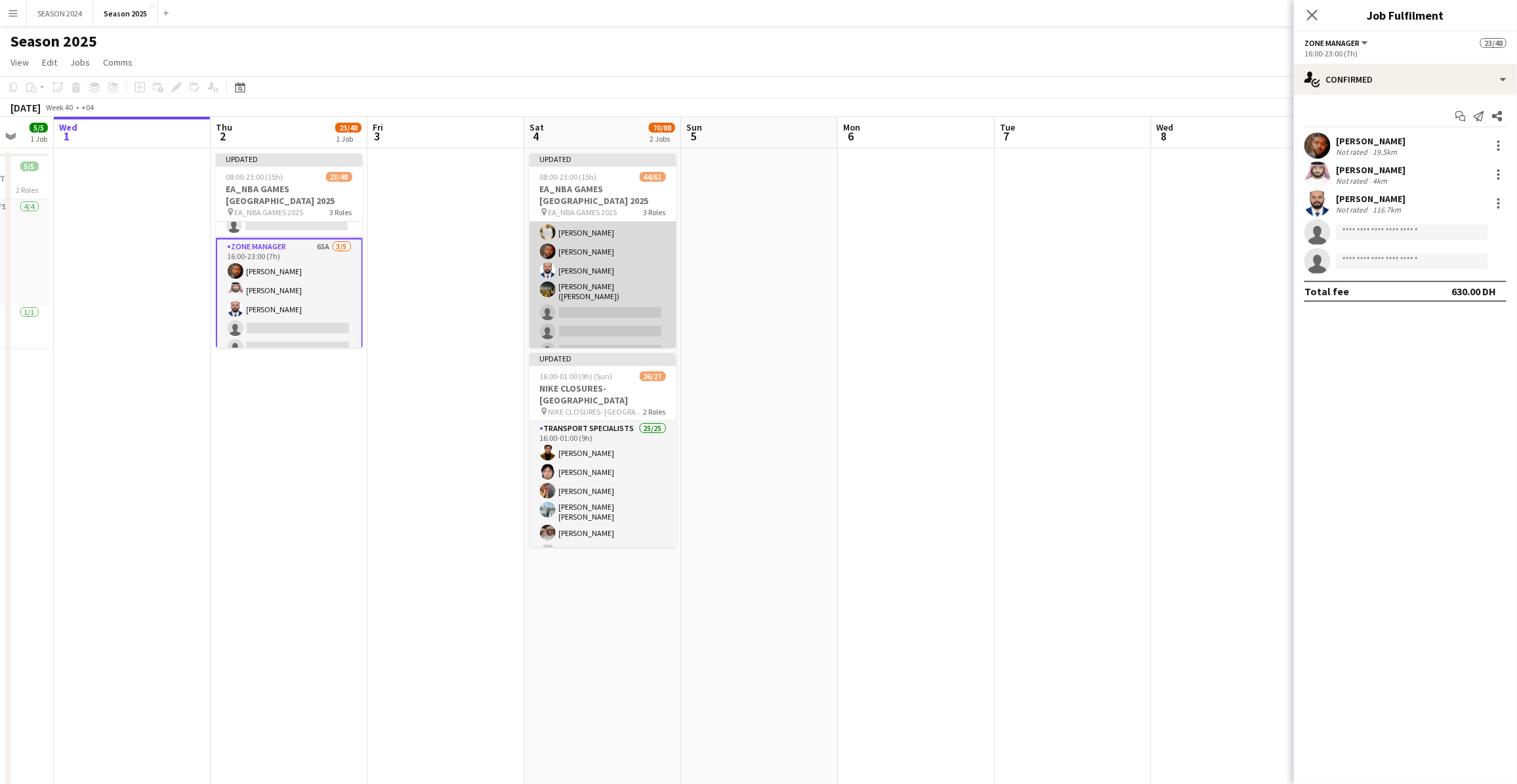
click at [601, 302] on app-card-role "Zone Manager 67A [DATE] 16:00-23:00 (7h) [PERSON_NAME] [PERSON_NAME] [PERSON_NA…" at bounding box center [603, 281] width 147 height 162
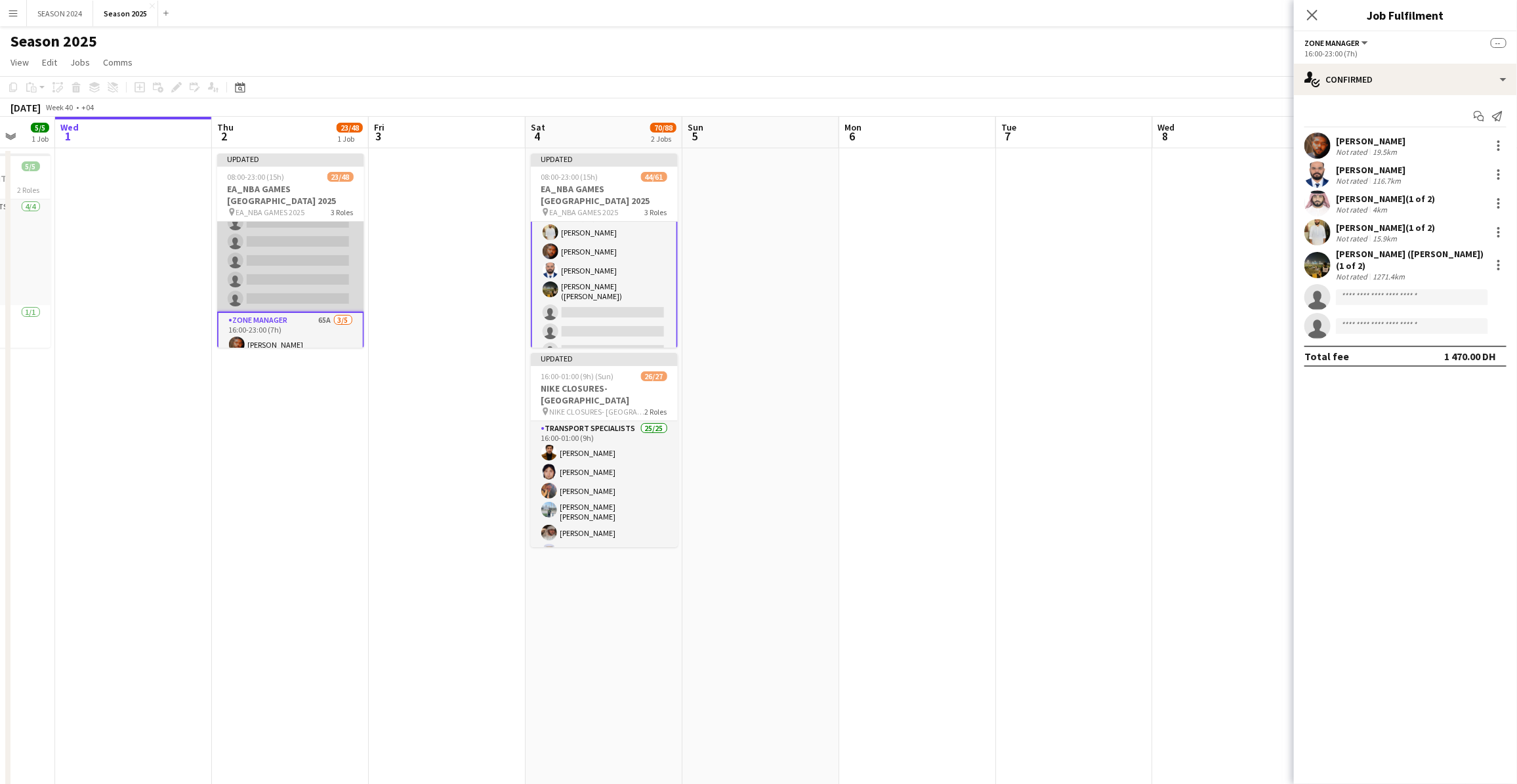
scroll to position [873, 0]
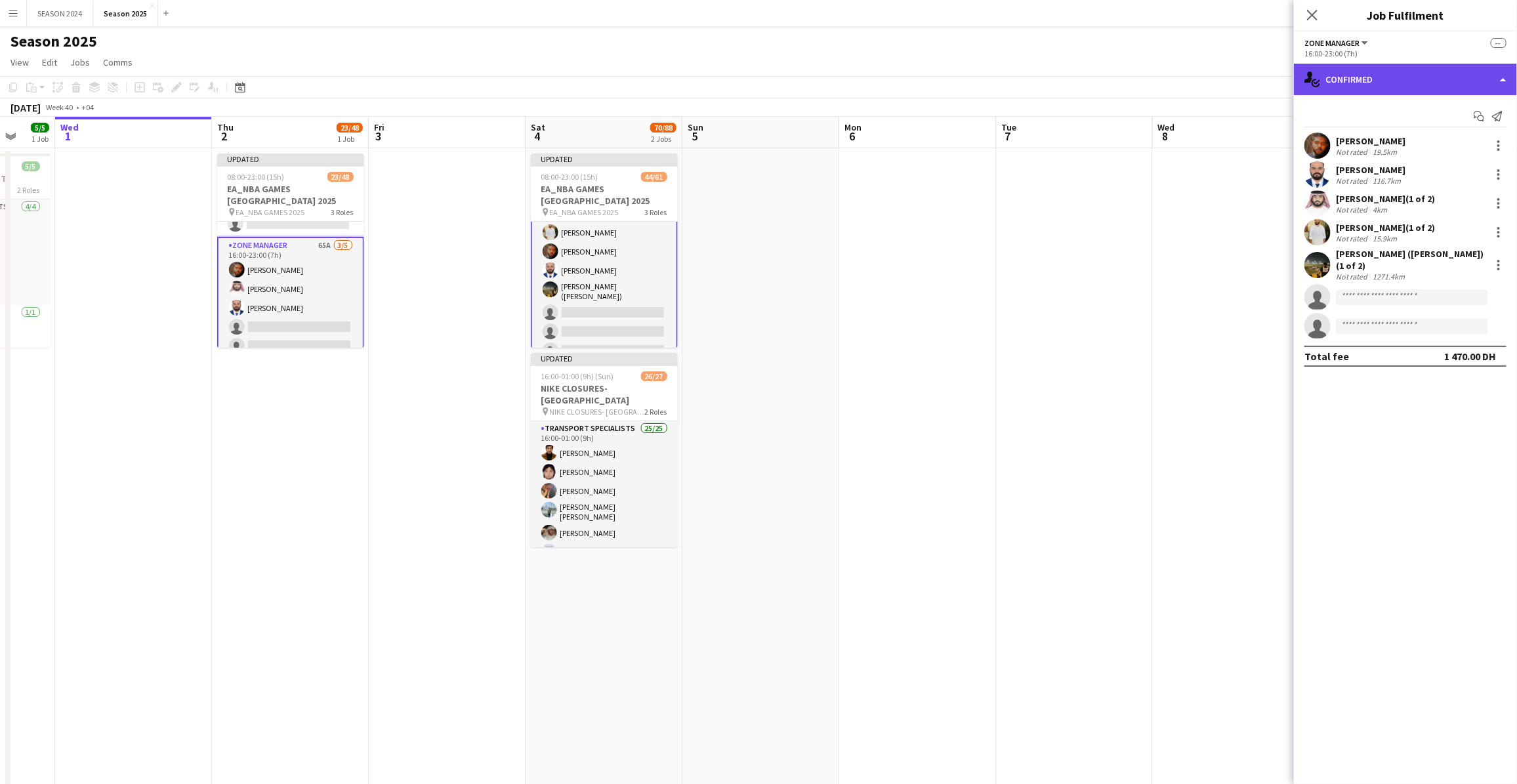
click at [1223, 87] on div "single-neutral-actions-check-2 Confirmed" at bounding box center [1405, 79] width 223 height 31
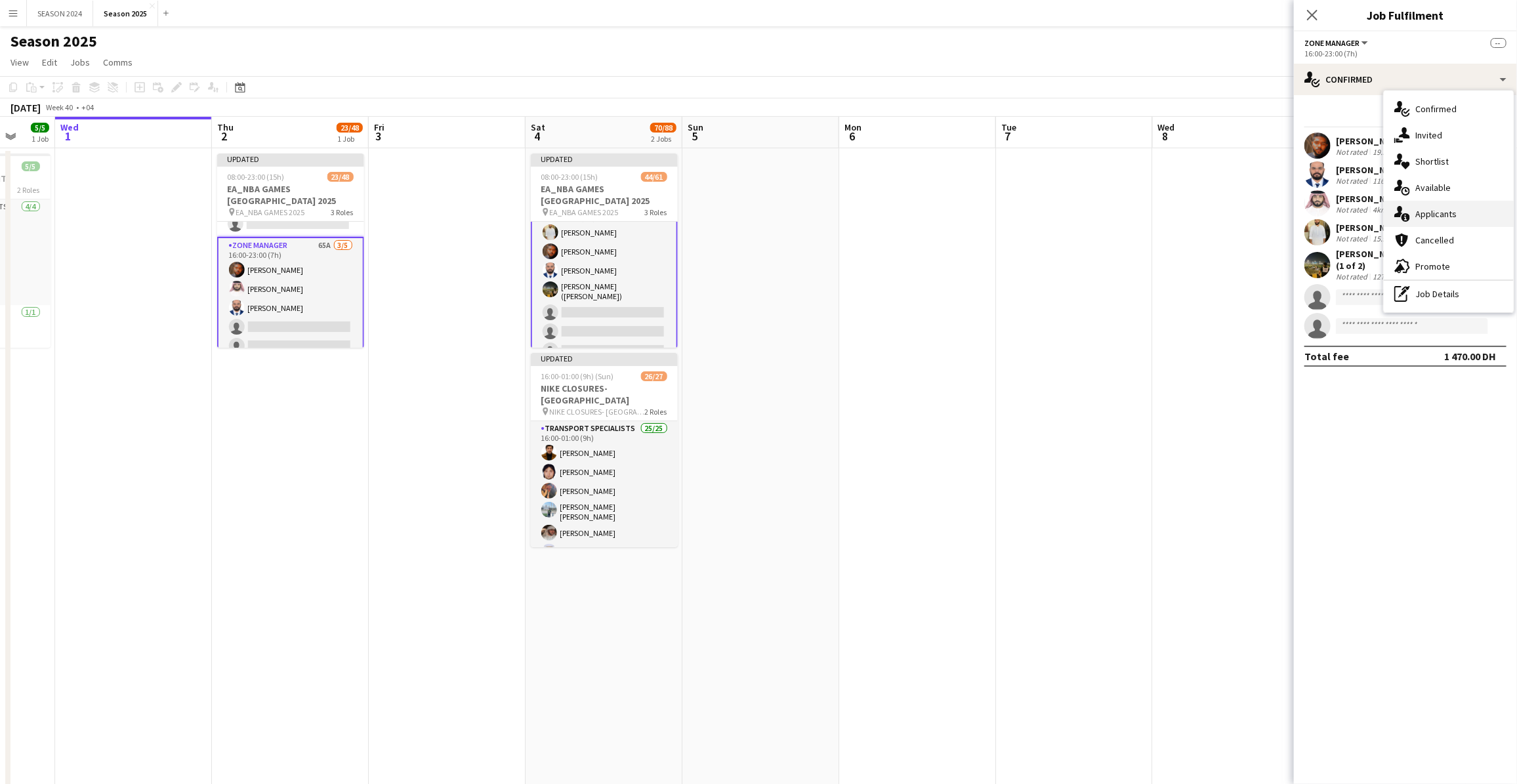
click at [1223, 204] on div "single-neutral-actions-information Applicants" at bounding box center [1448, 214] width 130 height 26
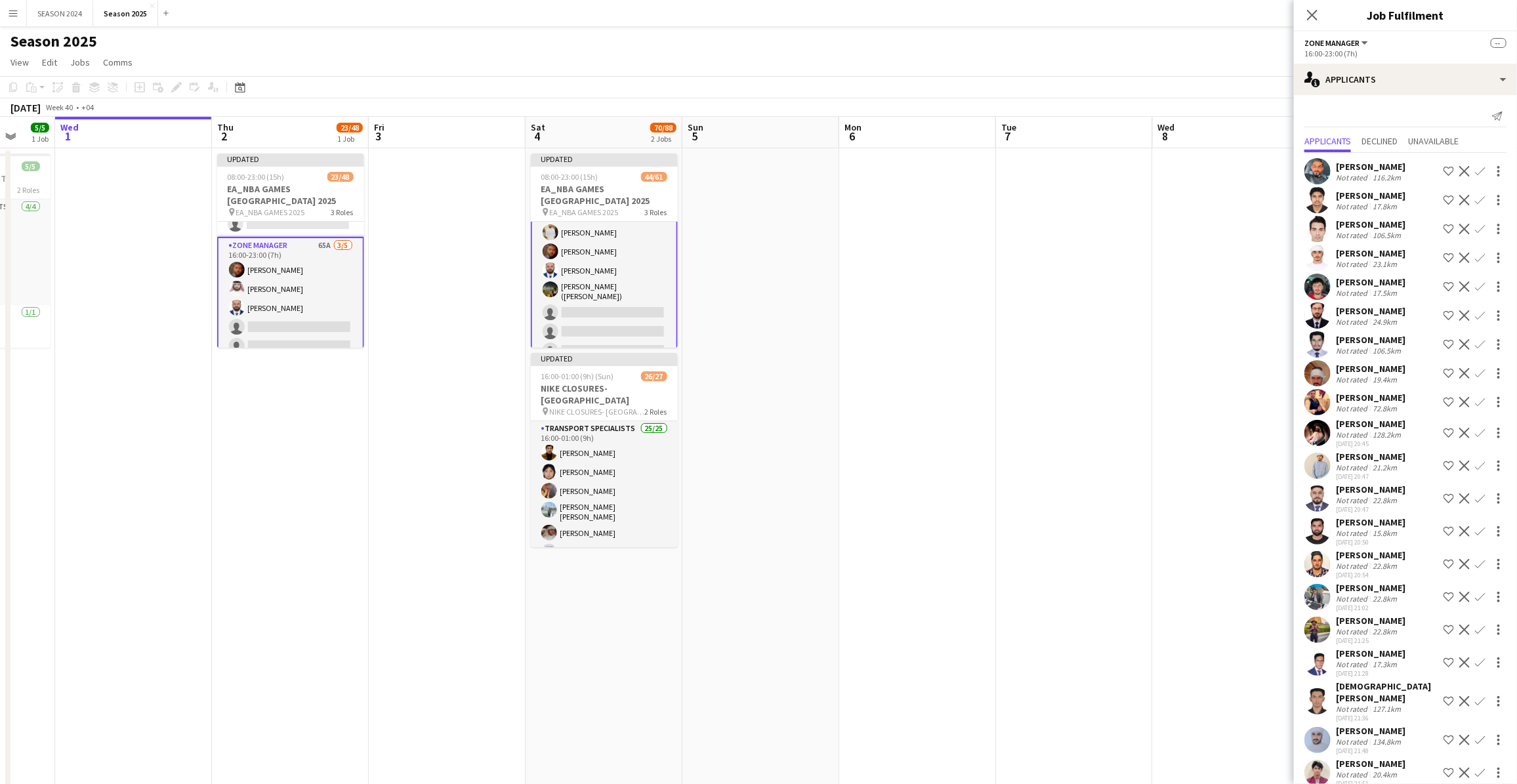
click at [1223, 530] on button "Confirm" at bounding box center [1480, 531] width 16 height 16
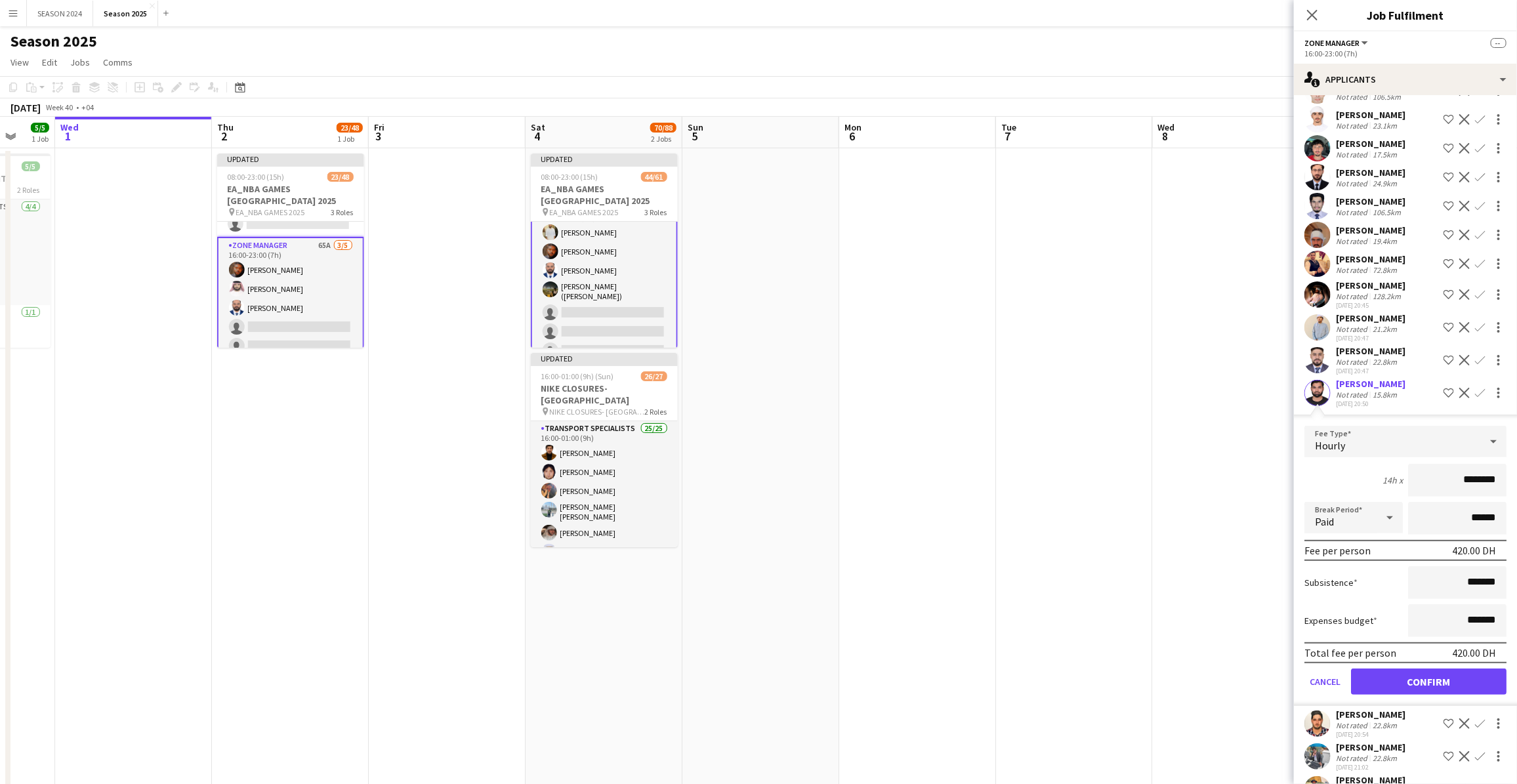
scroll to position [164, 0]
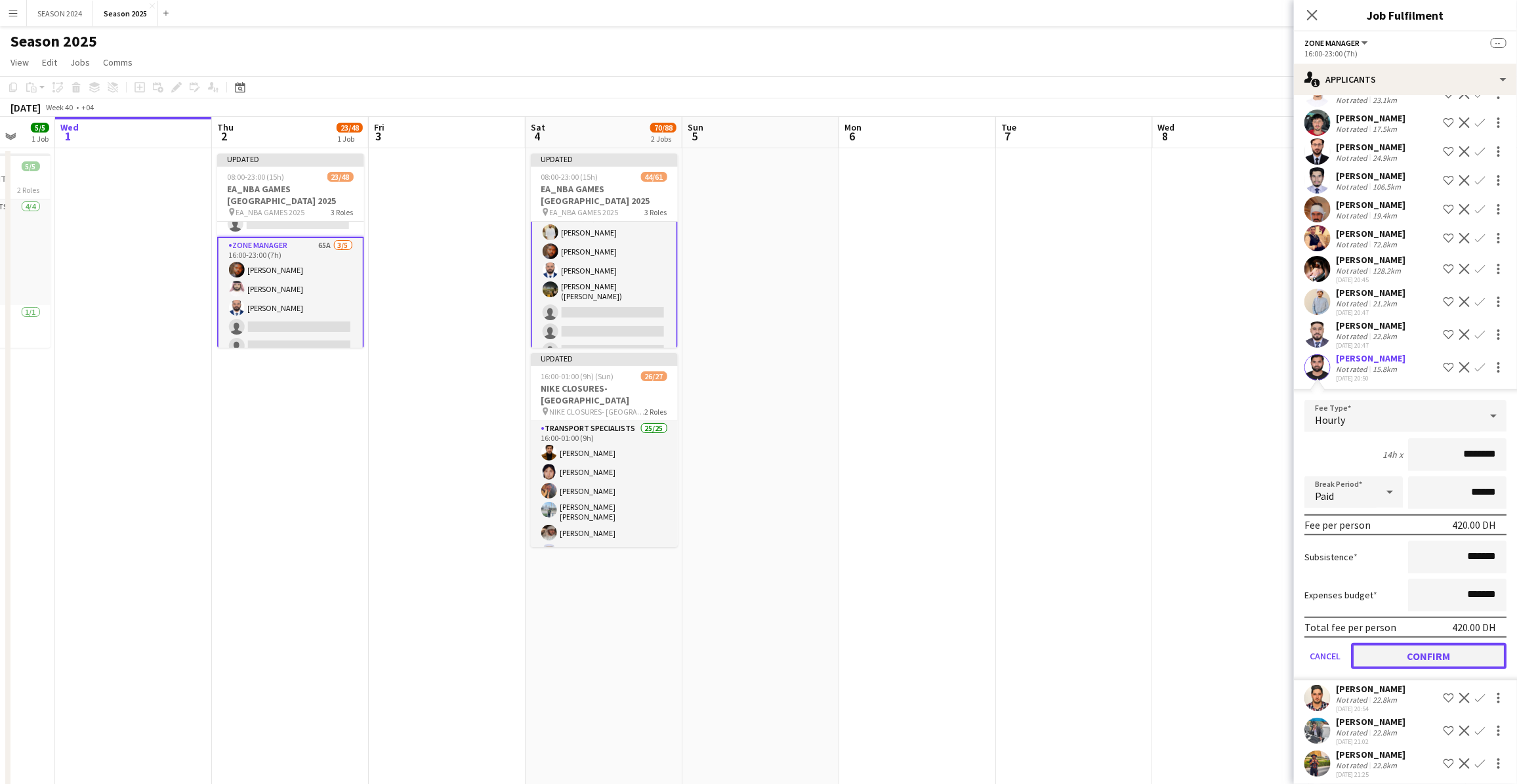
click at [1223, 626] on button "Confirm" at bounding box center [1428, 656] width 155 height 26
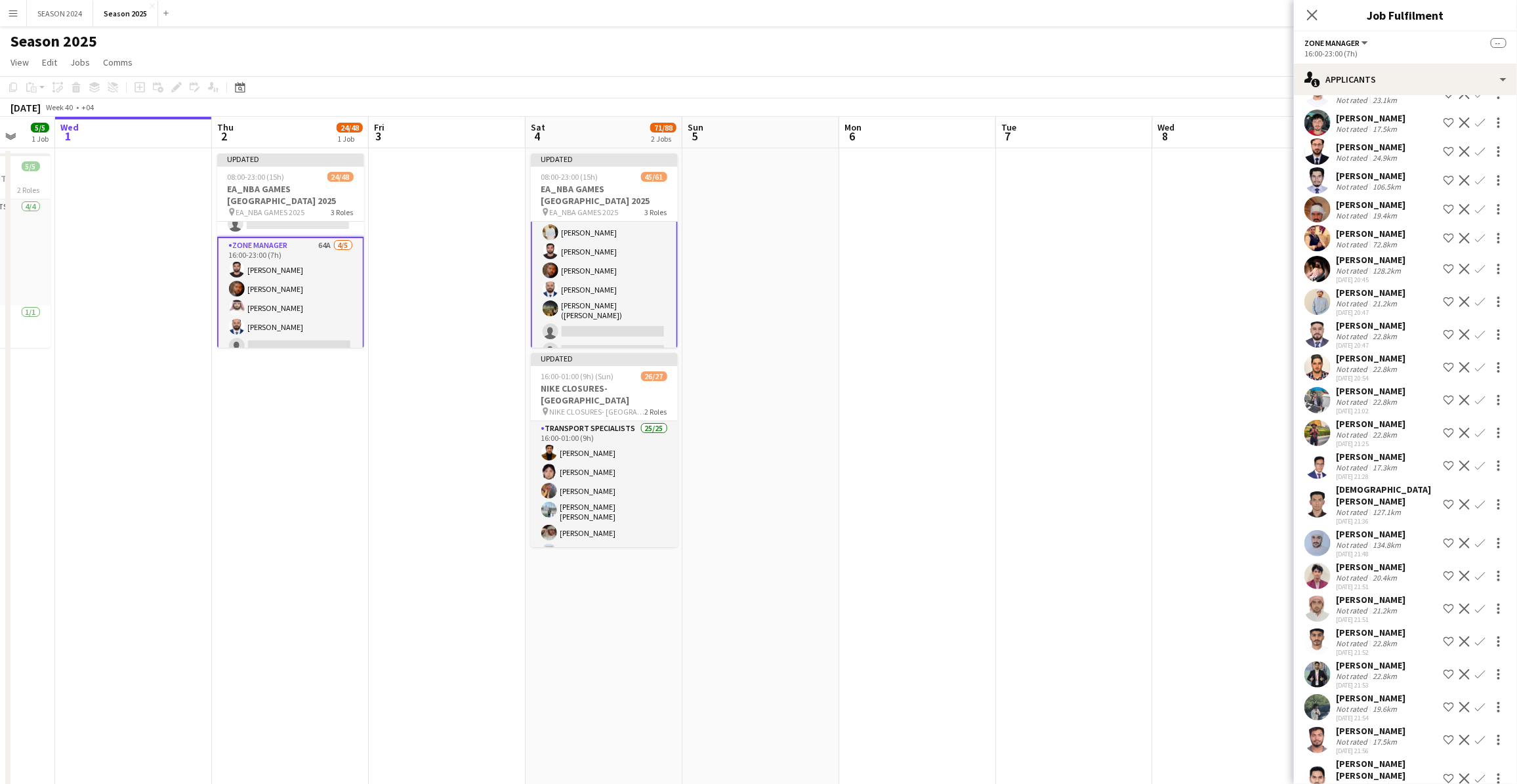
click at [286, 267] on app-card-role "Zone Manager 64A [DATE] 16:00-23:00 (7h) Abdullah [PERSON_NAME] [PERSON_NAME] […" at bounding box center [290, 299] width 147 height 123
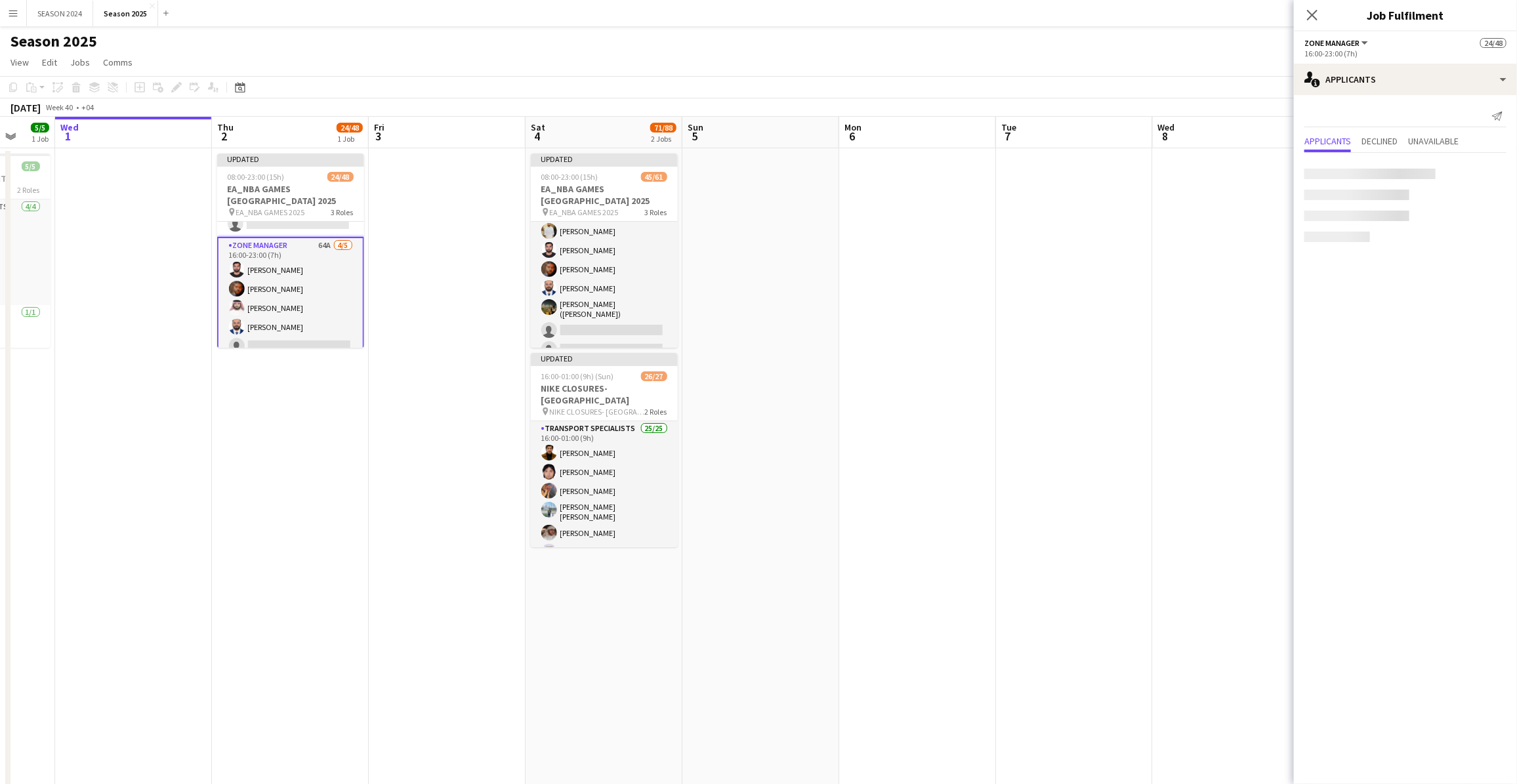
scroll to position [0, 0]
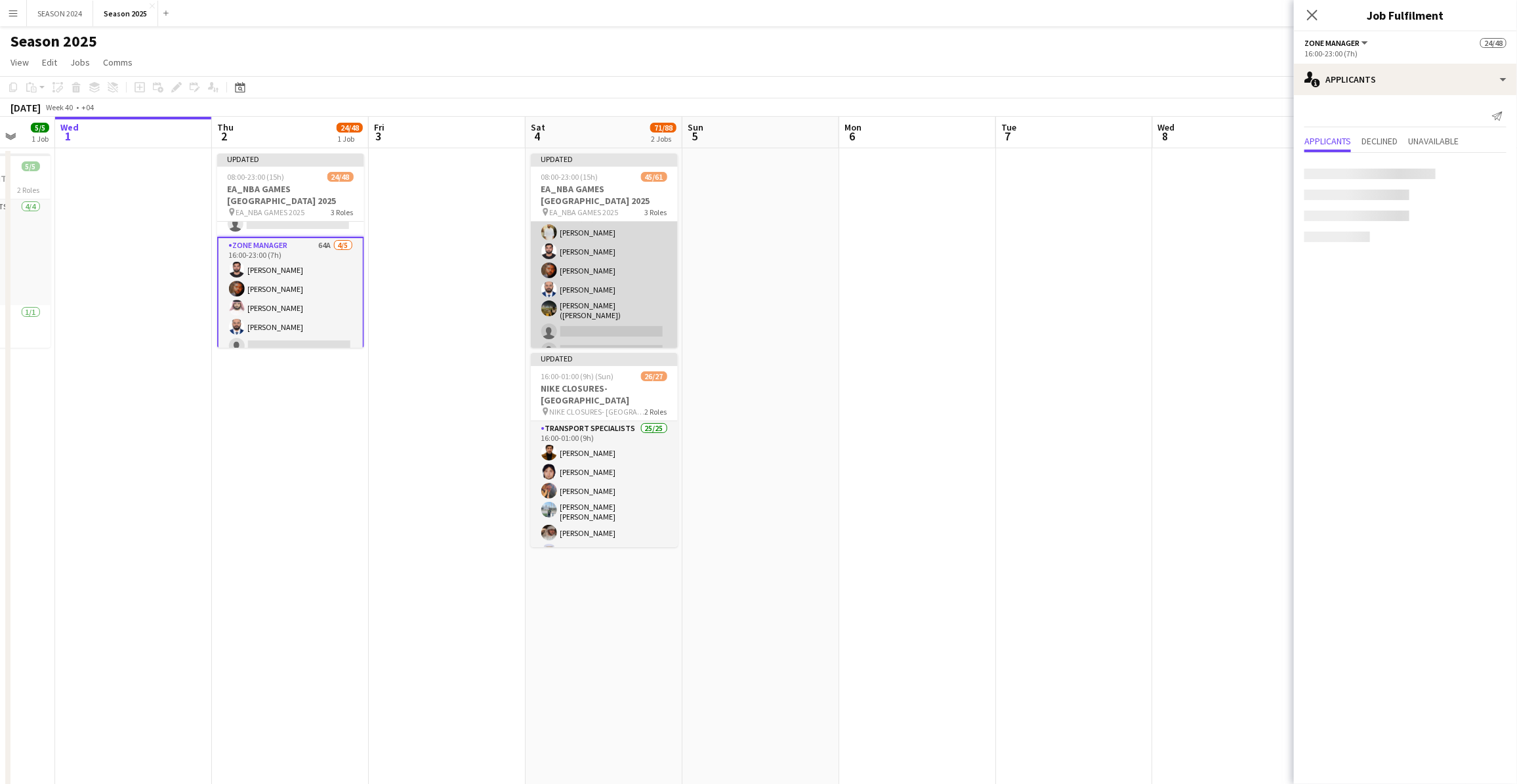
click at [583, 280] on app-card-role "Zone Manager 66A [DATE] 16:00-23:00 (7h) [PERSON_NAME] Abdullah [PERSON_NAME] […" at bounding box center [604, 281] width 147 height 162
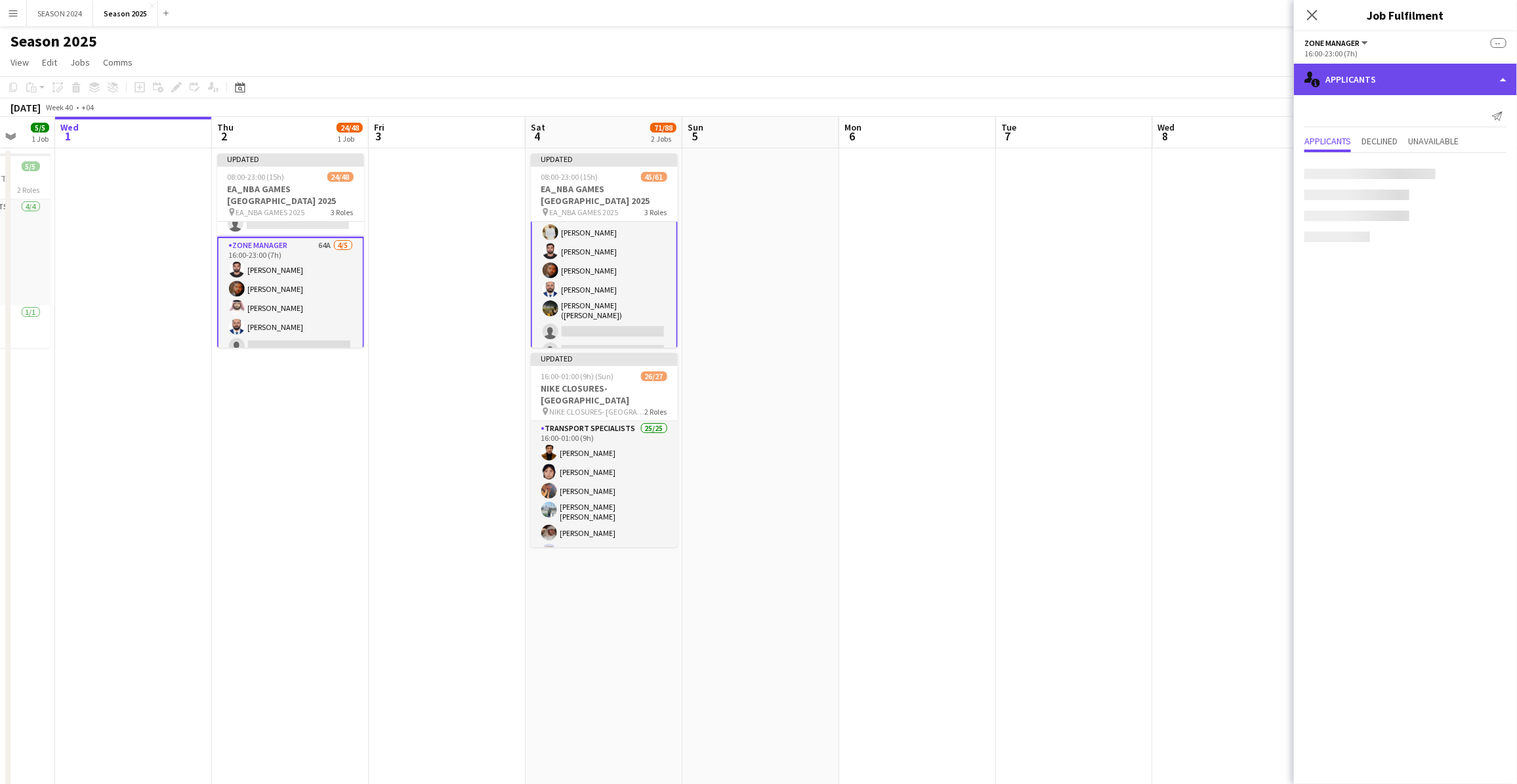
click at [1223, 83] on div "single-neutral-actions-information Applicants" at bounding box center [1405, 79] width 223 height 31
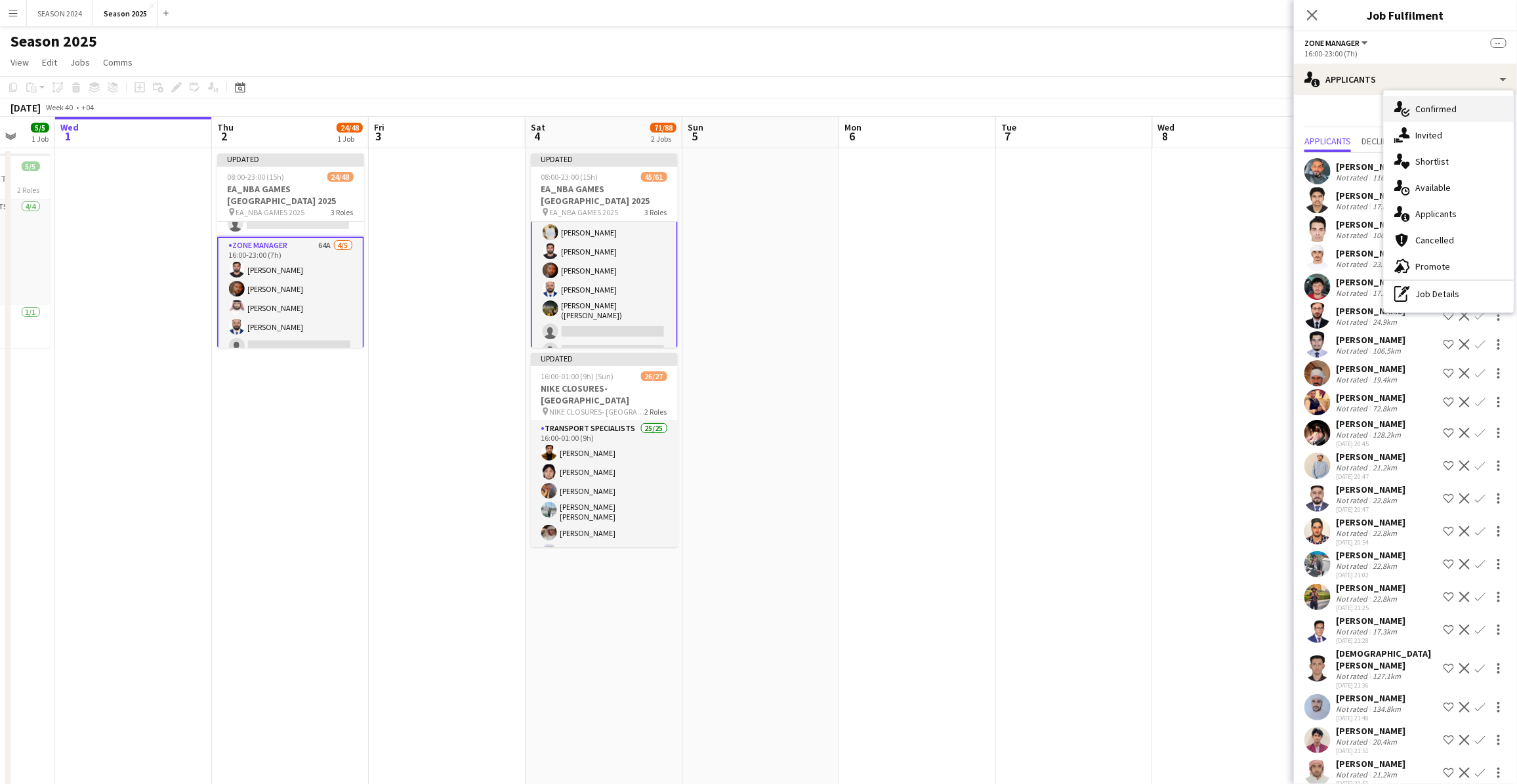
click at [1223, 106] on span "Confirmed" at bounding box center [1436, 109] width 42 height 12
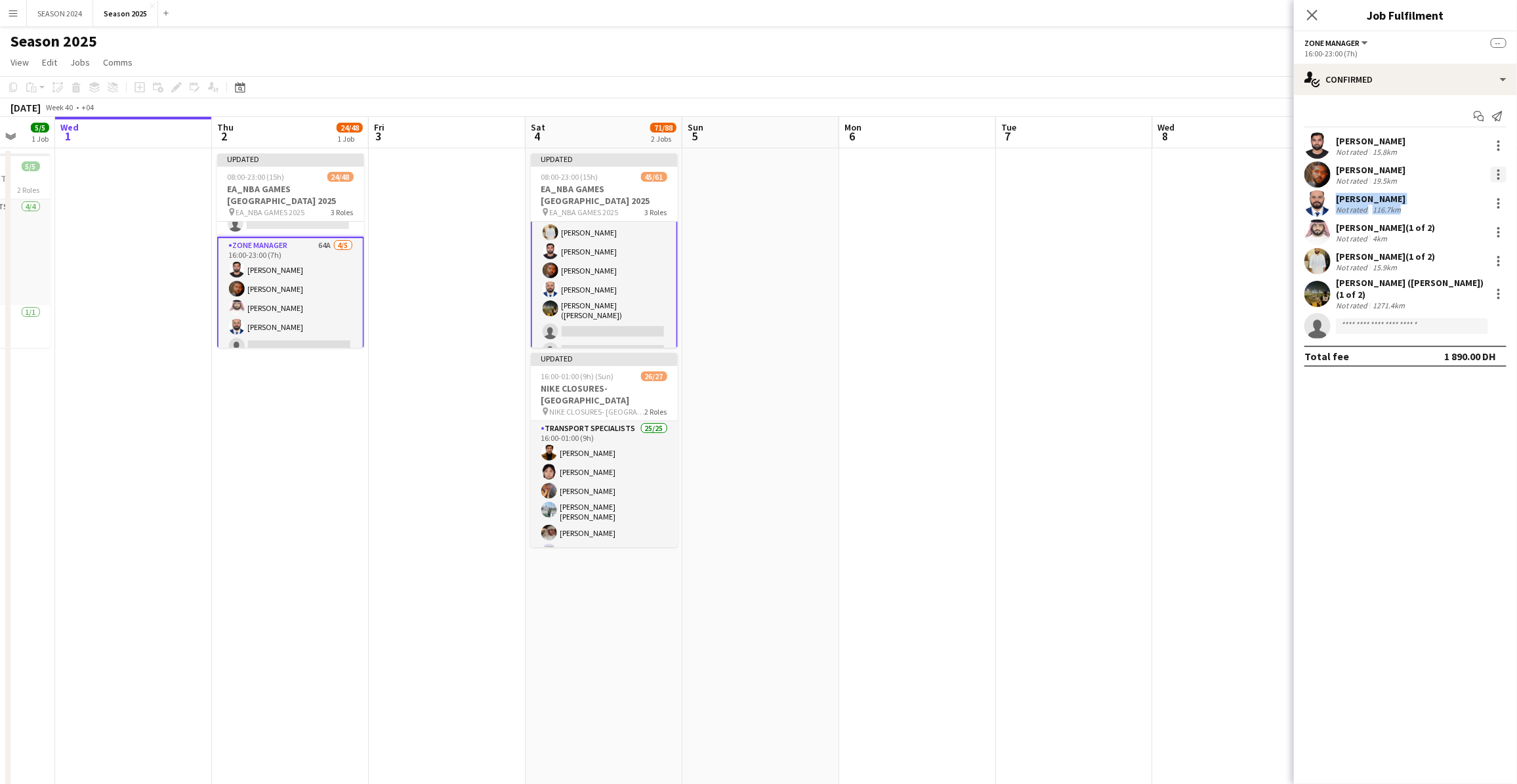
click at [1223, 181] on div "[PERSON_NAME] Not rated 15.8km [PERSON_NAME] Not rated 19.5km [PERSON_NAME] Not…" at bounding box center [1405, 236] width 223 height 207
drag, startPoint x: 1480, startPoint y: 181, endPoint x: 1487, endPoint y: 171, distance: 12.2
click at [1223, 171] on div at bounding box center [1498, 175] width 16 height 16
click at [1223, 286] on button "Remove" at bounding box center [1456, 293] width 102 height 31
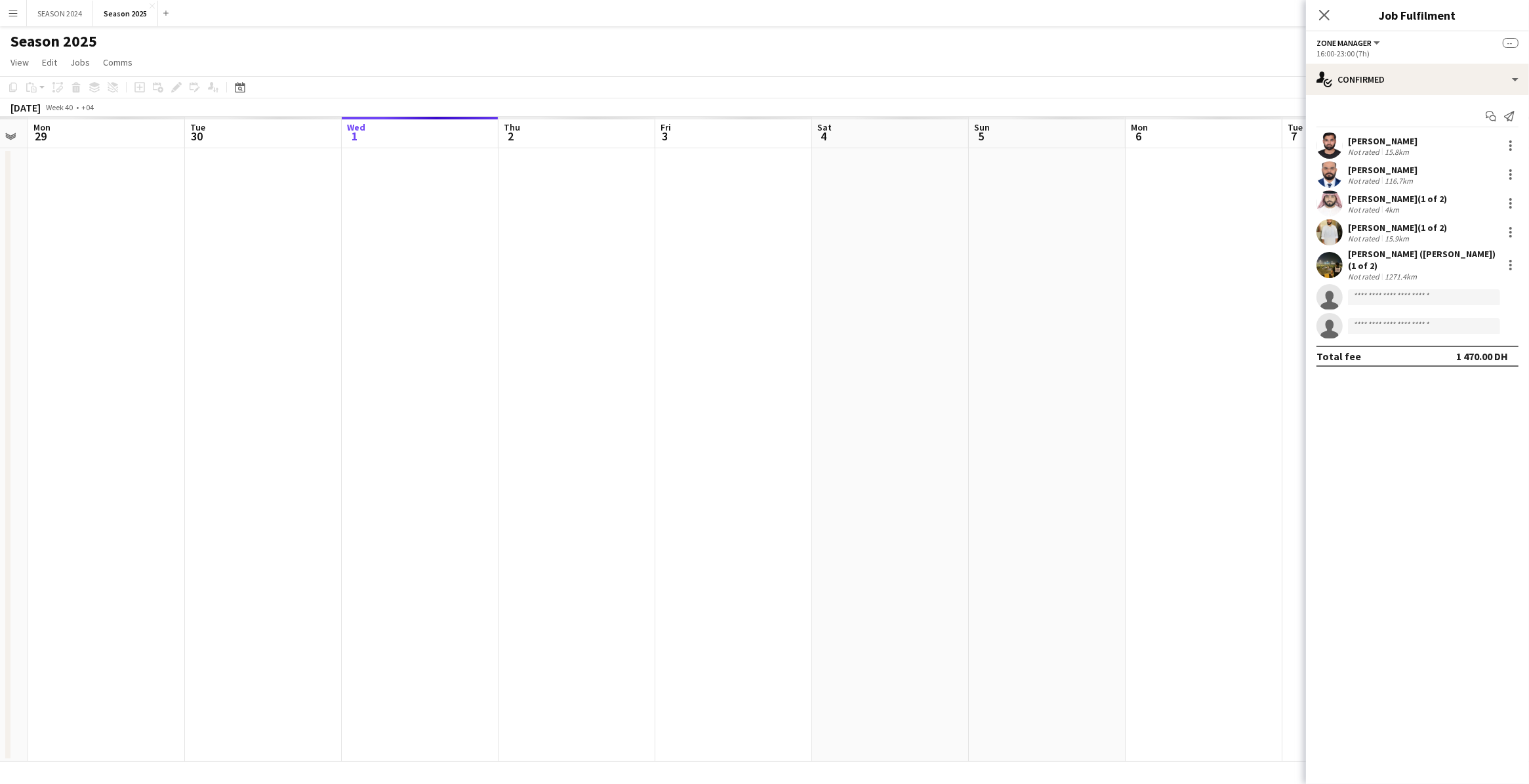
drag, startPoint x: 496, startPoint y: 410, endPoint x: 739, endPoint y: 533, distance: 272.4
click at [722, 533] on app-calendar-viewport "Sat 27 Sun 28 Mon 29 Tue 30 Wed 1 Thu 2 Fri 3 Sat 4 Sun 5 Mon 6 Tue 7 Wed 8 Thu…" at bounding box center [764, 438] width 1529 height 645
drag, startPoint x: 644, startPoint y: 476, endPoint x: 571, endPoint y: 423, distance: 90.2
click at [514, 381] on app-calendar-viewport "Sat 27 Sun 28 Mon 29 Tue 30 Wed 1 Thu 2 Fri 3 Sat 4 Sun 5 Mon 6 Tue 7 Wed 8 Thu…" at bounding box center [764, 438] width 1529 height 645
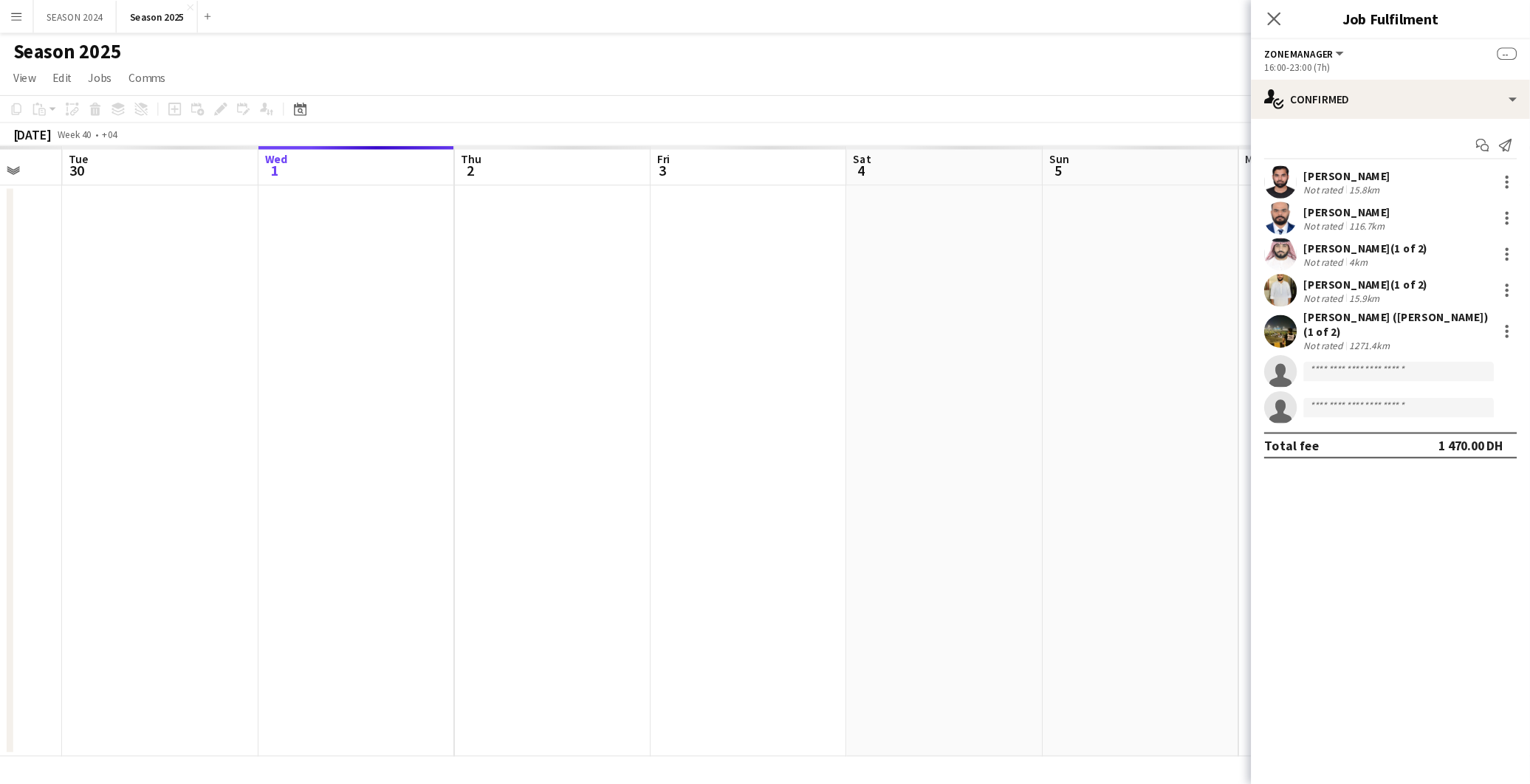
scroll to position [0, 473]
